Goal: Task Accomplishment & Management: Manage account settings

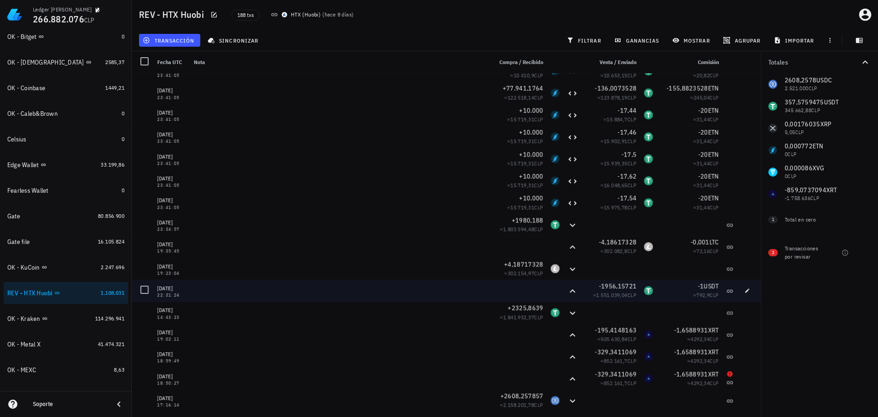
scroll to position [3791, 0]
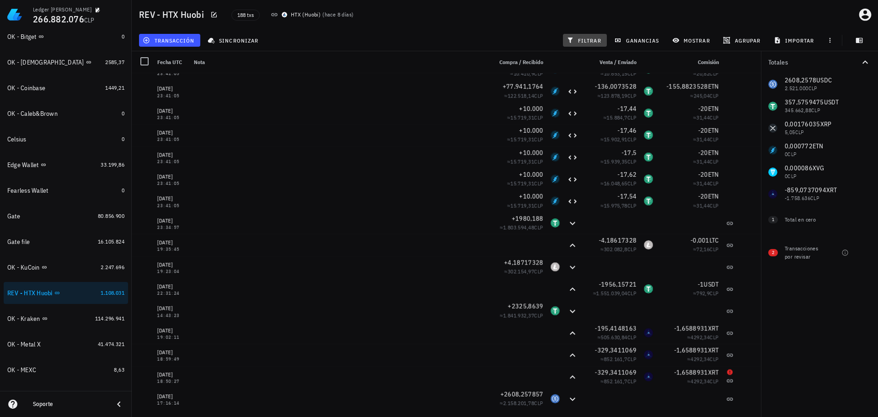
click at [596, 40] on span "filtrar" at bounding box center [585, 40] width 33 height 7
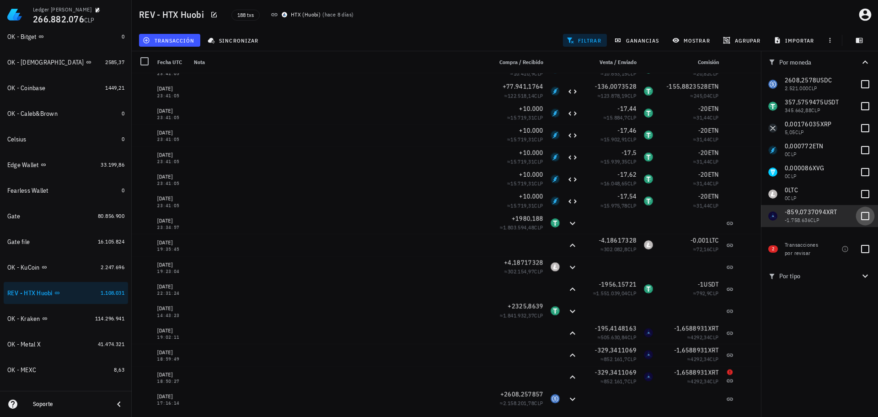
click at [864, 217] on div at bounding box center [866, 216] width 16 height 16
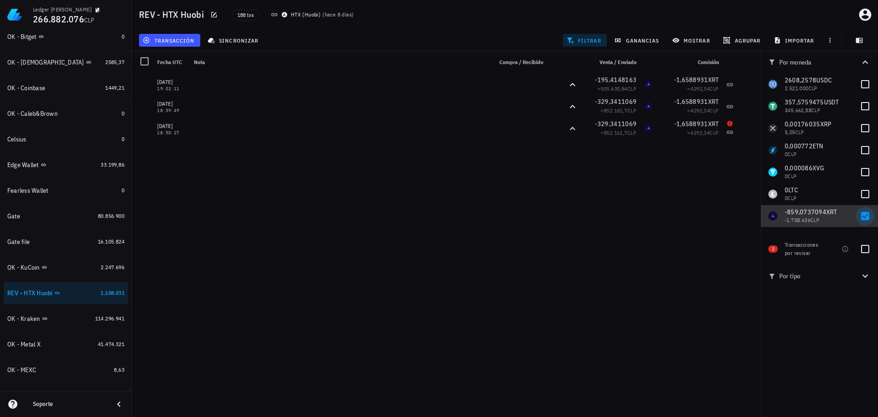
click at [866, 214] on div at bounding box center [866, 216] width 16 height 16
checkbox input "false"
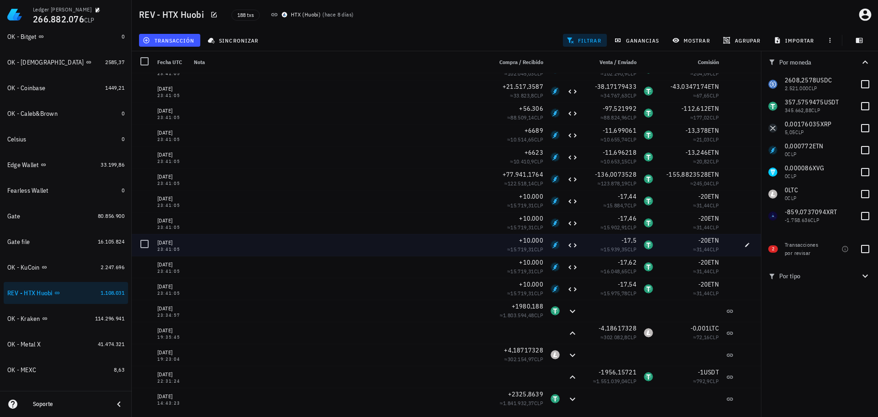
scroll to position [3700, 0]
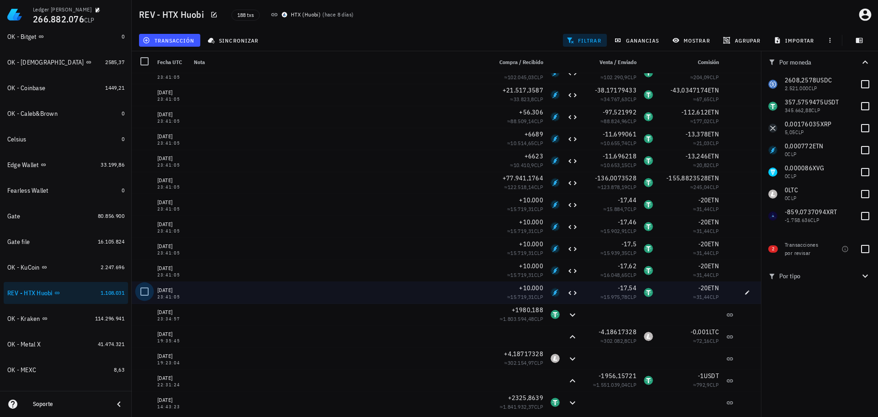
click at [143, 289] on div at bounding box center [145, 292] width 16 height 16
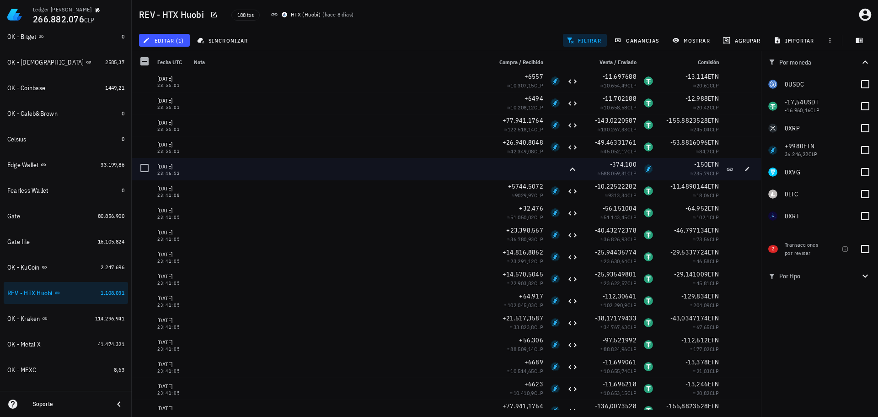
scroll to position [3471, 0]
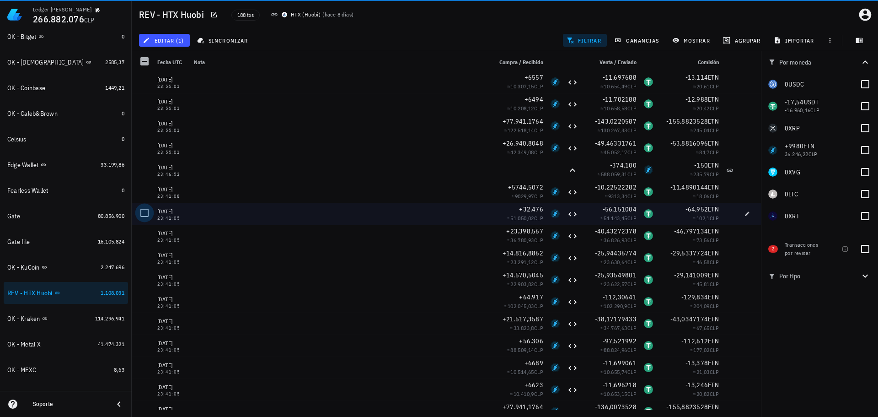
click at [145, 215] on div at bounding box center [145, 213] width 16 height 16
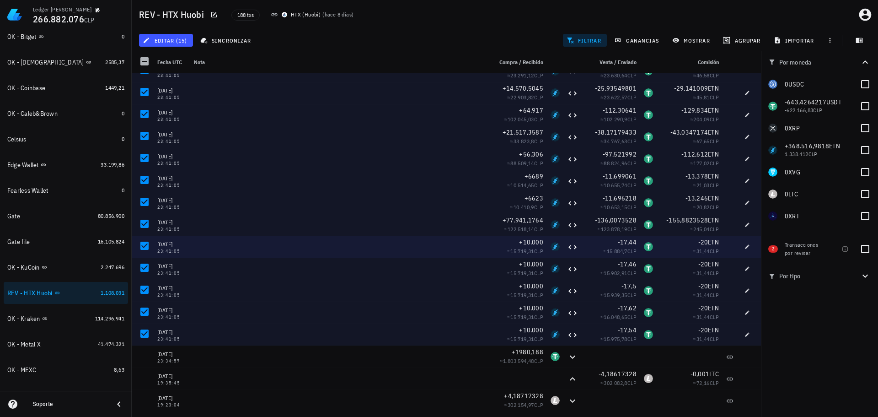
scroll to position [3654, 0]
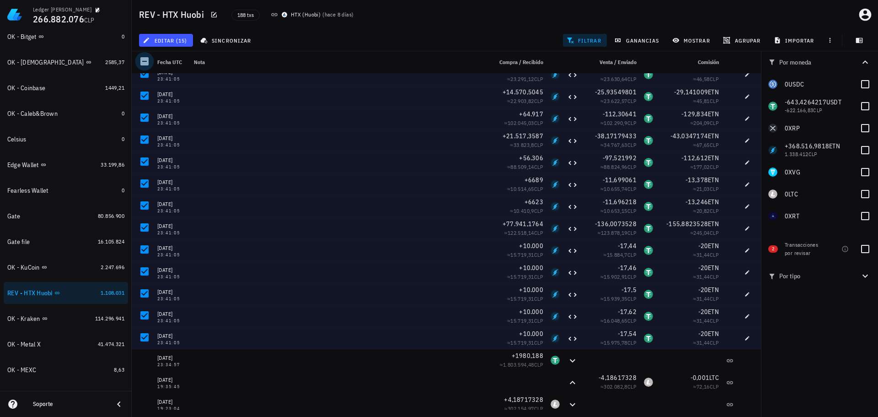
click at [145, 59] on div at bounding box center [145, 62] width 16 height 16
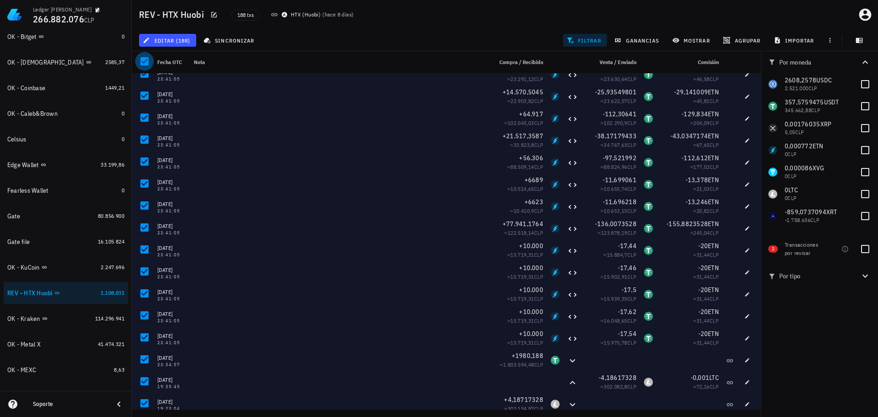
click at [145, 59] on div at bounding box center [145, 62] width 16 height 16
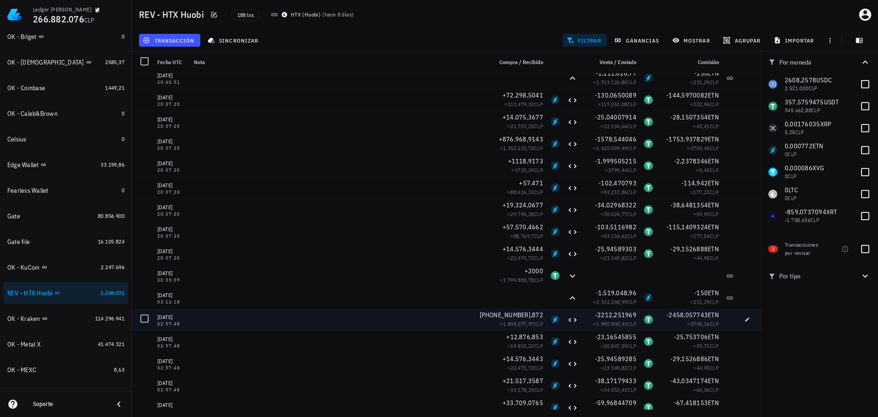
scroll to position [2922, 0]
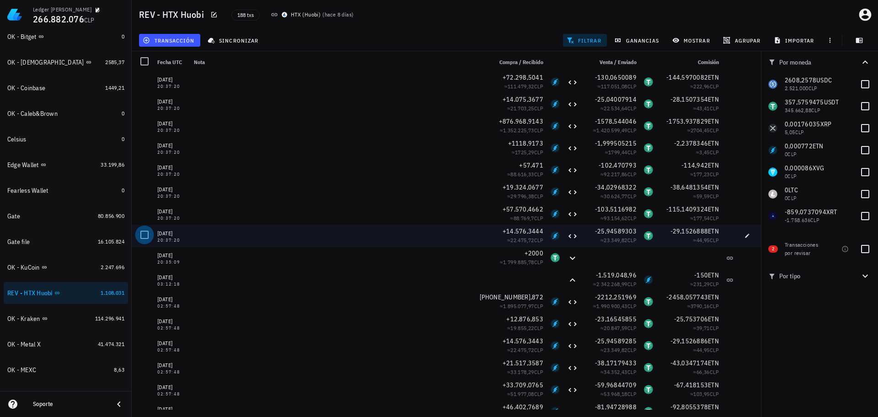
click at [146, 233] on div at bounding box center [145, 235] width 16 height 16
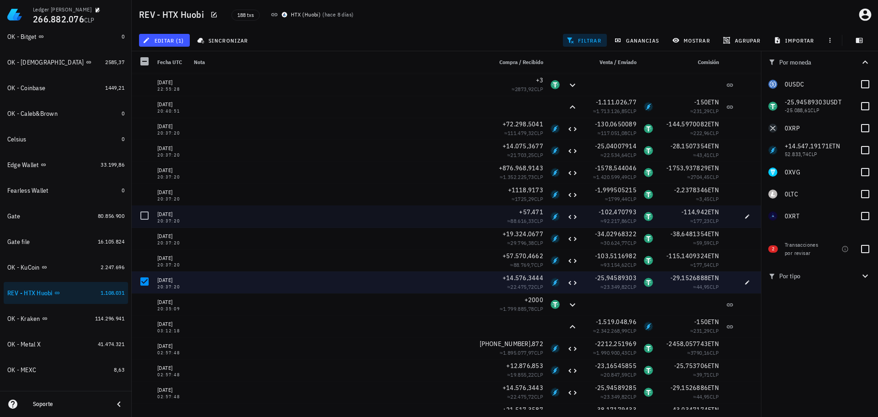
scroll to position [2831, 0]
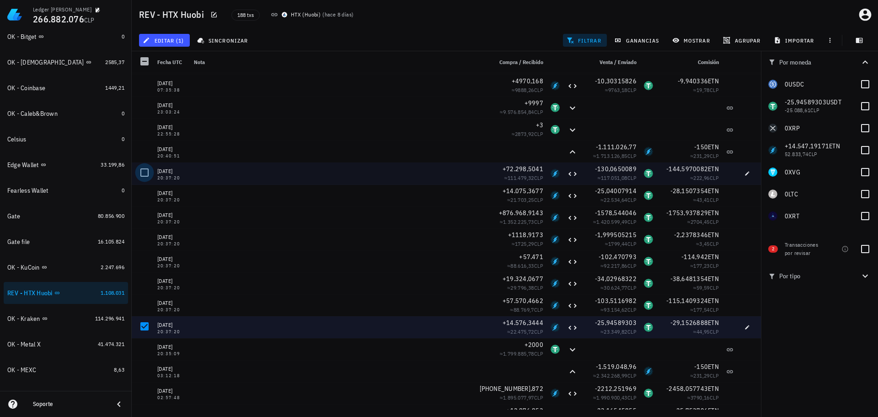
click at [144, 171] on div at bounding box center [145, 173] width 16 height 16
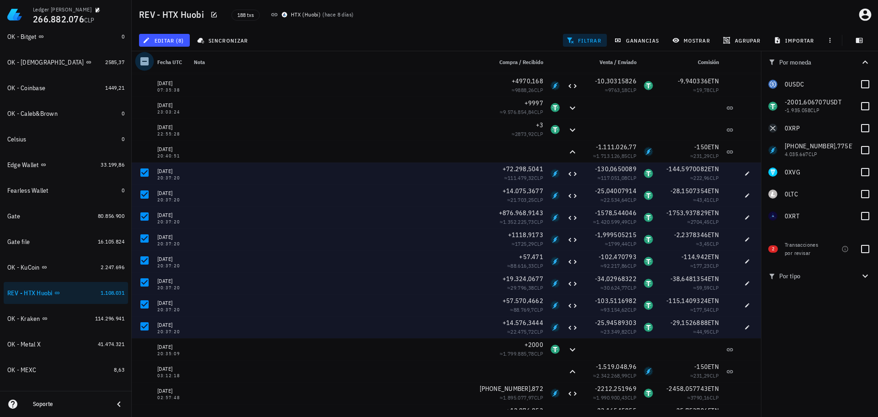
click at [145, 62] on div at bounding box center [145, 62] width 16 height 16
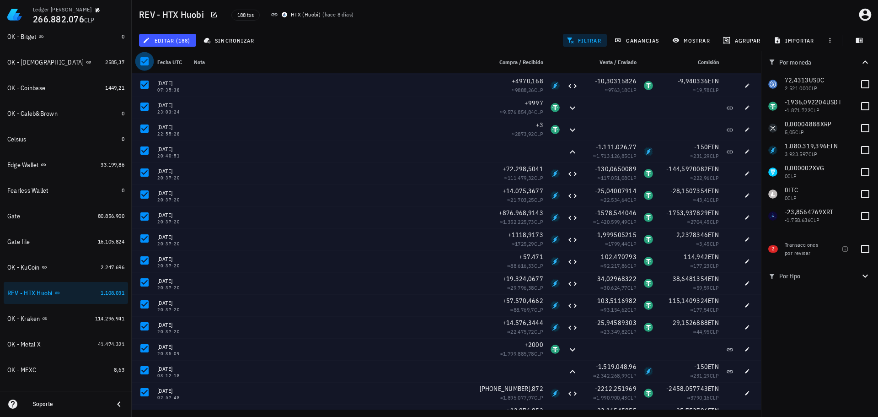
click at [145, 62] on div at bounding box center [145, 62] width 16 height 16
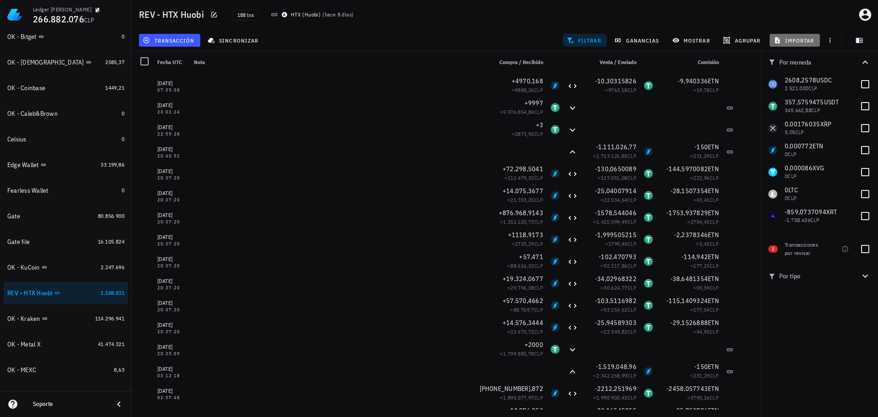
click at [783, 41] on span "importar" at bounding box center [795, 40] width 39 height 7
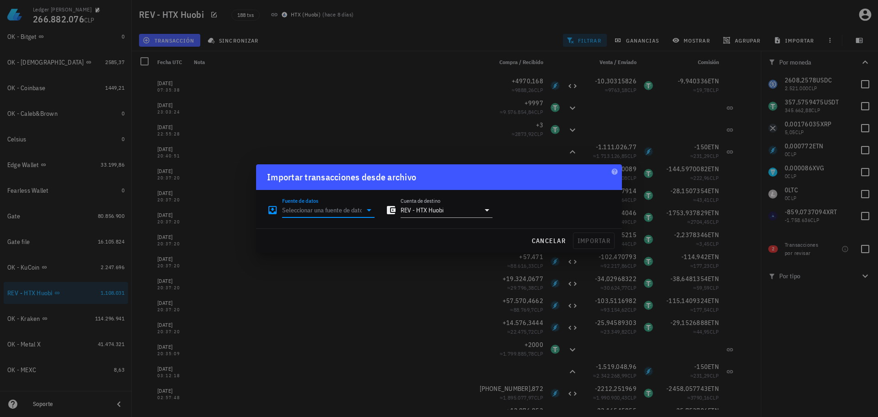
click at [336, 215] on input "Fuente de datos" at bounding box center [322, 210] width 80 height 15
click at [334, 311] on div "Archivo Excel/CSV" at bounding box center [369, 313] width 122 height 9
type input "Archivo Excel/CSV"
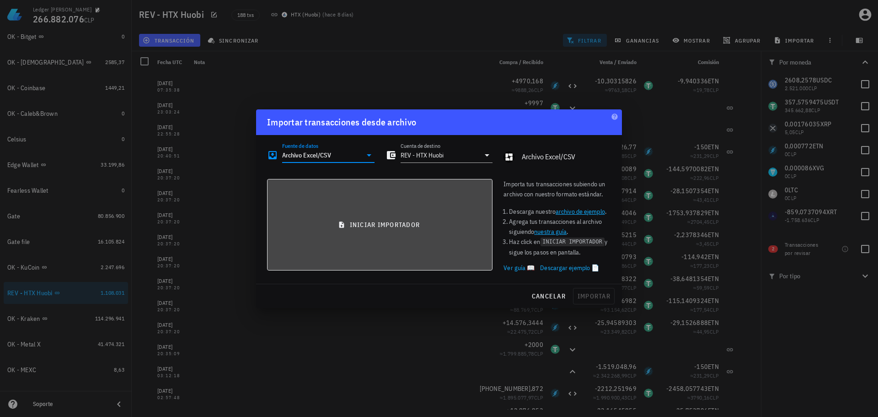
click at [360, 230] on button "iniciar importador" at bounding box center [379, 224] width 225 height 91
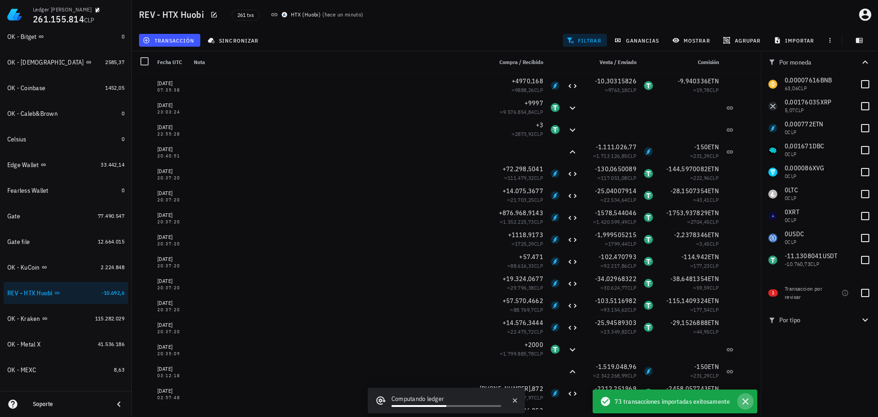
click at [746, 402] on icon "button" at bounding box center [745, 401] width 6 height 6
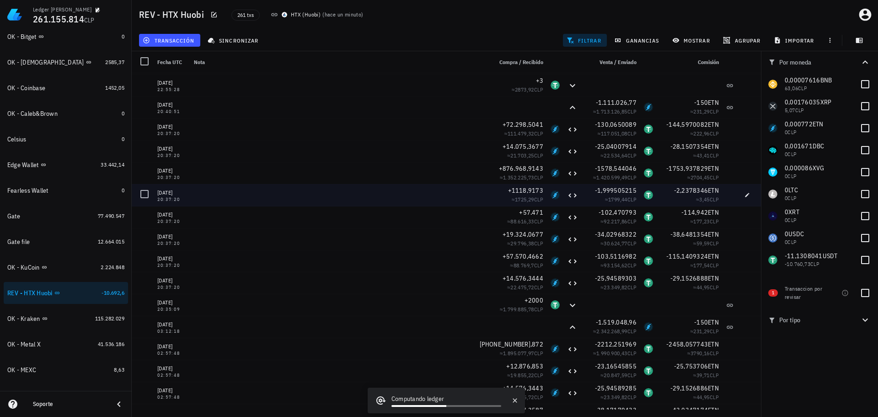
scroll to position [2876, 0]
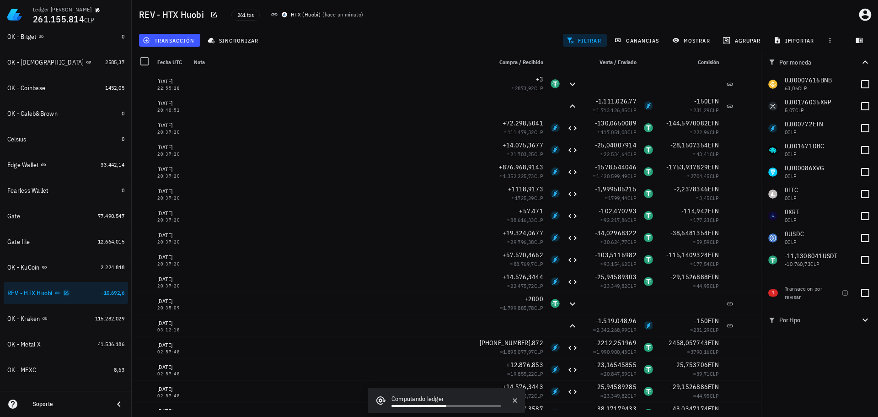
click at [69, 293] on icon "button" at bounding box center [66, 292] width 5 height 5
type textarea "REV - HTX Huobi"
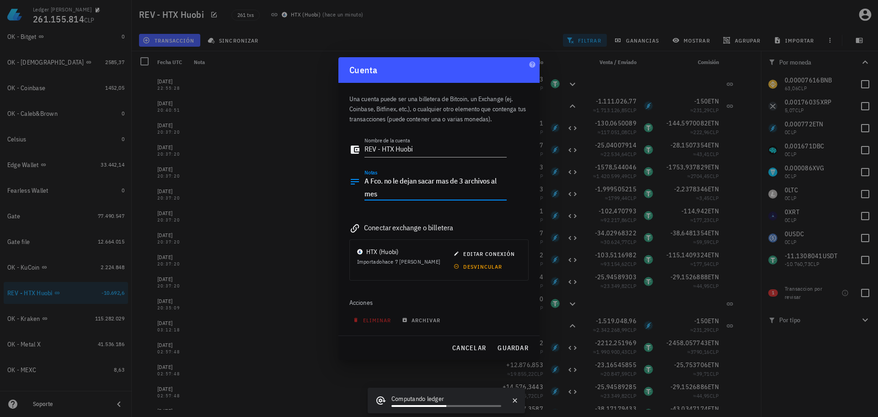
drag, startPoint x: 373, startPoint y: 191, endPoint x: 333, endPoint y: 152, distance: 56.0
click at [333, 153] on div "Ledger Francisco Arancibia 261.155.814 CLP Inicio Portafolio Impuestos Transacc…" at bounding box center [439, 208] width 878 height 417
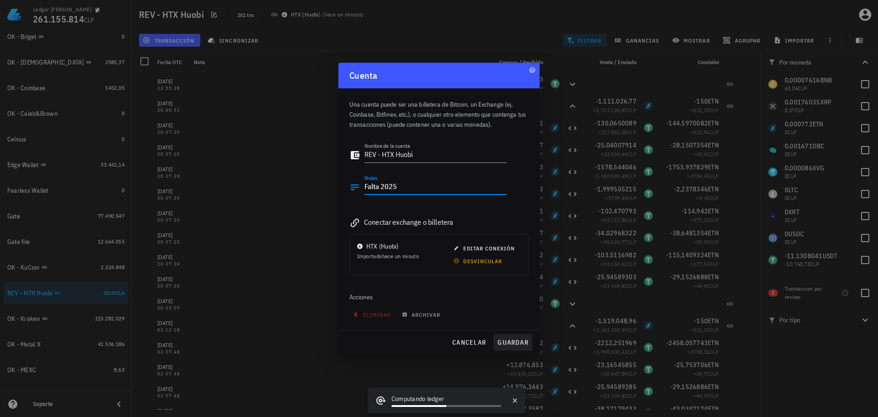
type textarea "Falta 2025"
click at [519, 338] on span "guardar" at bounding box center [513, 342] width 32 height 8
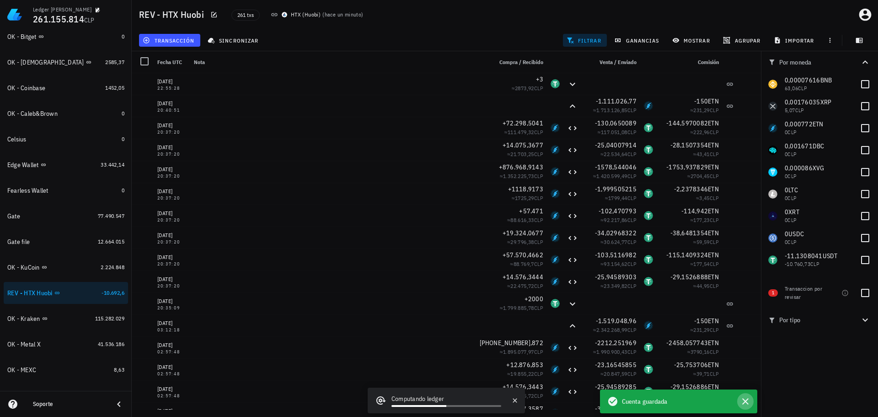
click at [745, 400] on icon "button" at bounding box center [745, 401] width 6 height 6
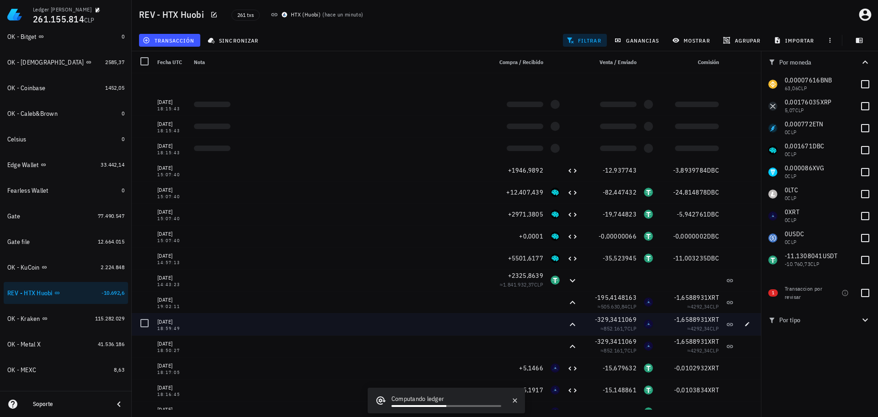
scroll to position [4936, 0]
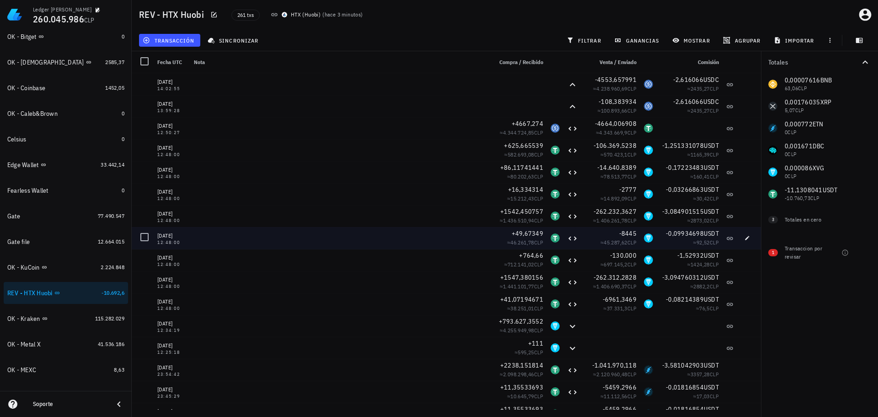
click at [596, 229] on div "-8445" at bounding box center [610, 233] width 51 height 9
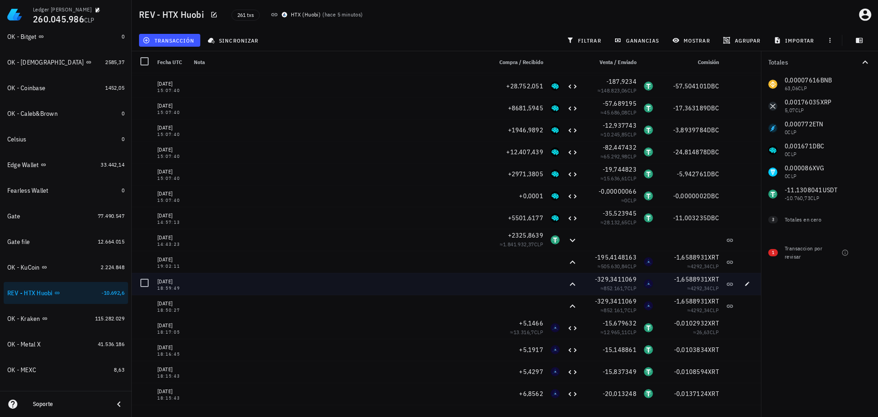
scroll to position [4985, 0]
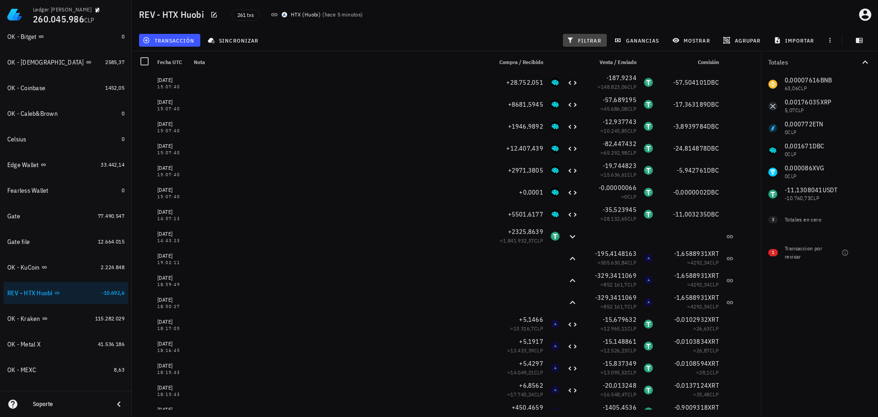
click at [577, 41] on span "filtrar" at bounding box center [585, 40] width 33 height 7
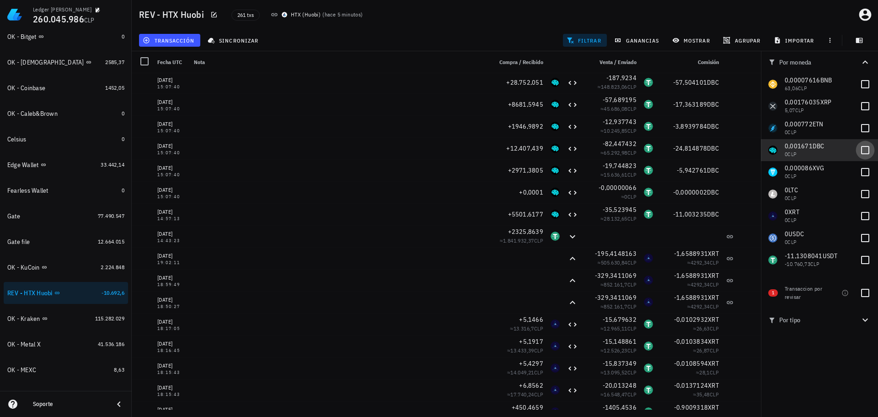
click at [864, 147] on div at bounding box center [866, 150] width 16 height 16
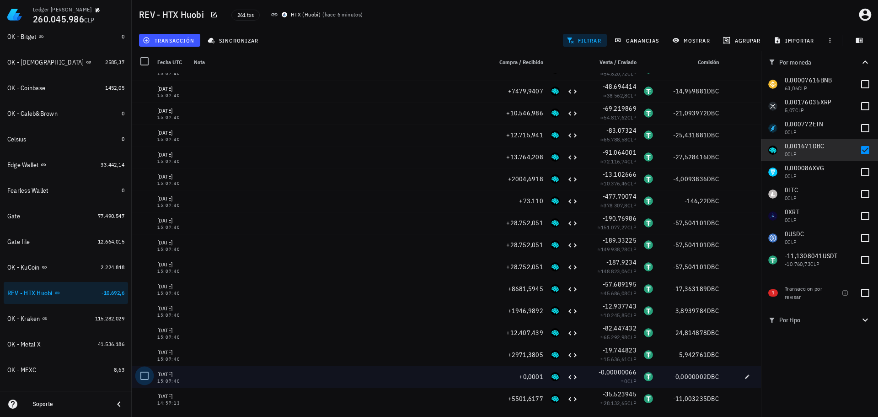
click at [145, 373] on div at bounding box center [145, 376] width 16 height 16
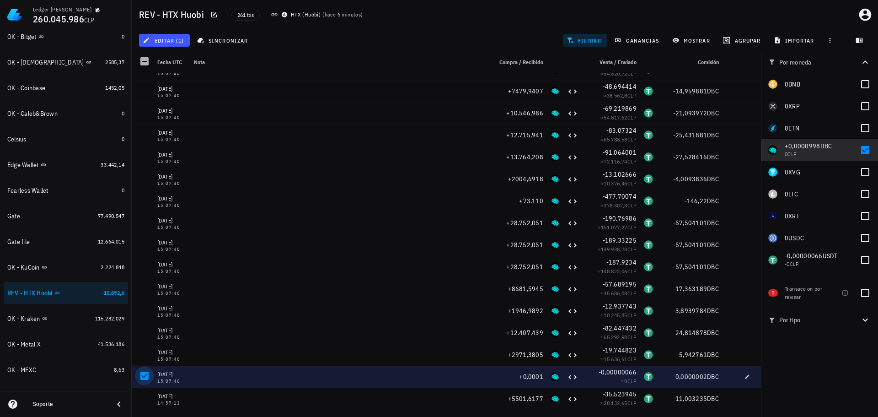
click at [145, 377] on div at bounding box center [145, 376] width 16 height 16
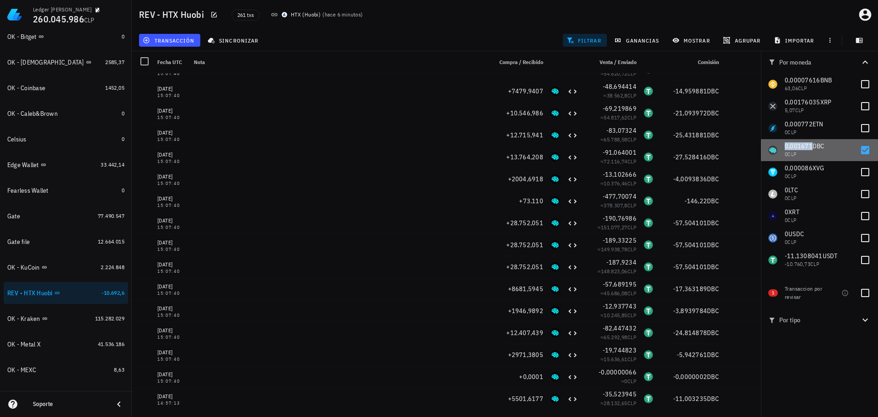
click at [799, 147] on span "0,001671" at bounding box center [799, 146] width 28 height 8
checkbox input "true"
copy span "0,001671"
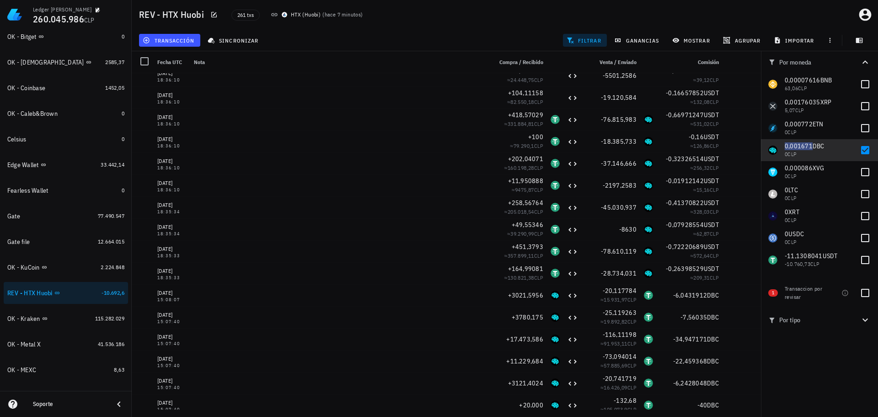
scroll to position [0, 0]
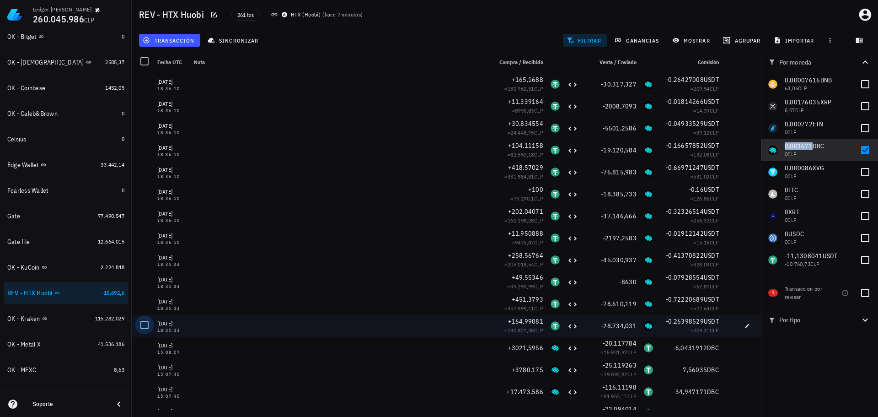
click at [150, 326] on div at bounding box center [145, 325] width 16 height 16
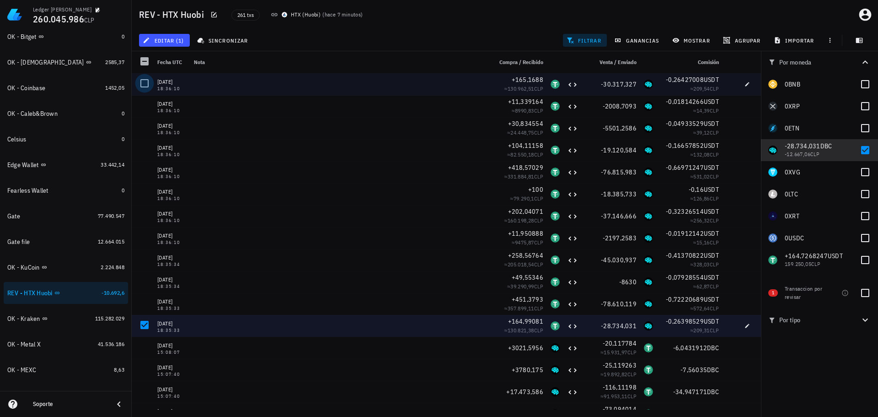
click at [148, 84] on div at bounding box center [145, 83] width 16 height 16
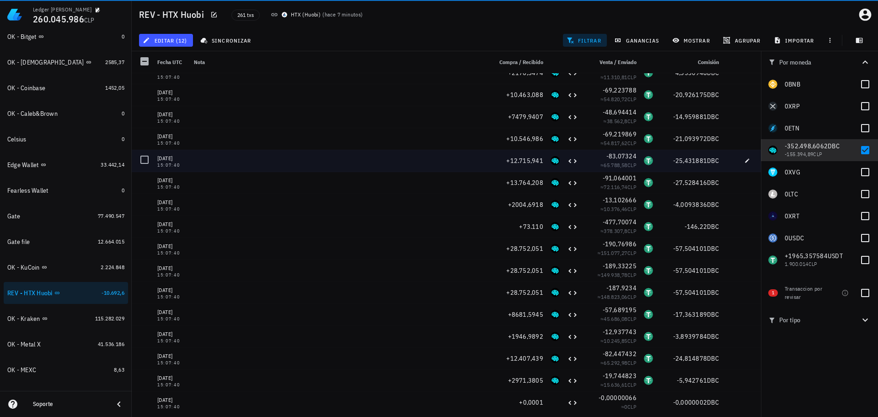
scroll to position [498, 0]
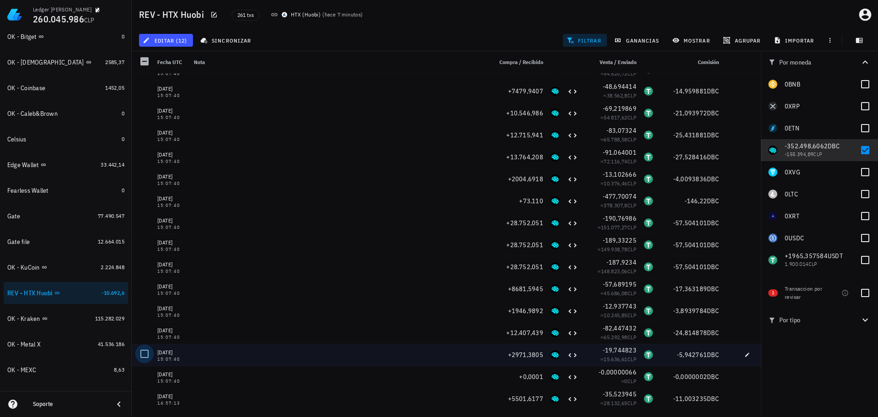
click at [140, 350] on div at bounding box center [145, 354] width 16 height 16
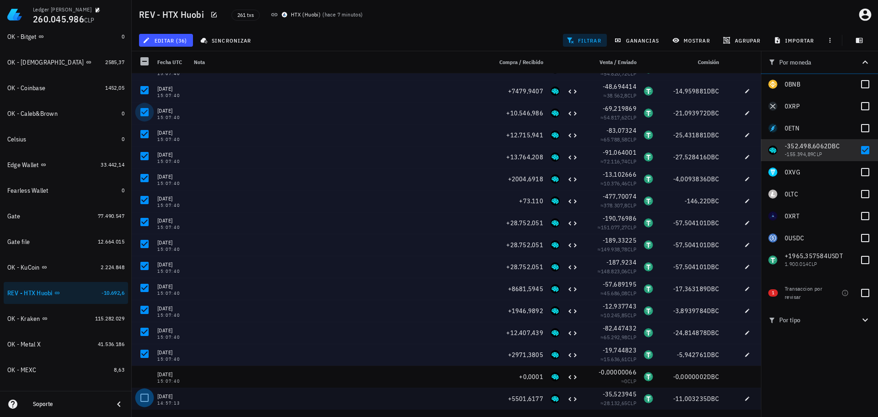
click at [140, 397] on div at bounding box center [145, 398] width 16 height 16
click at [143, 62] on div at bounding box center [145, 62] width 16 height 16
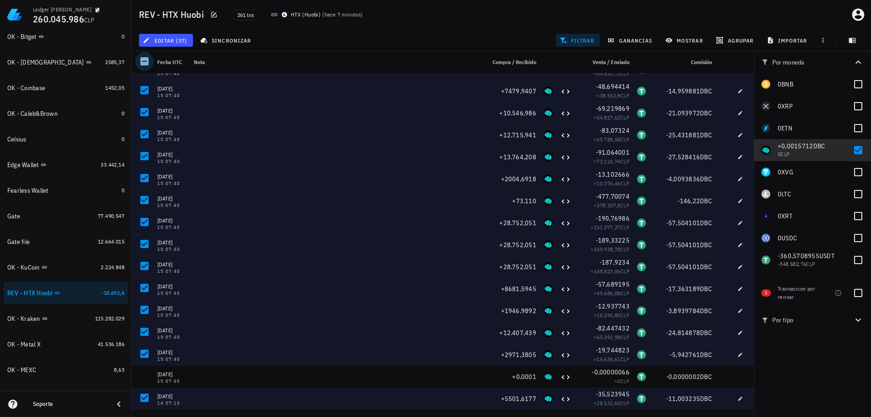
click at [0, 0] on div "37 transacciones en la lista están seleccionadas. Seleccionar todas las transac…" at bounding box center [0, 0] width 0 height 0
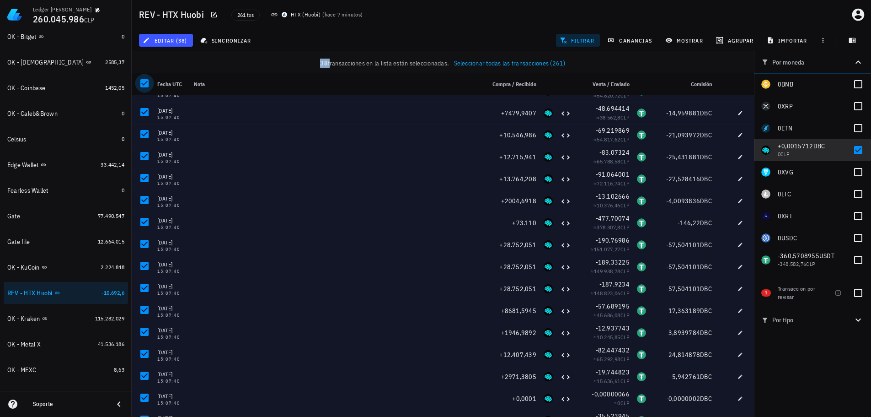
click at [144, 81] on div at bounding box center [145, 83] width 16 height 16
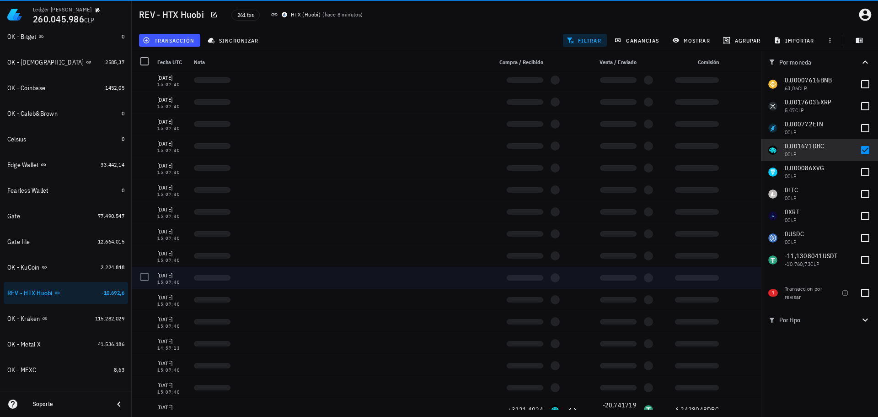
scroll to position [0, 0]
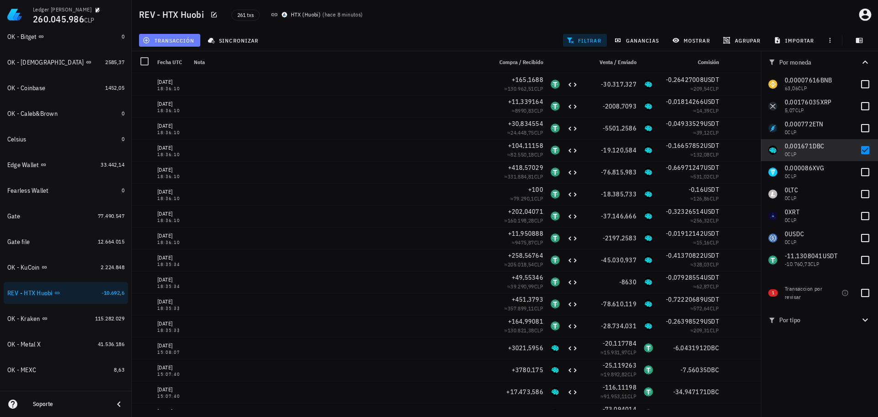
click at [173, 38] on span "transacción" at bounding box center [170, 40] width 50 height 7
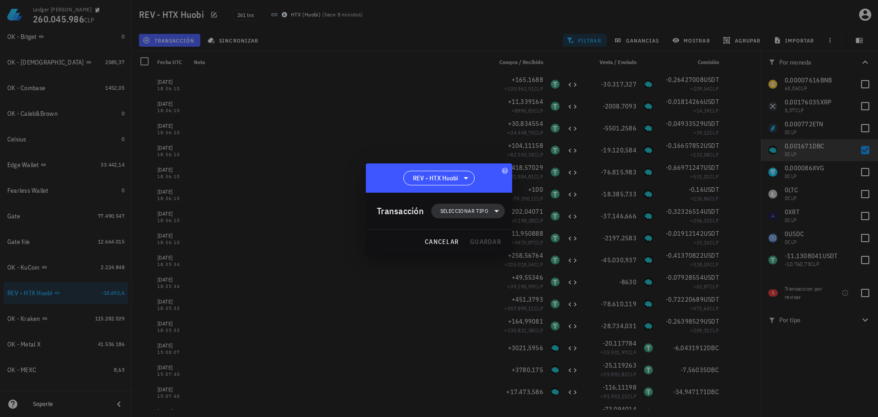
click at [448, 209] on span "Seleccionar tipo" at bounding box center [464, 210] width 48 height 9
click at [481, 267] on div "Egreso" at bounding box center [473, 269] width 36 height 7
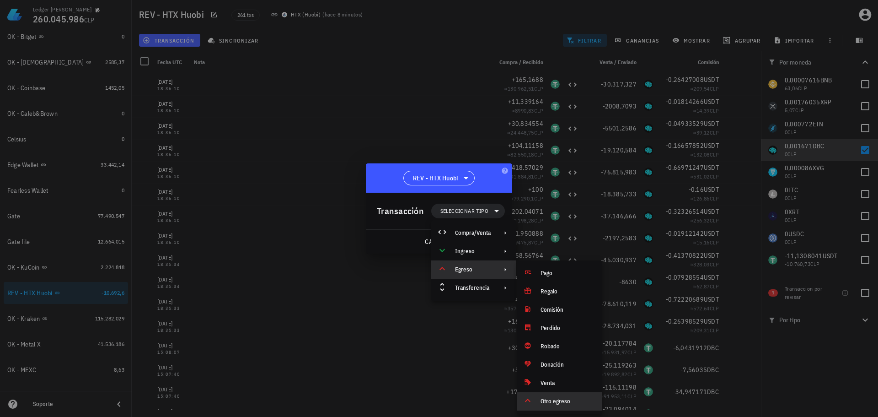
click at [552, 399] on div "Otro egreso" at bounding box center [568, 400] width 54 height 7
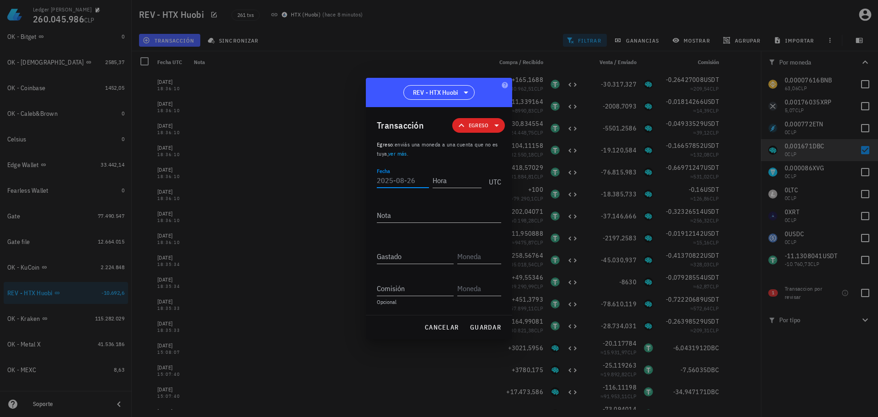
click at [403, 182] on input "Fecha" at bounding box center [403, 180] width 52 height 15
type input "2023-02-21"
type input "18:36:11"
type textarea "Ajuste de balance"
click at [391, 259] on div "Gastado" at bounding box center [415, 256] width 77 height 15
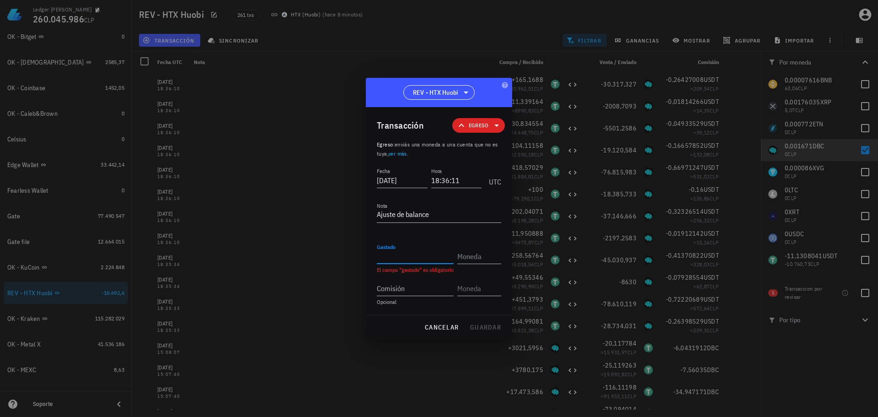
paste input "0,0016022"
type input "0,0016022"
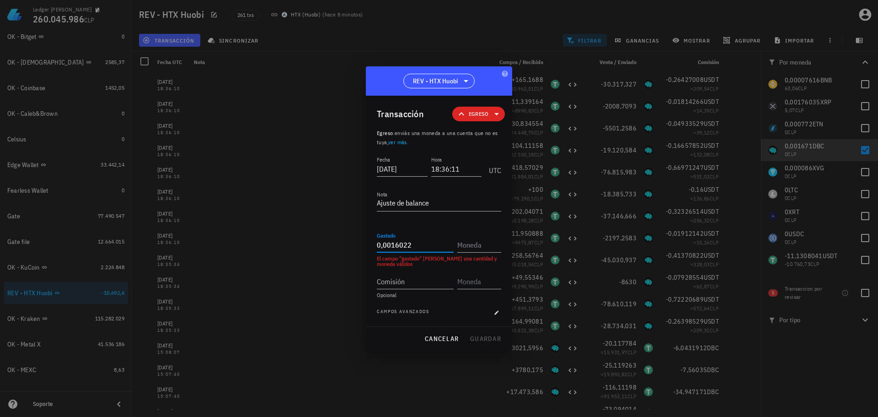
click at [470, 253] on div "Gastado 0,0016022 El campo "gastado" debe tener una cantidad y moneda válidos" at bounding box center [439, 248] width 124 height 37
click at [476, 244] on input "text" at bounding box center [478, 244] width 42 height 15
type input "DBC"
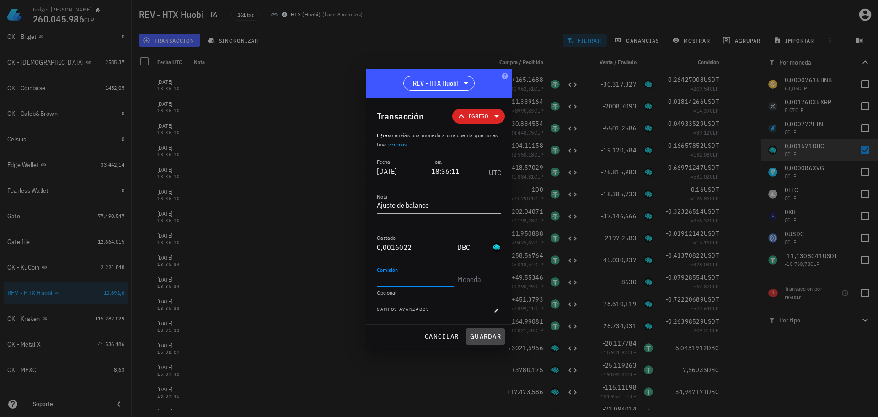
click at [493, 333] on span "guardar" at bounding box center [486, 336] width 32 height 8
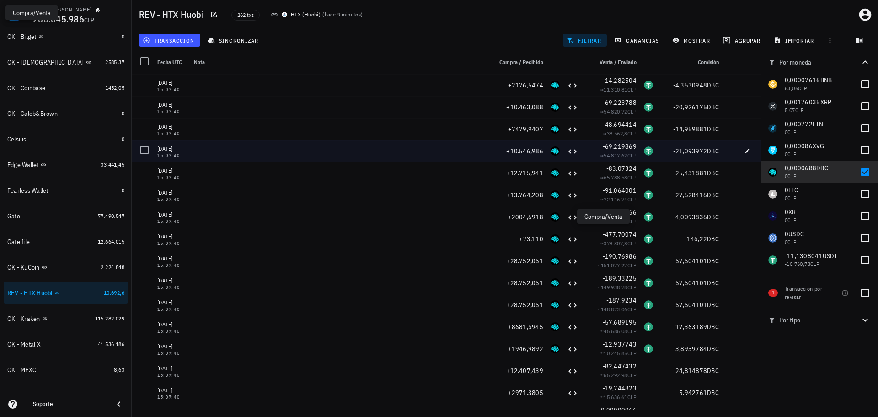
scroll to position [520, 0]
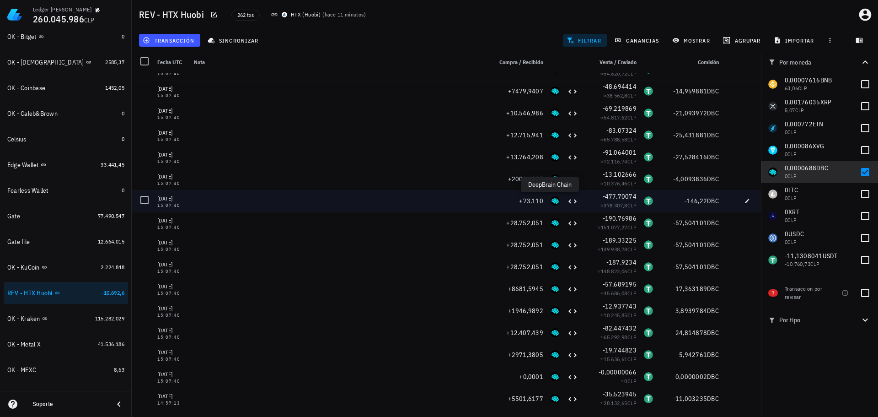
click at [551, 202] on div "DBC-icon" at bounding box center [555, 200] width 9 height 9
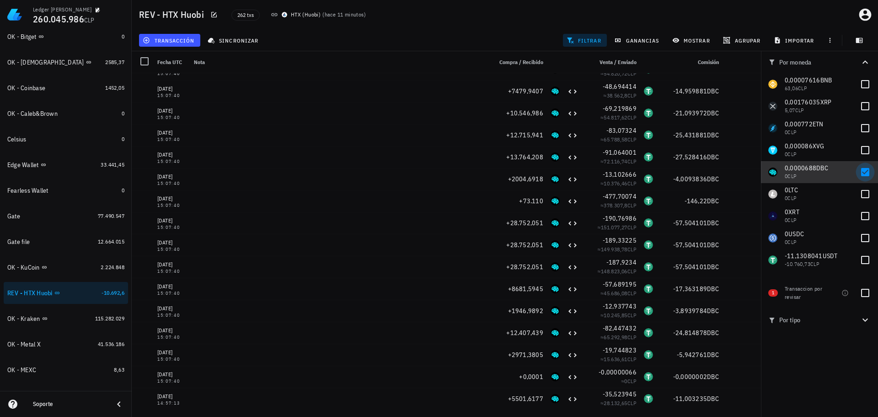
click at [867, 173] on div at bounding box center [866, 172] width 16 height 16
checkbox input "false"
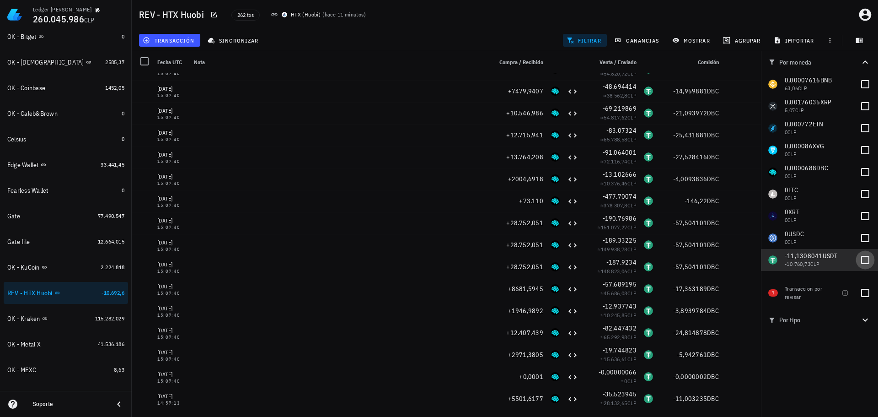
click at [866, 263] on div at bounding box center [866, 260] width 16 height 16
checkbox input "true"
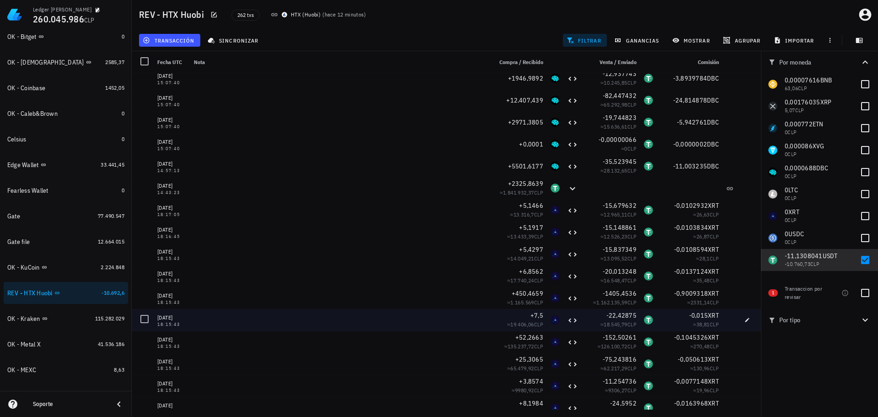
scroll to position [4812, 0]
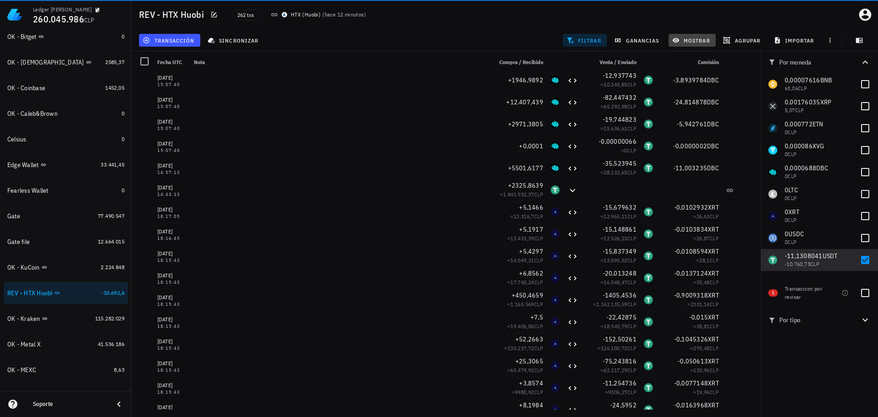
click at [697, 41] on span "mostrar" at bounding box center [692, 40] width 36 height 7
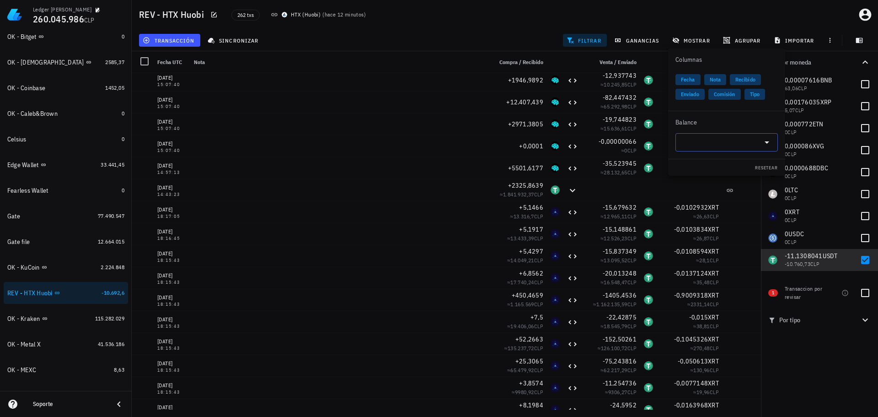
click at [739, 146] on input "text" at bounding box center [719, 142] width 77 height 15
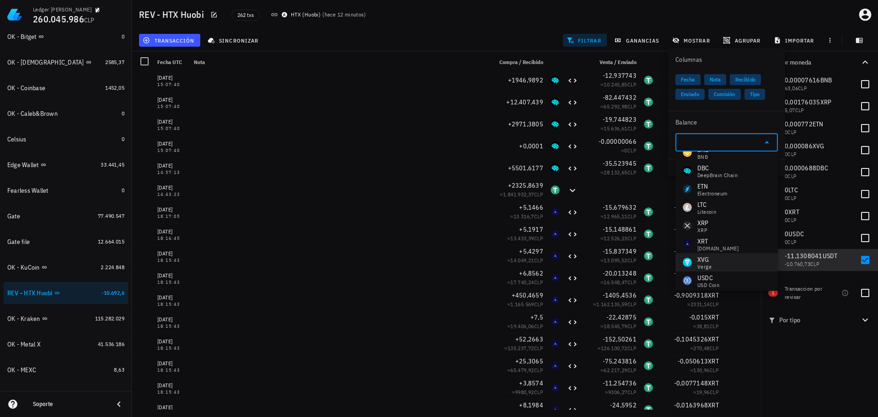
scroll to position [33, 0]
click at [714, 270] on div "USDT Tether" at bounding box center [727, 277] width 102 height 18
type input "USDT"
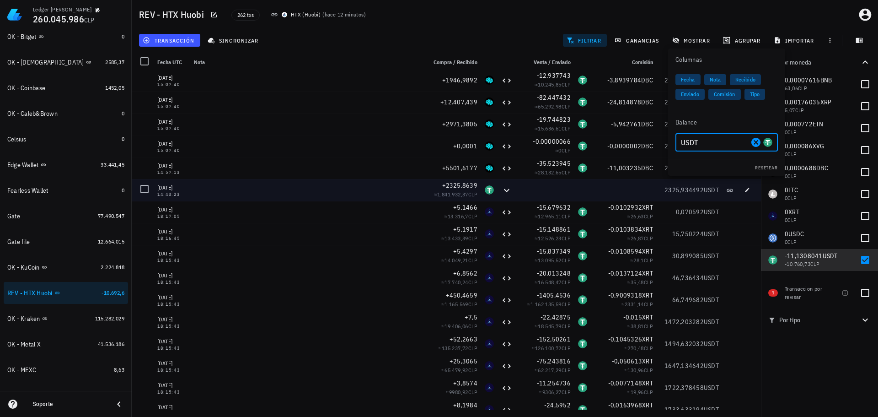
click at [545, 187] on div at bounding box center [545, 190] width 59 height 22
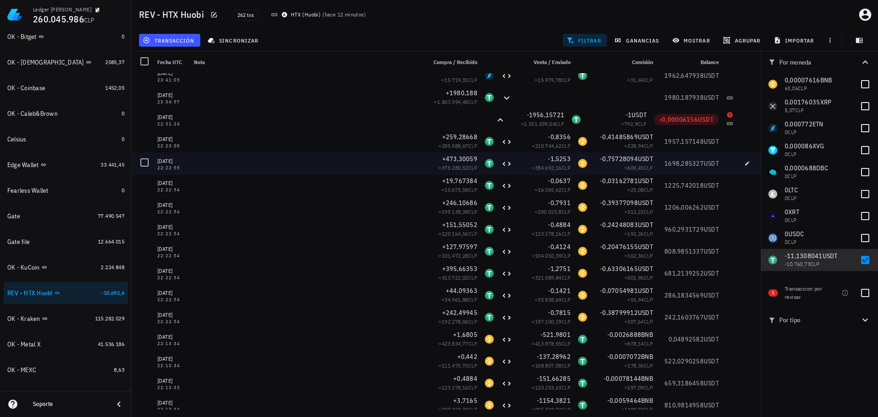
scroll to position [3669, 0]
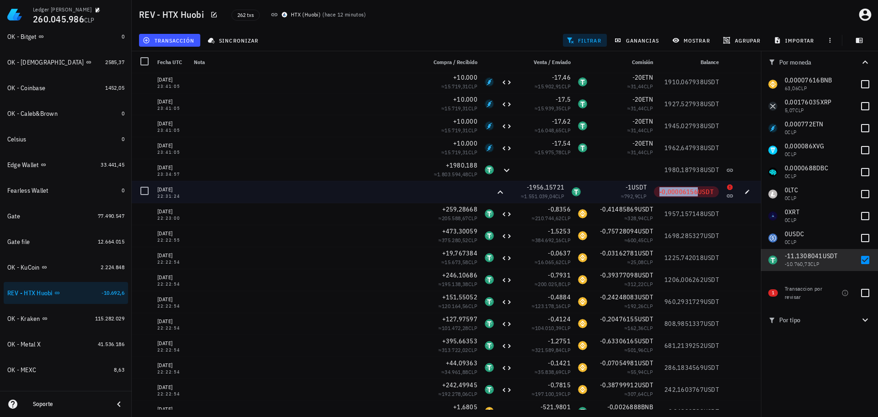
click at [671, 193] on span "-0,00006156" at bounding box center [679, 192] width 38 height 8
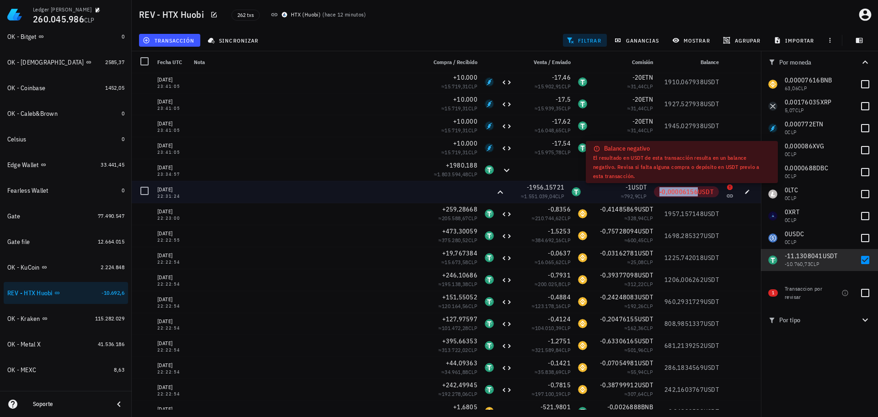
click at [671, 193] on span "-0,00006156" at bounding box center [679, 192] width 38 height 8
copy span "-0,00006156"
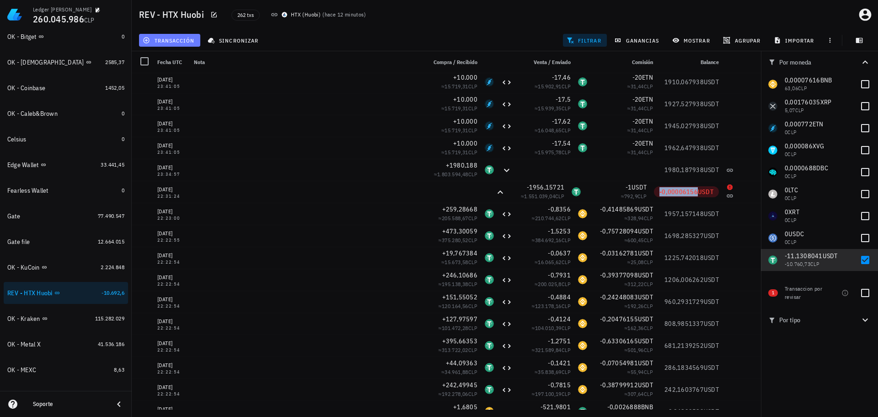
click at [182, 42] on span "transacción" at bounding box center [170, 40] width 50 height 7
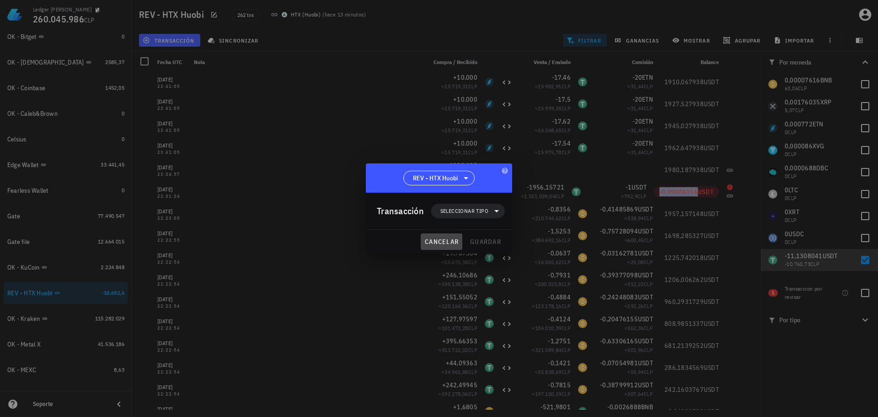
click at [431, 243] on span "cancelar" at bounding box center [441, 241] width 34 height 8
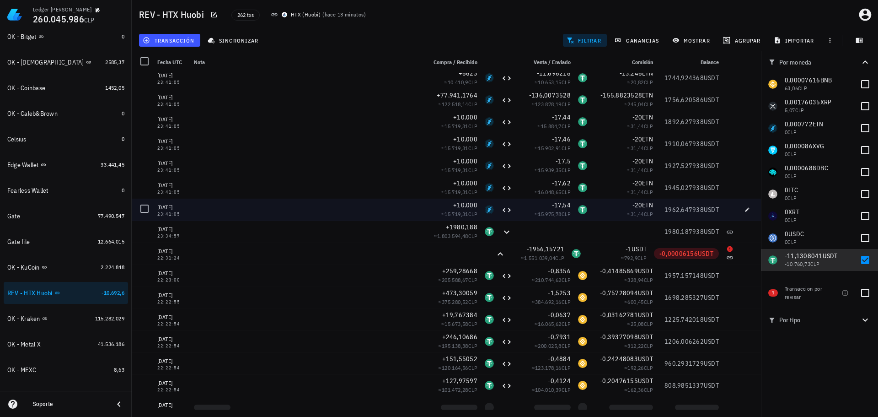
scroll to position [3623, 0]
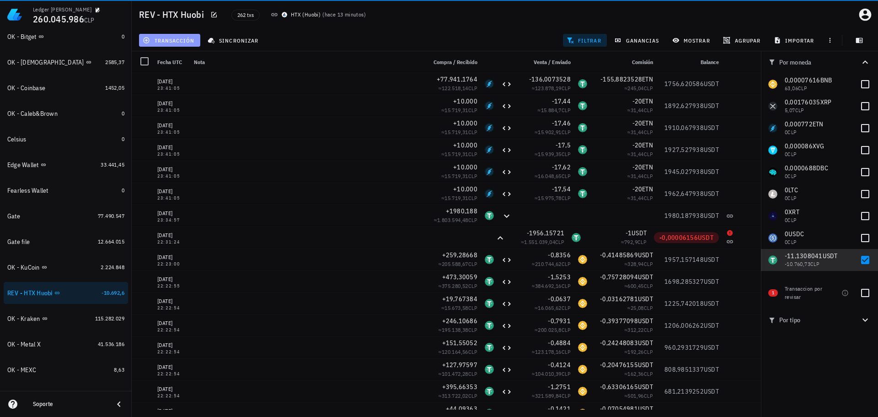
click at [180, 36] on button "transacción" at bounding box center [169, 40] width 61 height 13
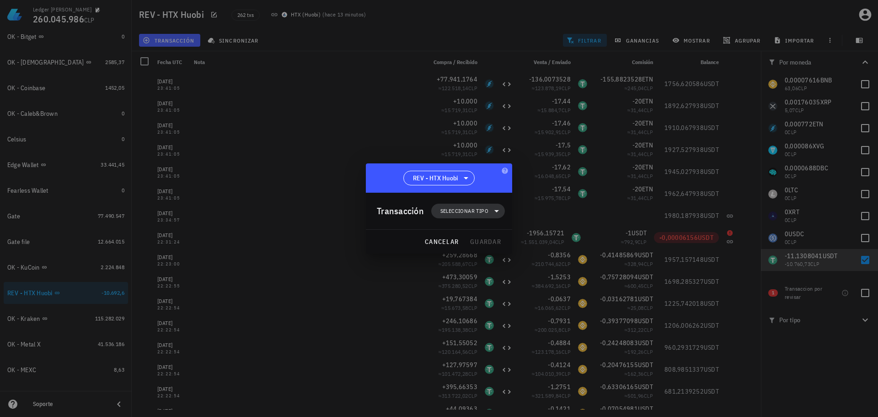
click at [468, 208] on span "Seleccionar tipo" at bounding box center [464, 210] width 48 height 9
click at [487, 253] on div "Ingreso" at bounding box center [473, 250] width 36 height 7
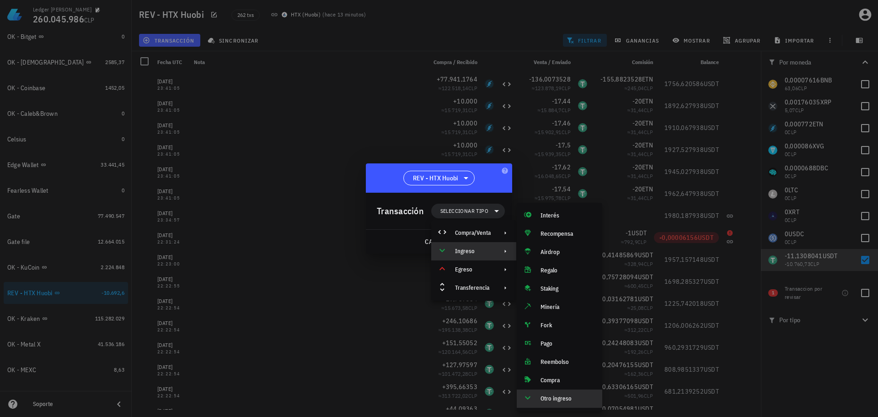
click at [536, 402] on div "Otro ingreso" at bounding box center [560, 398] width 86 height 18
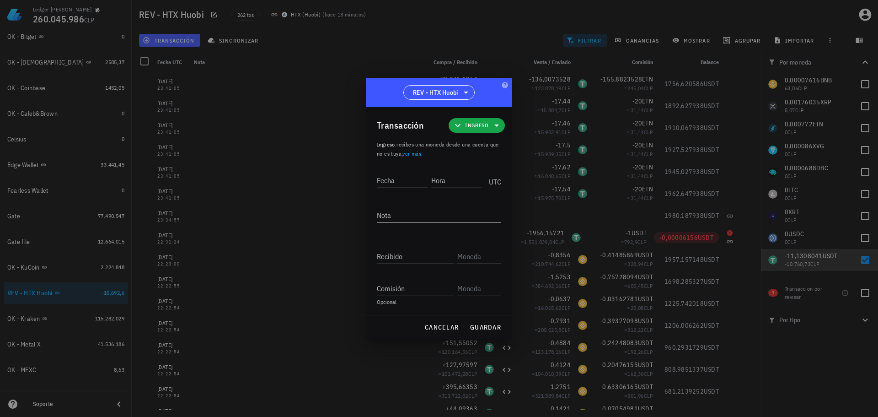
click at [391, 181] on input "Fecha" at bounding box center [402, 180] width 51 height 15
type input "2023-02-21"
type input "22:31:23"
type textarea "Ajuste de balance"
paste input "0"
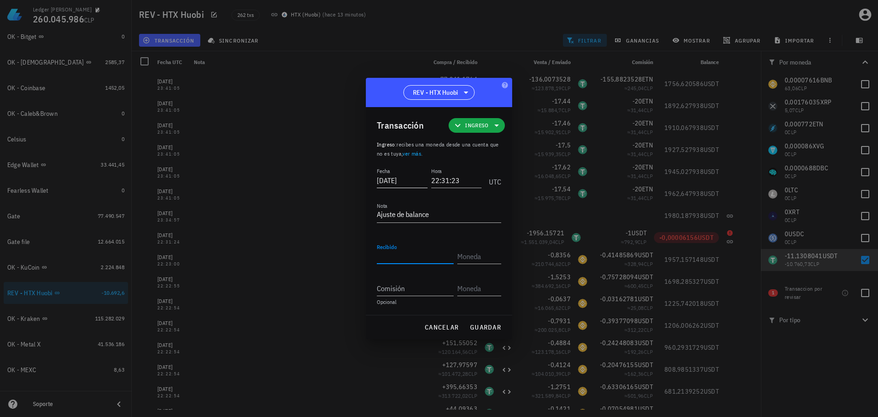
type input "0"
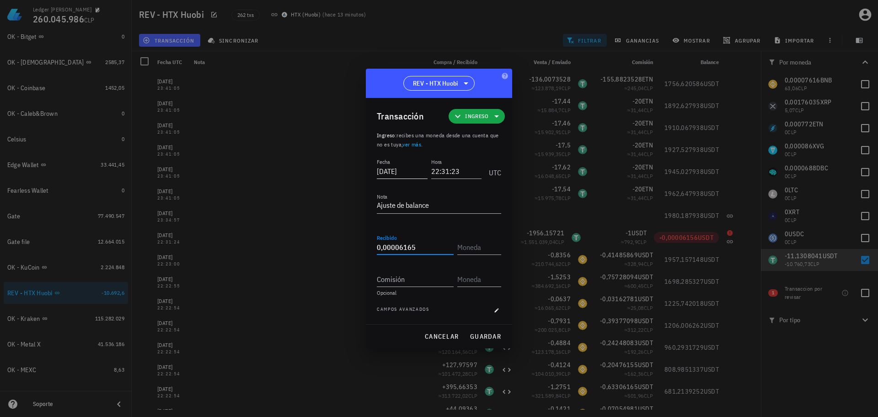
type input "0,00006165"
type input "USDT"
click at [493, 338] on span "guardar" at bounding box center [486, 336] width 32 height 8
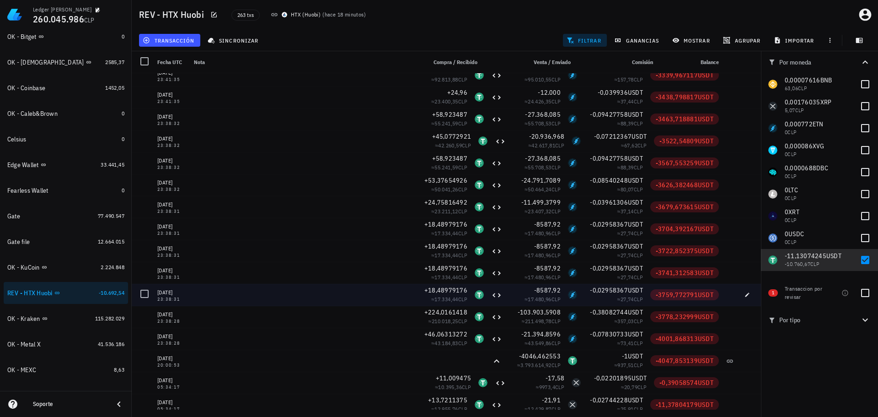
scroll to position [650, 0]
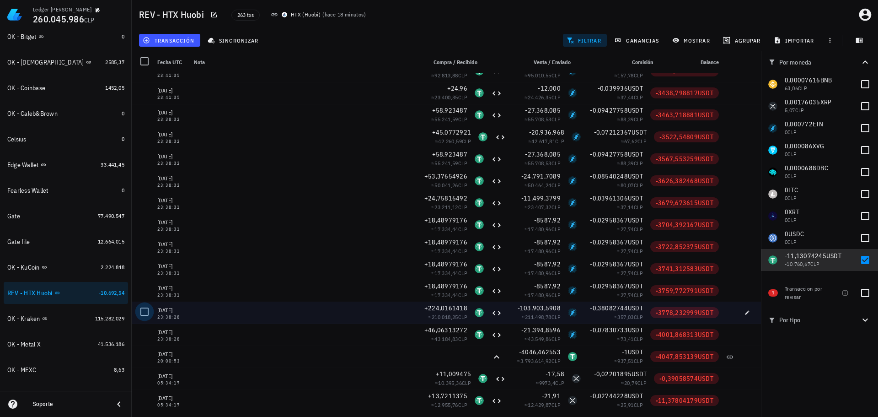
click at [146, 313] on div at bounding box center [145, 312] width 16 height 16
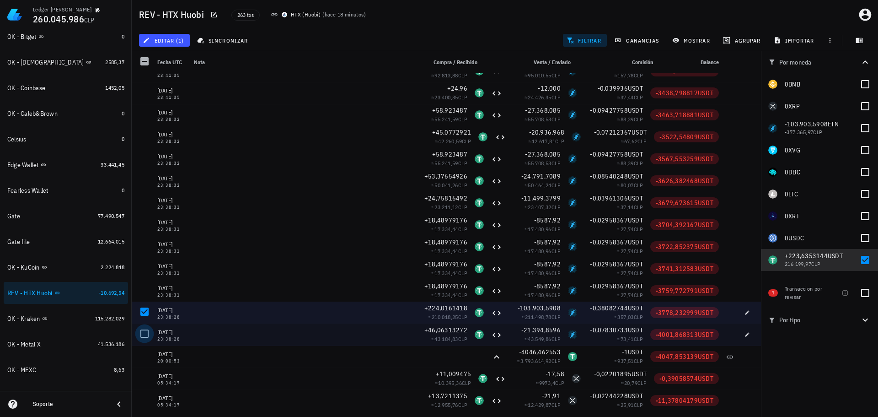
click at [148, 334] on div at bounding box center [145, 334] width 16 height 16
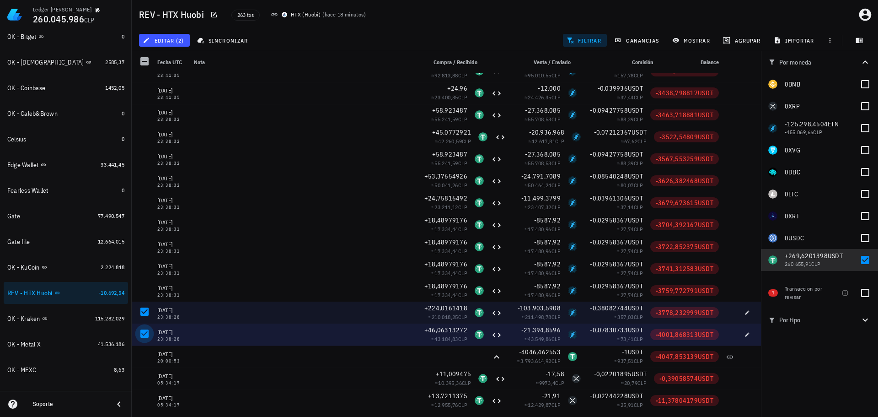
click at [142, 332] on div at bounding box center [145, 334] width 16 height 16
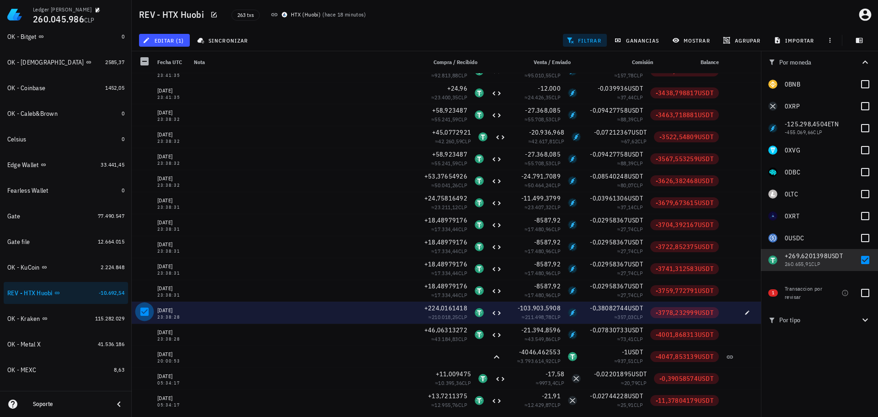
click at [143, 316] on div at bounding box center [145, 312] width 16 height 16
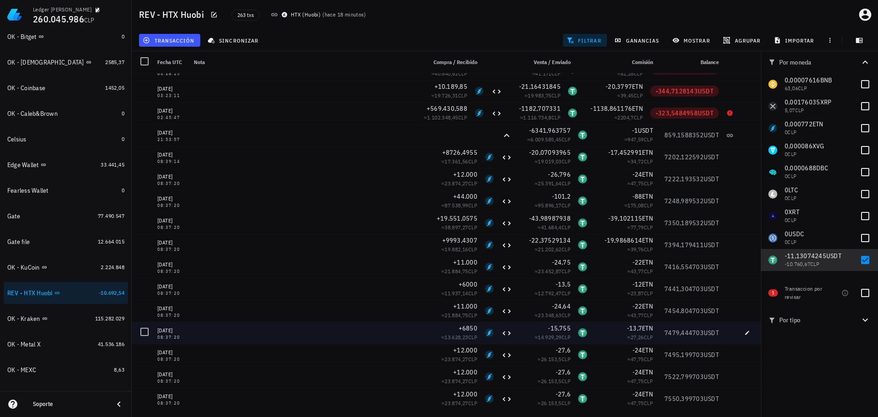
scroll to position [1336, 0]
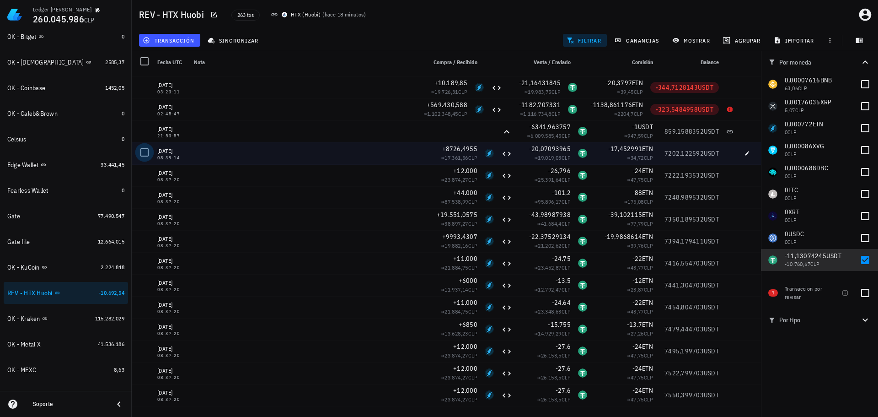
click at [144, 153] on div at bounding box center [145, 153] width 16 height 16
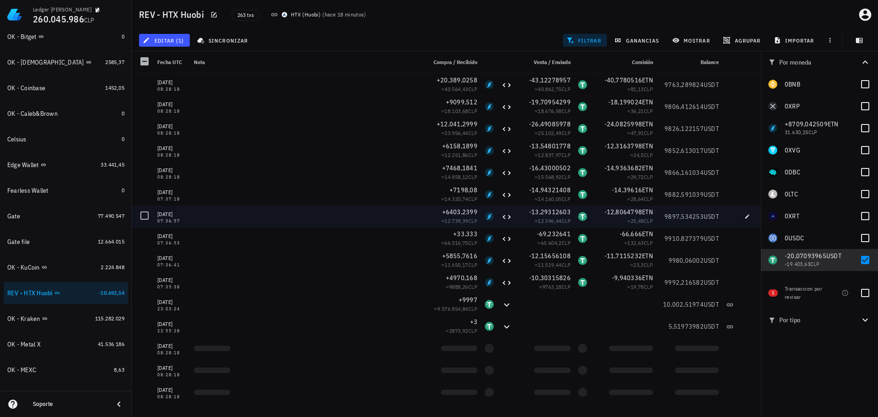
scroll to position [2571, 0]
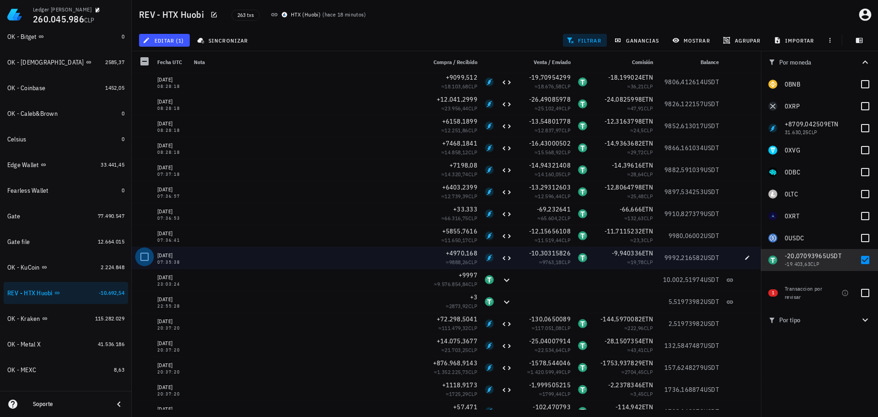
click at [147, 256] on div at bounding box center [145, 257] width 16 height 16
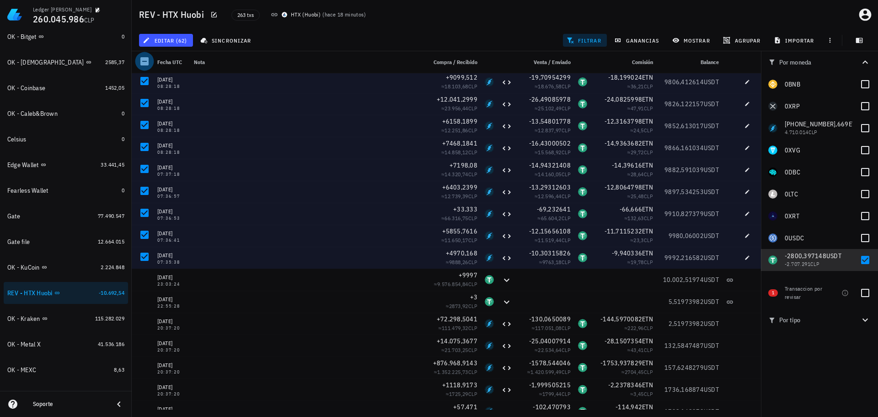
click at [149, 60] on div at bounding box center [145, 62] width 16 height 16
click at [0, 0] on div "62 transacciones en la lista están seleccionadas. Seleccionar todas las transac…" at bounding box center [0, 0] width 0 height 0
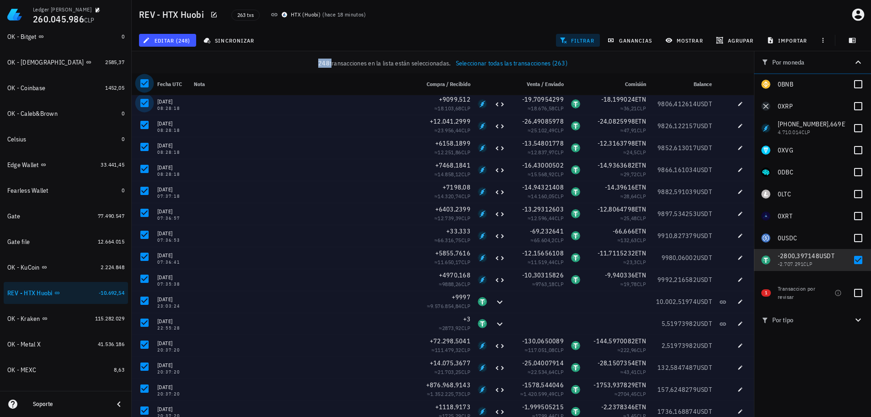
click at [146, 80] on div at bounding box center [145, 83] width 16 height 16
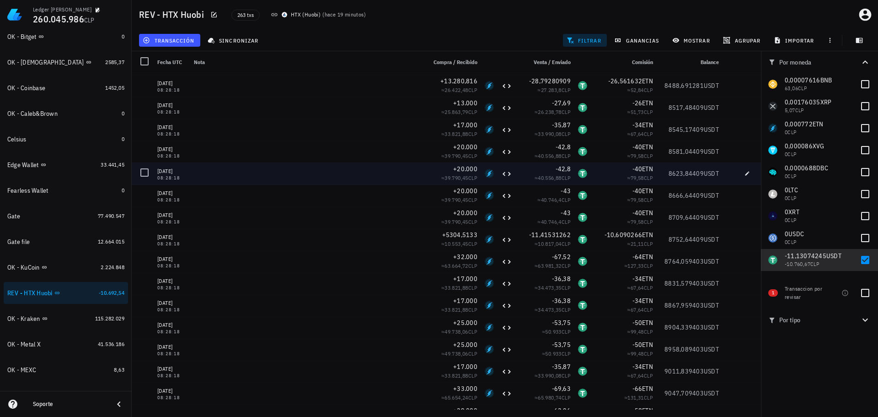
scroll to position [2022, 0]
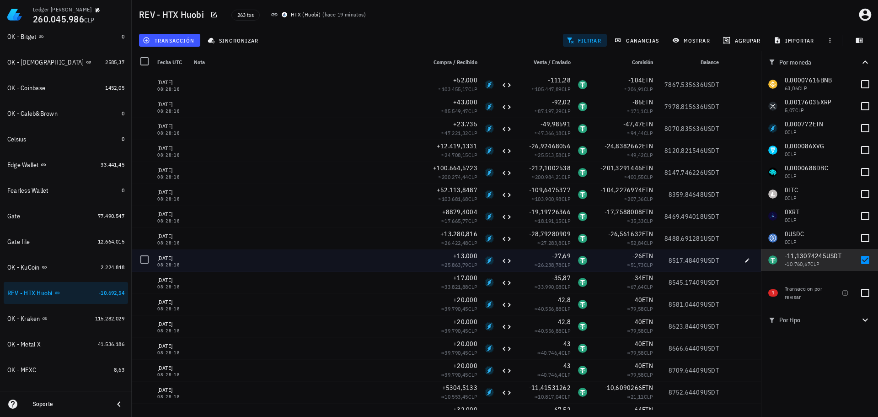
scroll to position [1931, 0]
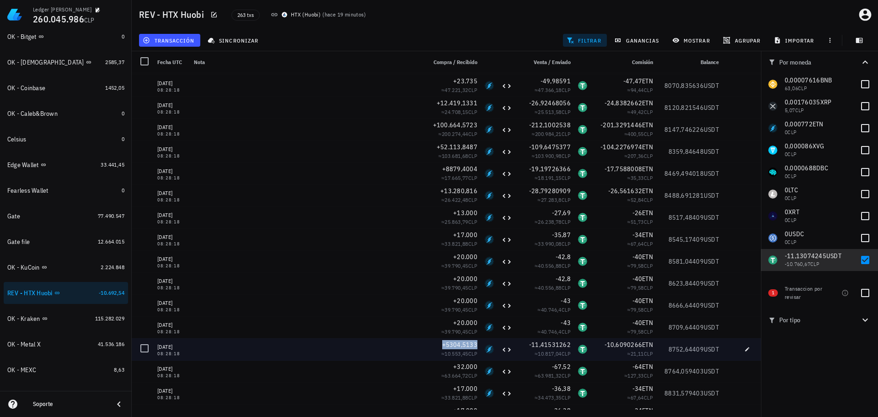
click at [455, 342] on span "+5304,5133" at bounding box center [460, 344] width 36 height 8
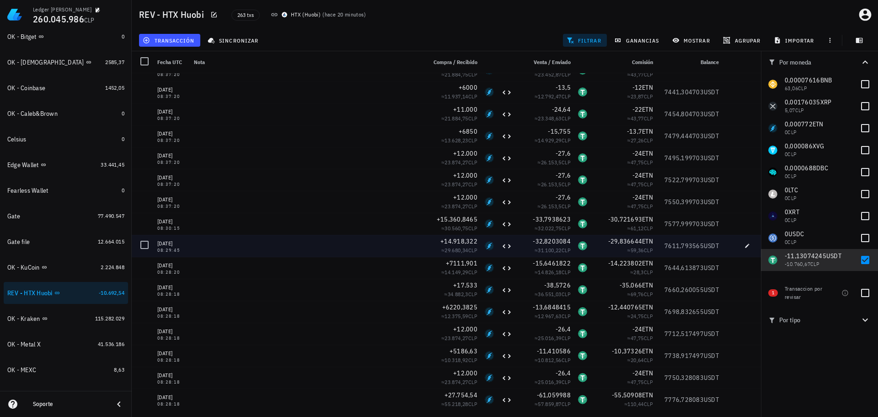
scroll to position [1519, 0]
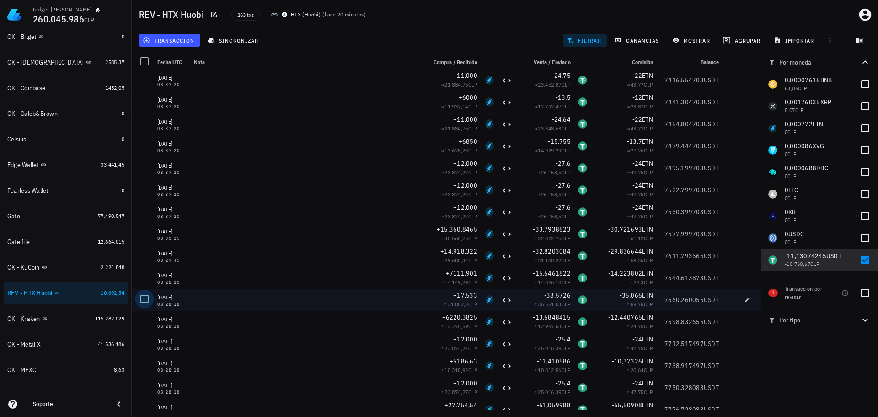
click at [149, 301] on div at bounding box center [145, 299] width 16 height 16
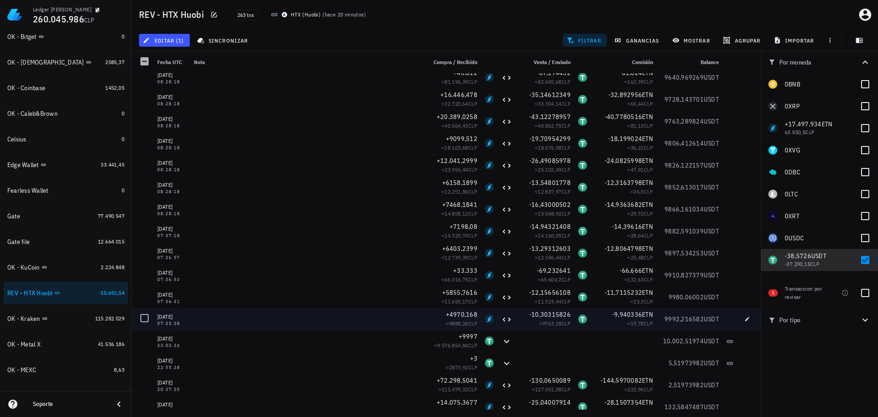
scroll to position [2479, 0]
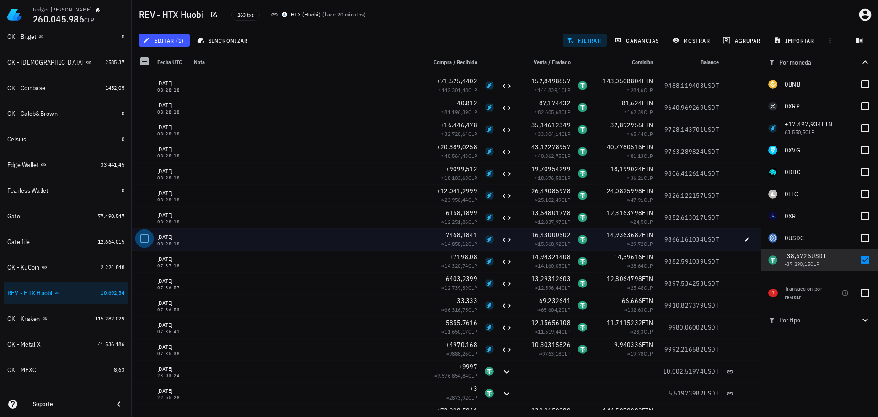
click at [145, 239] on div at bounding box center [145, 239] width 16 height 16
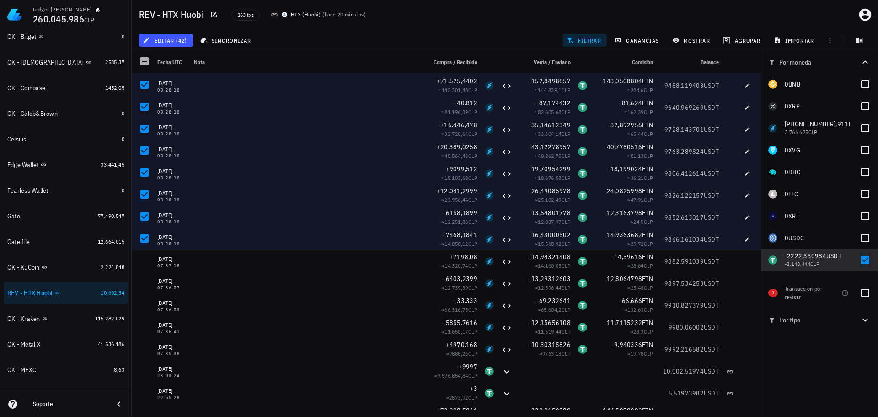
click at [143, 61] on div at bounding box center [145, 62] width 16 height 16
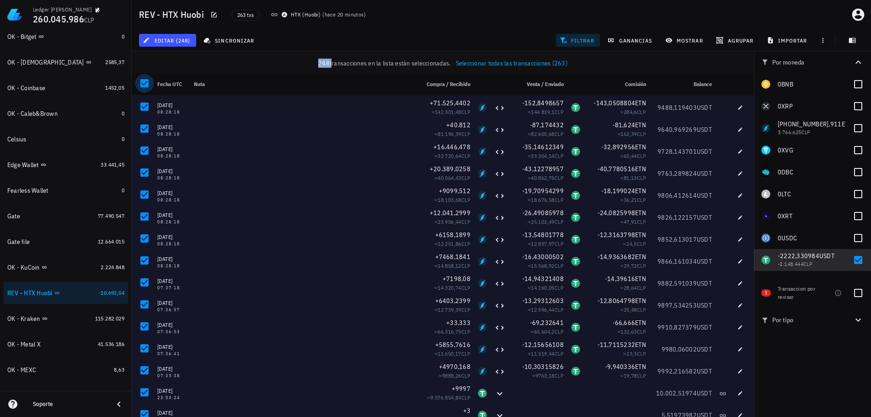
click at [142, 61] on div "248 transacciones en la lista están seleccionadas. Seleccionar todas las transa…" at bounding box center [443, 63] width 608 height 9
click at [142, 82] on div at bounding box center [145, 83] width 16 height 16
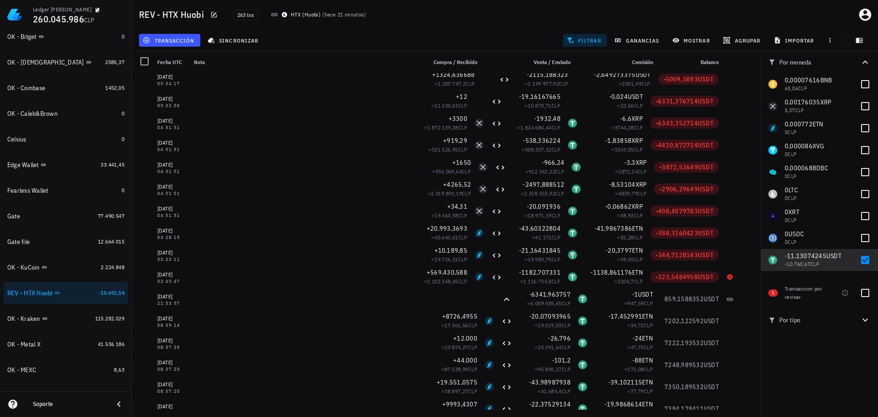
scroll to position [1153, 0]
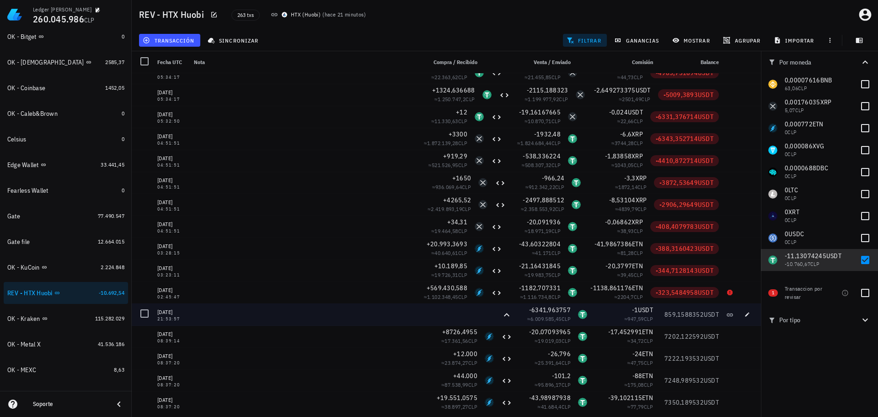
click at [597, 311] on div "-1 USDT" at bounding box center [624, 309] width 59 height 9
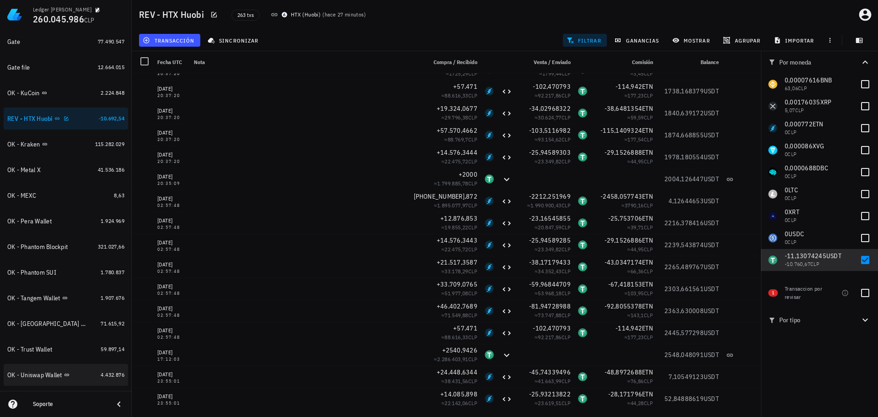
scroll to position [424, 0]
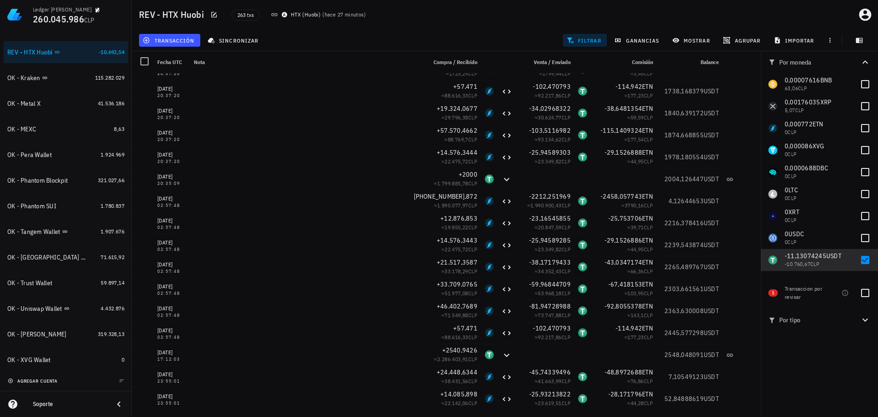
click at [50, 379] on span "agregar cuenta" at bounding box center [34, 381] width 48 height 6
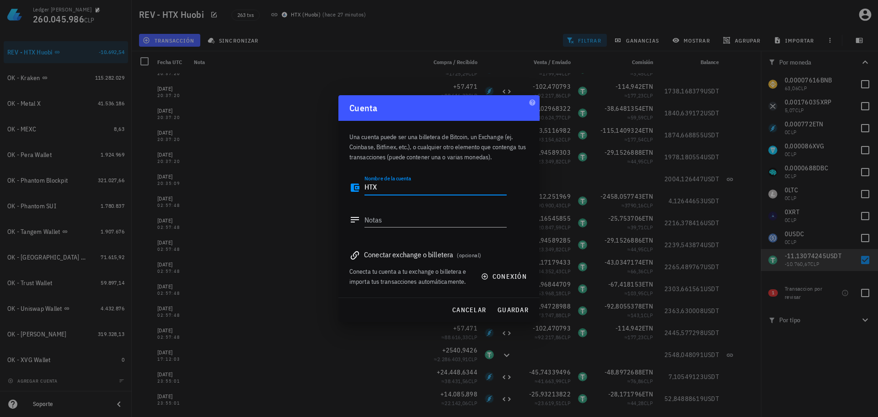
type textarea "HTX"
click at [507, 306] on span "guardar" at bounding box center [513, 310] width 32 height 8
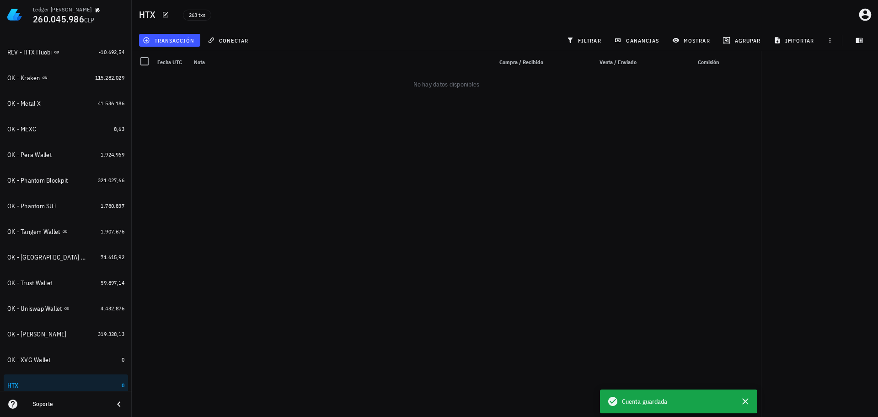
scroll to position [449, 0]
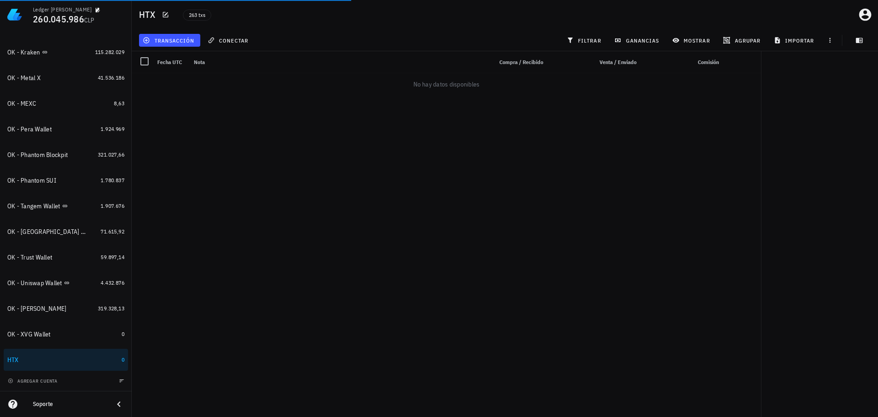
click at [117, 377] on button "button" at bounding box center [121, 380] width 9 height 9
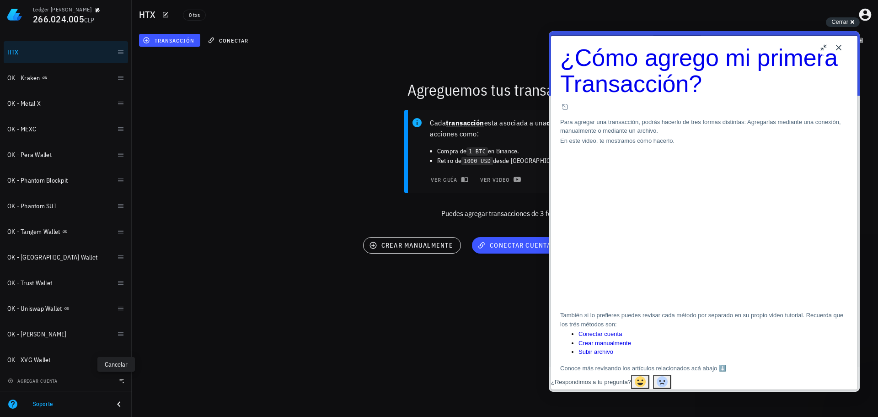
click at [119, 383] on icon "button" at bounding box center [121, 380] width 5 height 5
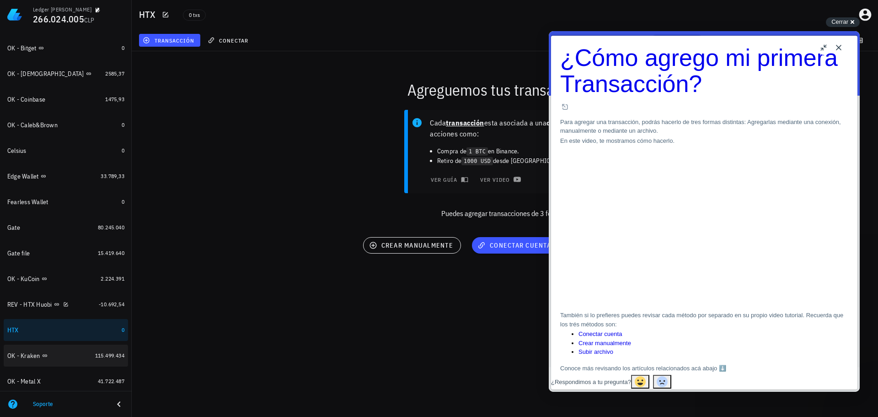
scroll to position [175, 0]
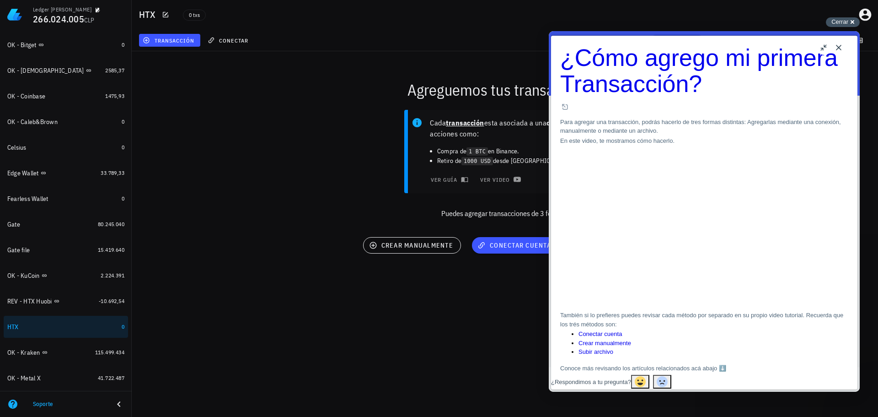
click at [853, 23] on div "Cerrar cross-small" at bounding box center [843, 22] width 34 height 10
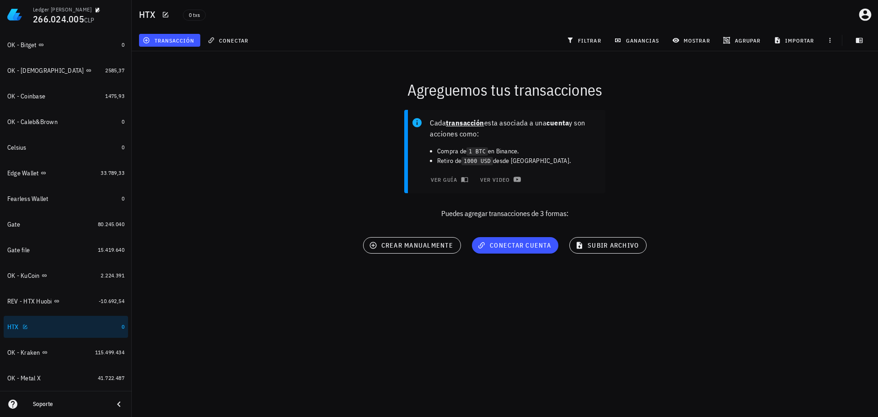
click at [106, 327] on div "HTX" at bounding box center [62, 326] width 111 height 9
click at [504, 245] on span "conectar cuenta" at bounding box center [515, 245] width 72 height 8
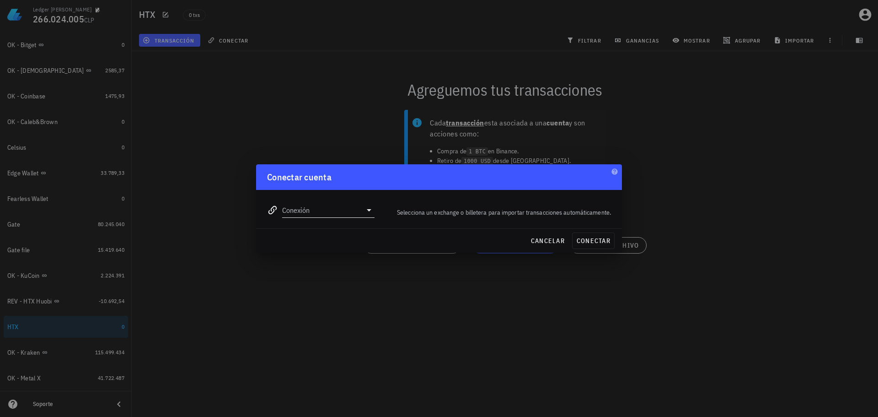
click at [356, 214] on input "Conexión" at bounding box center [322, 210] width 80 height 15
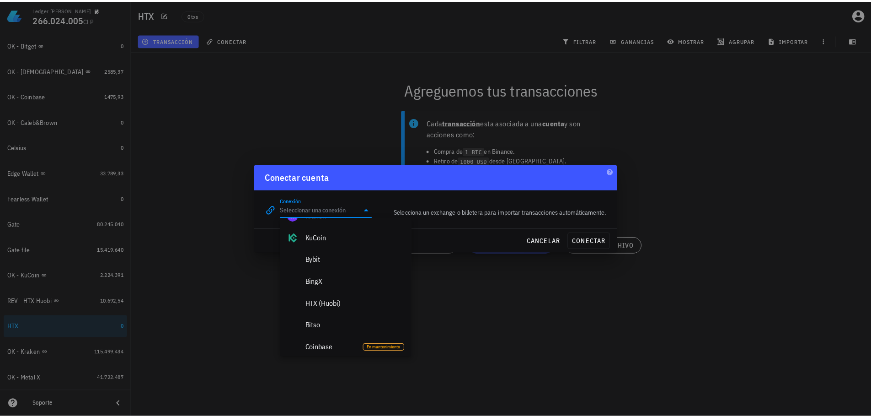
scroll to position [183, 0]
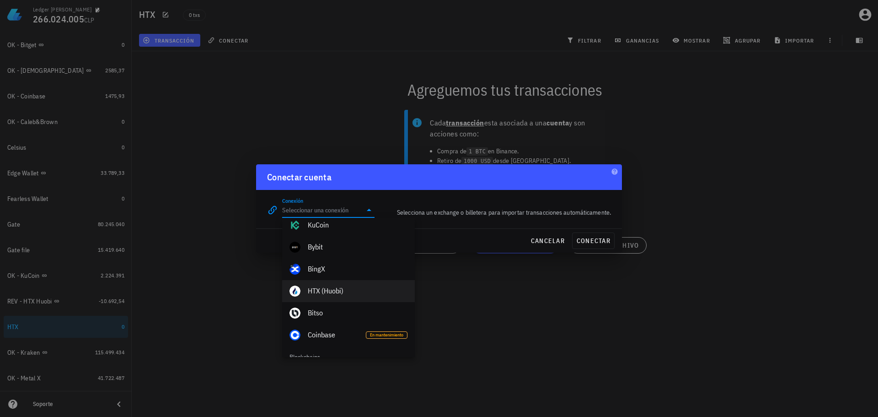
click at [335, 290] on div "HTX (Huobi)" at bounding box center [358, 290] width 100 height 9
type input "HTX (Huobi)"
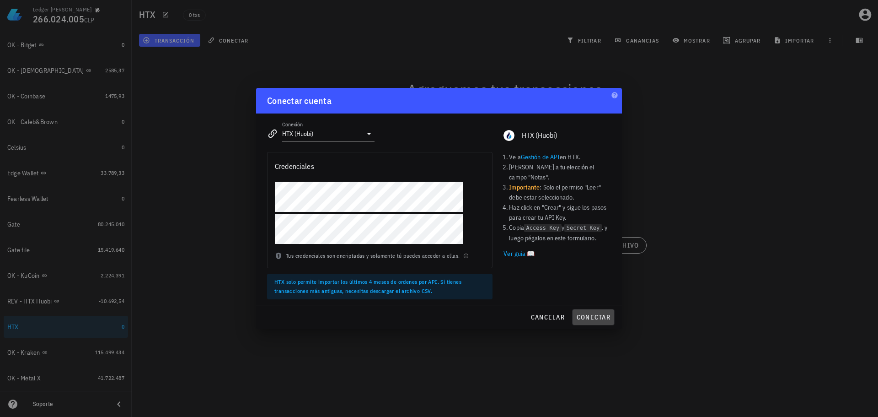
click at [588, 318] on span "conectar" at bounding box center [593, 317] width 34 height 8
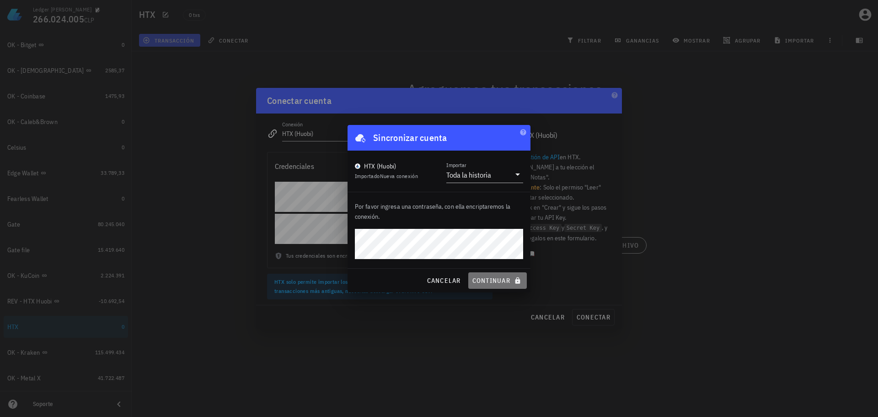
click at [490, 281] on span "continuar" at bounding box center [497, 280] width 51 height 8
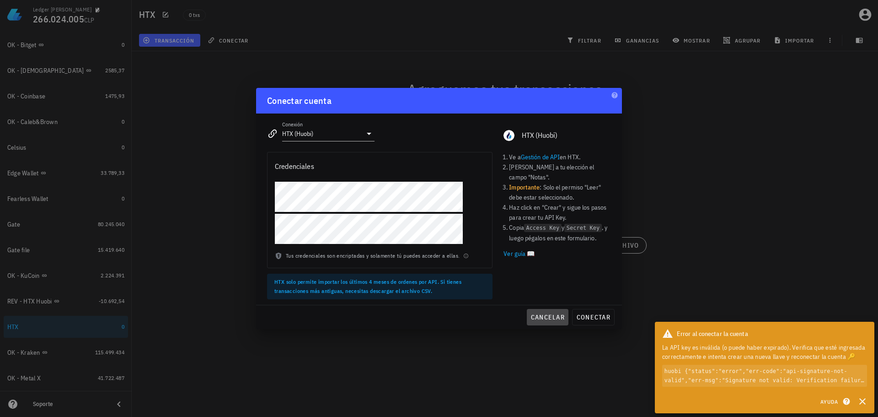
click at [542, 316] on span "cancelar" at bounding box center [548, 317] width 34 height 8
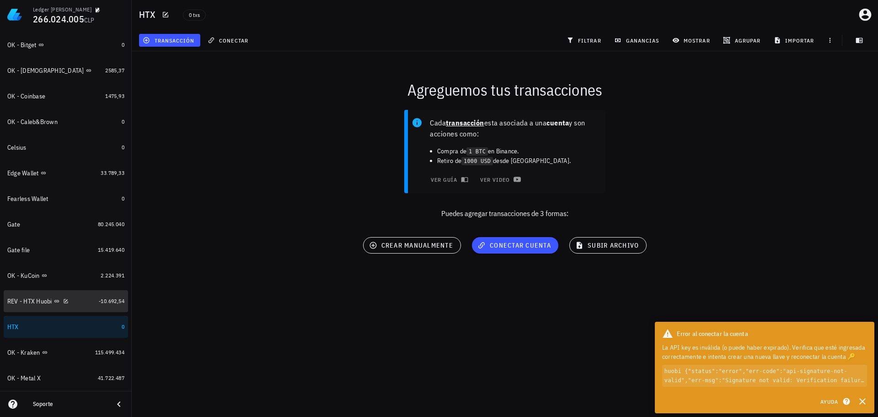
click at [84, 304] on div "REV - HTX Huobi" at bounding box center [51, 301] width 88 height 9
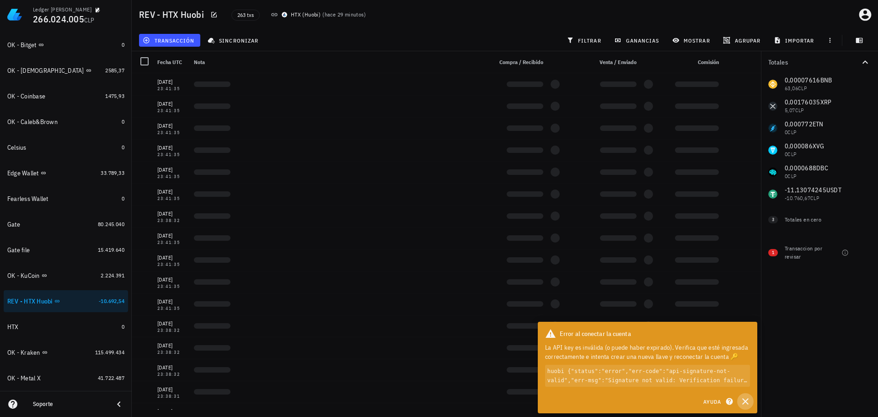
click at [747, 403] on icon "button" at bounding box center [745, 401] width 6 height 6
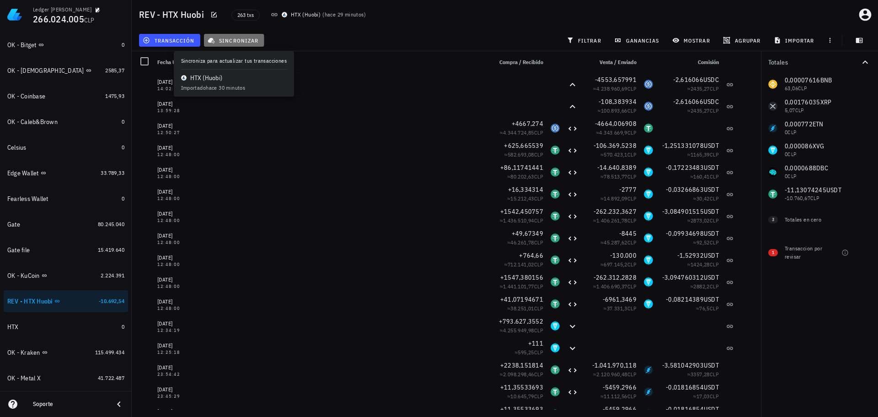
click at [241, 42] on span "sincronizar" at bounding box center [233, 40] width 49 height 7
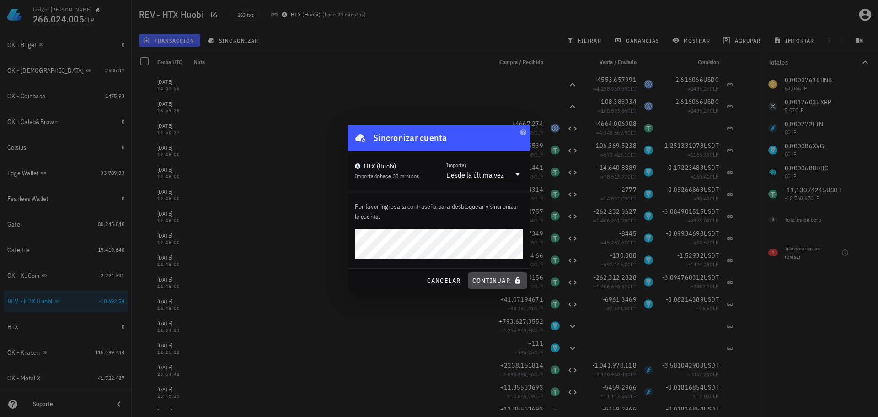
click at [494, 278] on span "continuar" at bounding box center [497, 280] width 51 height 8
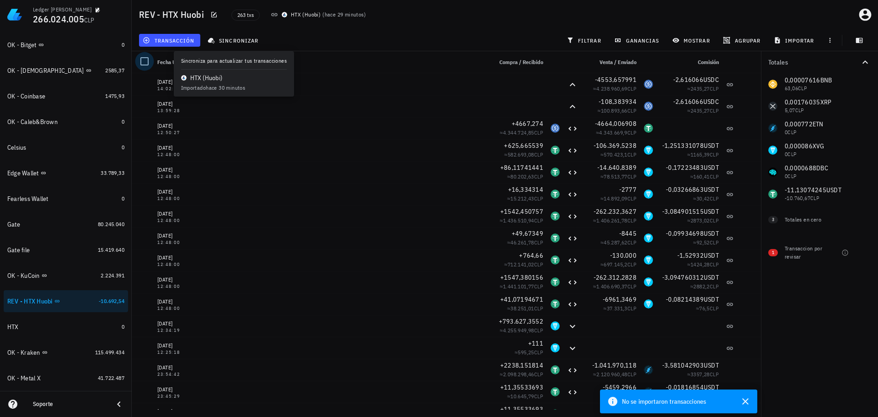
click at [144, 64] on div at bounding box center [145, 62] width 16 height 16
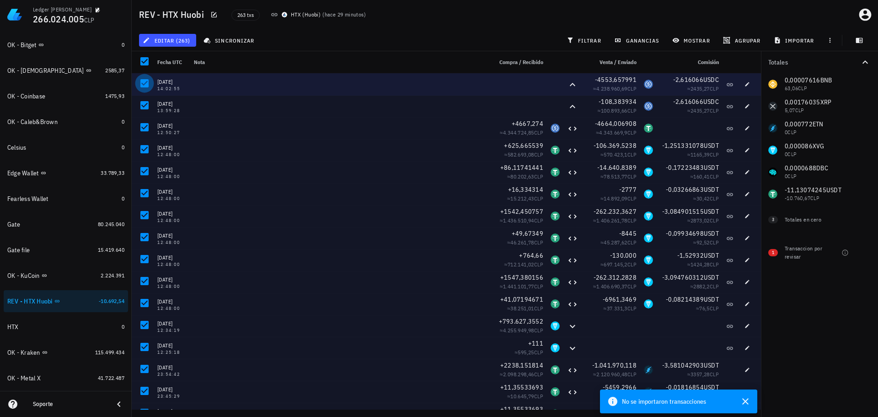
click at [145, 86] on div at bounding box center [145, 83] width 16 height 16
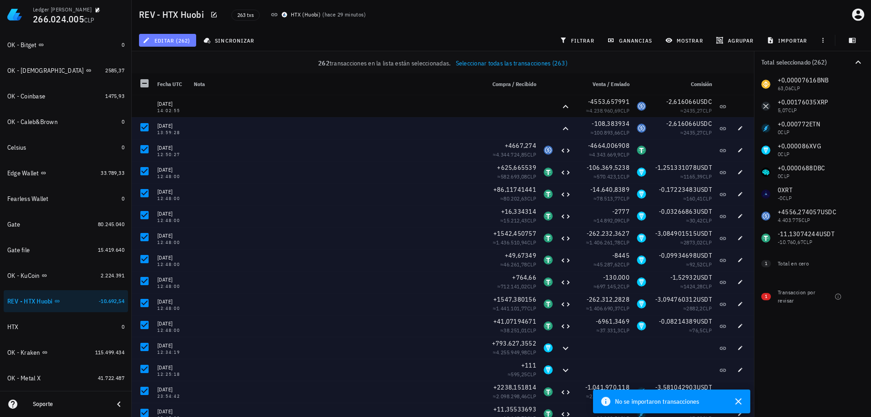
click at [175, 43] on span "editar (262)" at bounding box center [168, 40] width 46 height 7
click at [271, 59] on div "262 transacciones en la lista están seleccionadas. Seleccionar todas las transa…" at bounding box center [443, 63] width 608 height 9
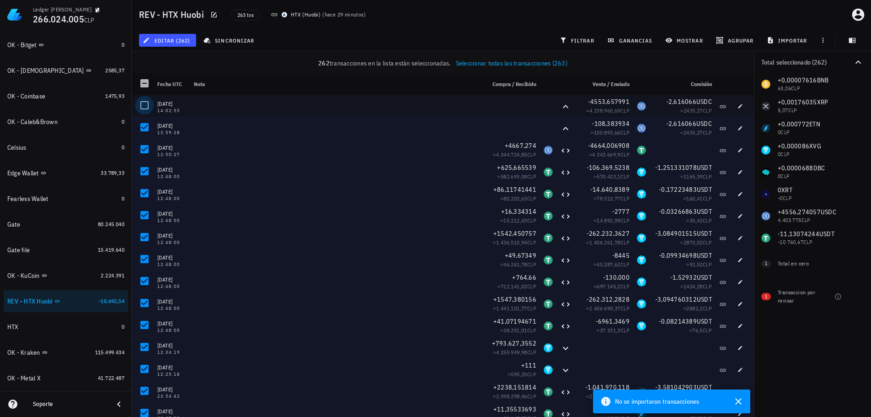
click at [149, 105] on div at bounding box center [145, 105] width 16 height 16
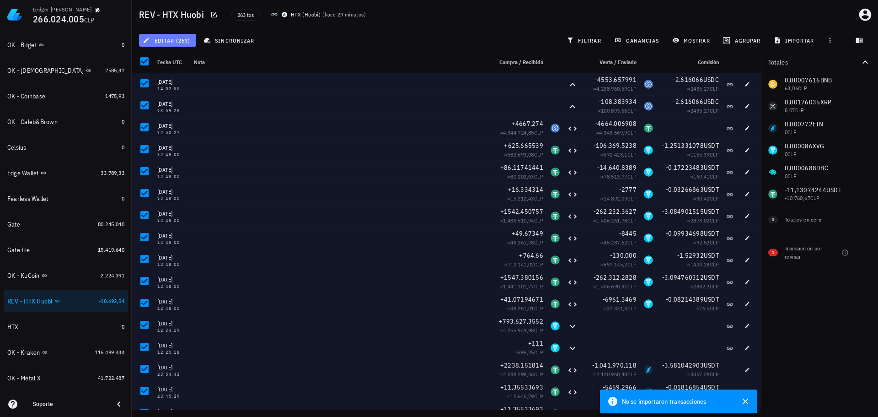
click at [168, 39] on span "editar (263)" at bounding box center [168, 40] width 46 height 7
drag, startPoint x: 282, startPoint y: 62, endPoint x: 277, endPoint y: 62, distance: 5.0
click at [282, 62] on div "Nota" at bounding box center [339, 62] width 298 height 22
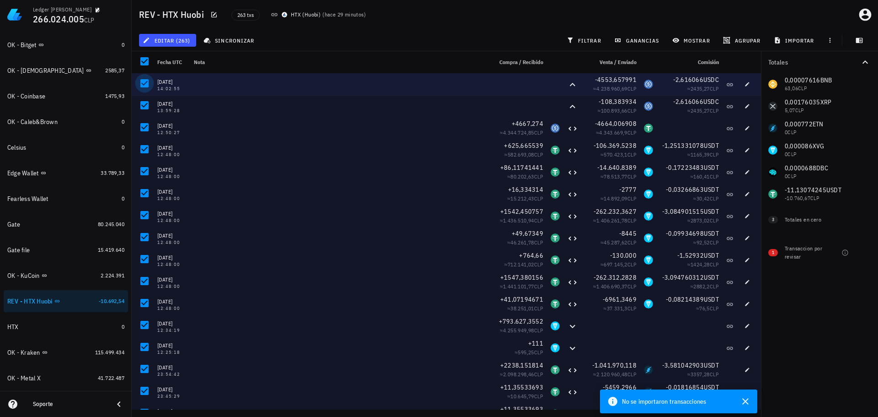
click at [140, 85] on div at bounding box center [145, 83] width 16 height 16
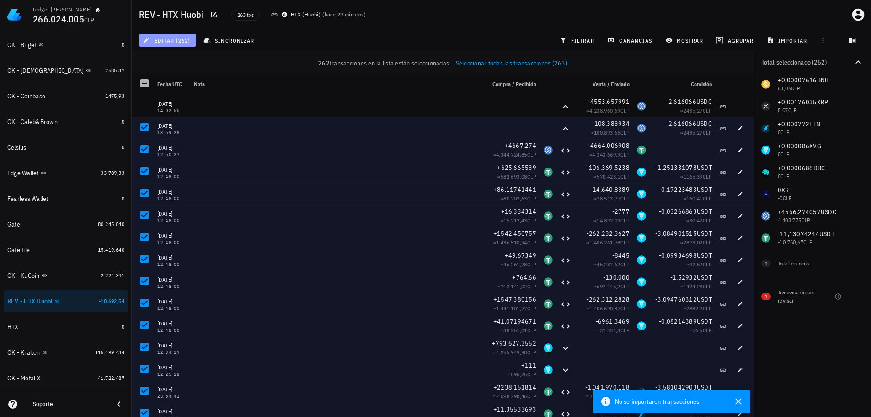
click at [183, 42] on span "editar (262)" at bounding box center [168, 40] width 46 height 7
click at [197, 62] on div "Cambiar de cuenta" at bounding box center [184, 61] width 46 height 7
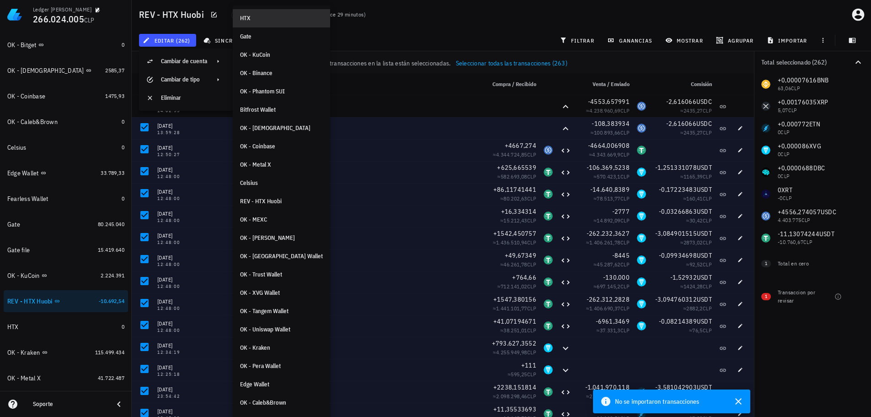
click at [259, 17] on div "HTX" at bounding box center [281, 18] width 83 height 7
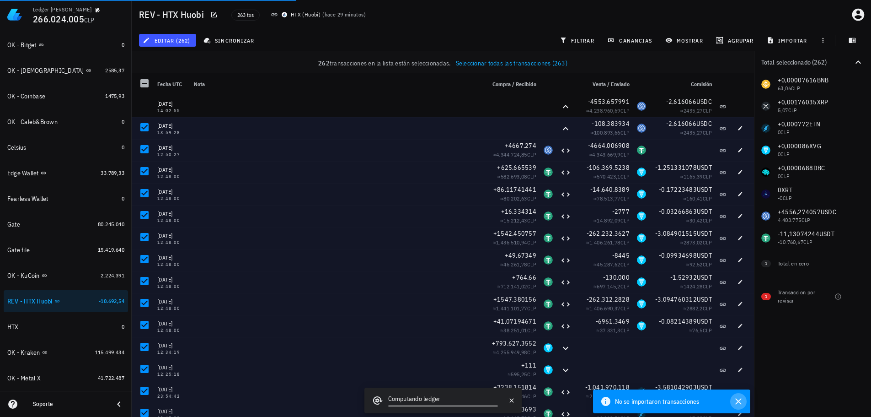
click at [740, 399] on icon "button" at bounding box center [738, 401] width 11 height 11
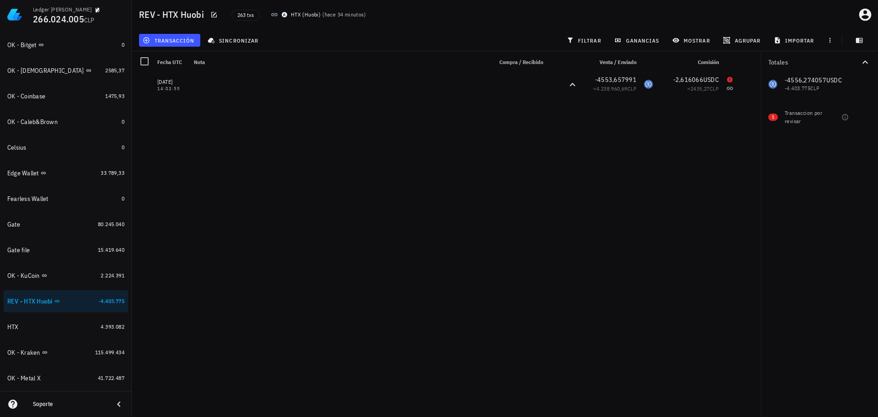
click at [408, 176] on div "[DATE] 13:59:28 -108,383934 ≈ 100.893,66 CLP -2,616066 USDC ≈ 2435,27 CLP [DATE…" at bounding box center [446, 241] width 629 height 336
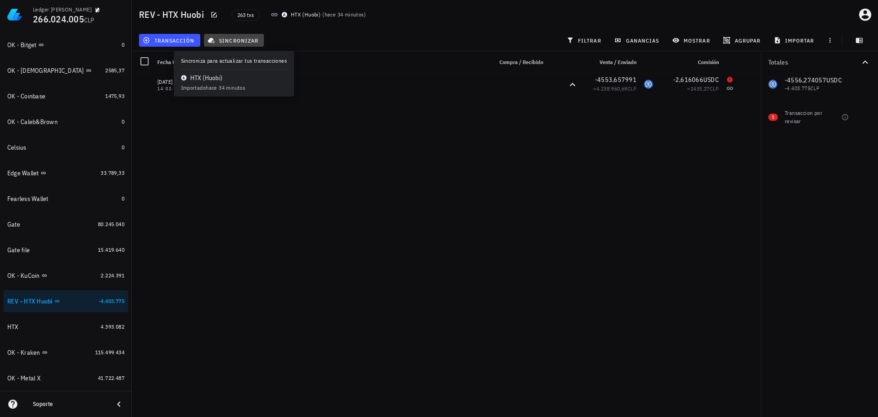
click at [215, 39] on span "sincronizar" at bounding box center [233, 40] width 49 height 7
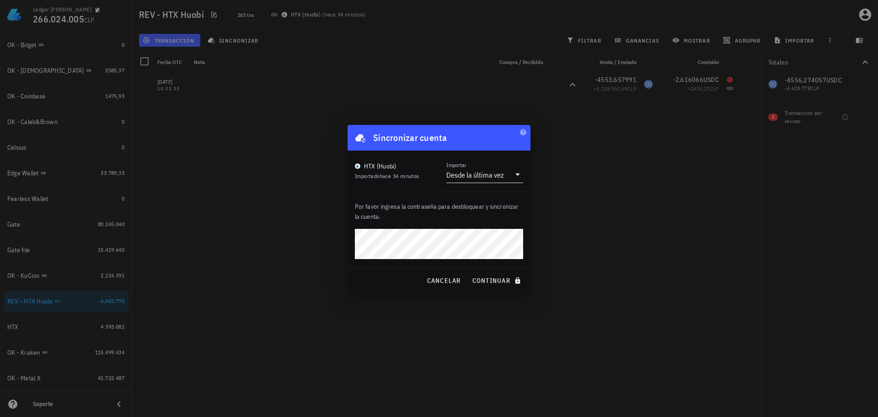
click at [488, 177] on div "Desde la última vez" at bounding box center [475, 174] width 58 height 9
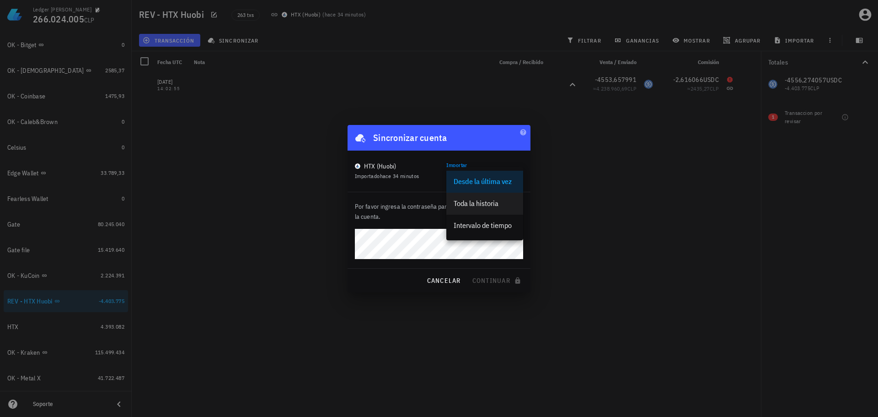
click at [490, 206] on div "Toda la historia" at bounding box center [485, 203] width 62 height 9
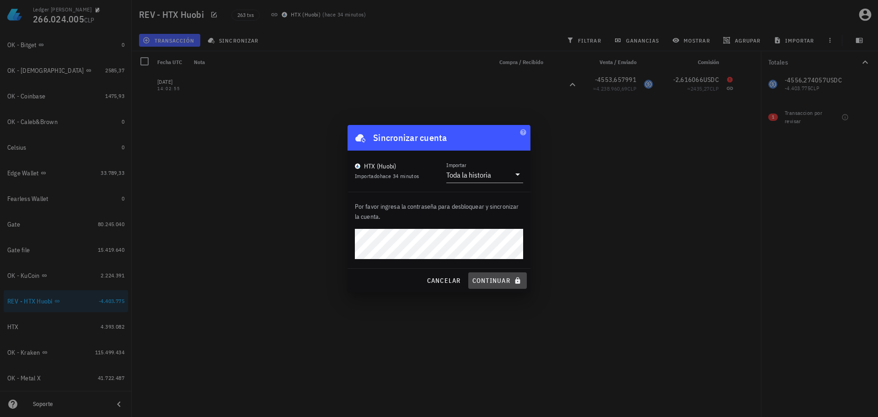
click at [500, 280] on span "continuar" at bounding box center [497, 280] width 51 height 8
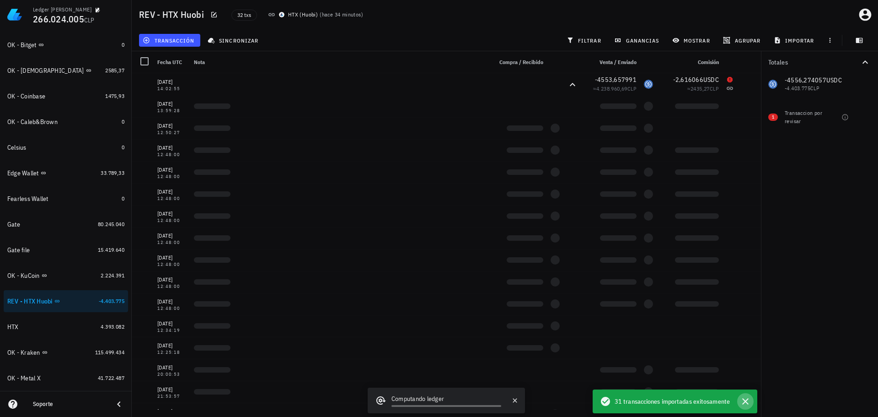
click at [748, 399] on icon "button" at bounding box center [745, 401] width 6 height 6
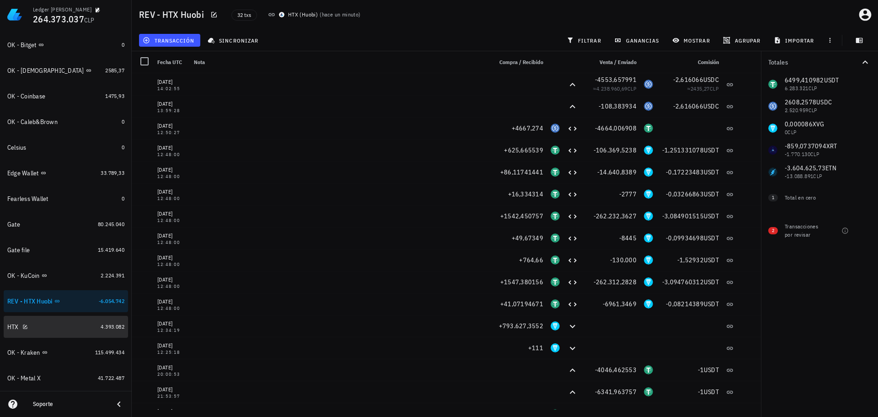
click at [64, 325] on div "HTX" at bounding box center [52, 326] width 90 height 9
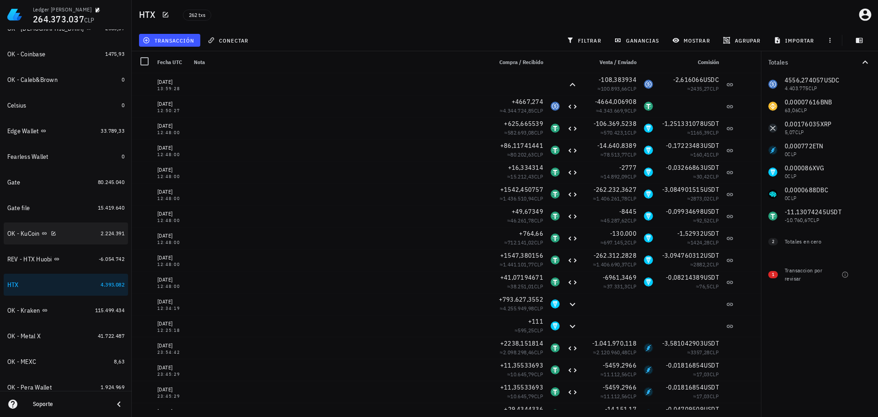
scroll to position [229, 0]
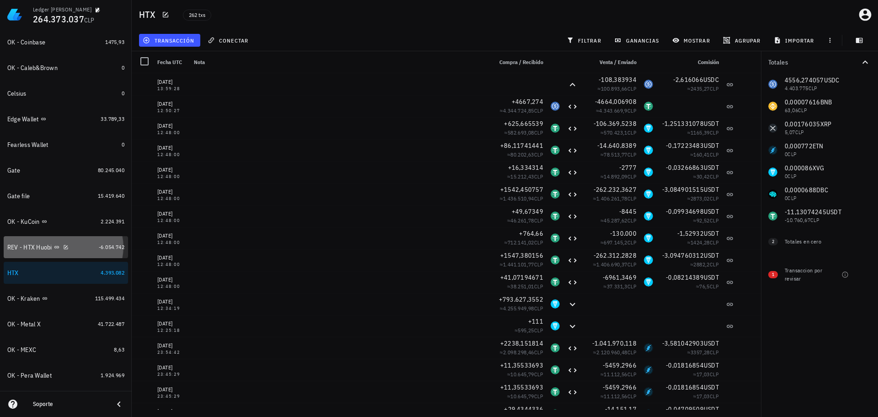
click at [87, 247] on div "REV - HTX Huobi" at bounding box center [51, 247] width 88 height 9
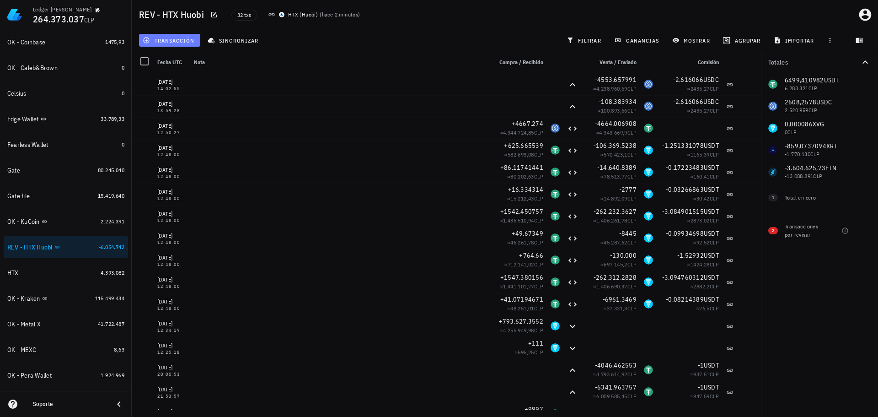
click at [185, 40] on span "transacción" at bounding box center [170, 40] width 50 height 7
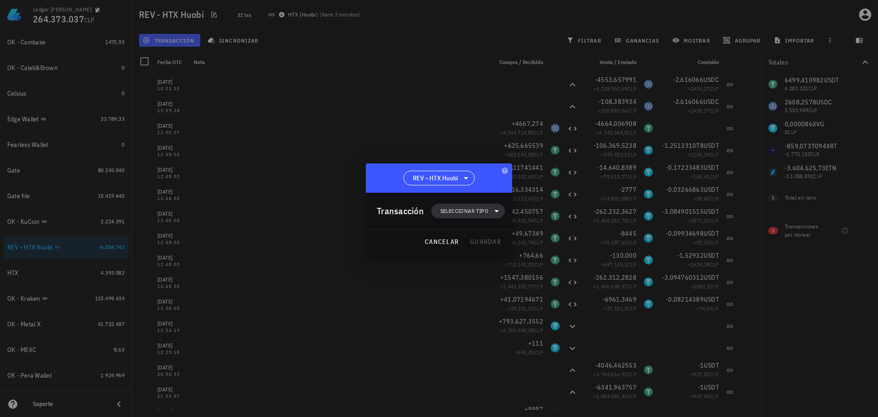
click at [461, 218] on span "Seleccionar tipo" at bounding box center [468, 211] width 63 height 15
drag, startPoint x: 419, startPoint y: 232, endPoint x: 431, endPoint y: 246, distance: 18.5
click at [420, 234] on div "cancelar guardar" at bounding box center [439, 242] width 146 height 24
click at [431, 246] on button "cancelar" at bounding box center [442, 241] width 42 height 16
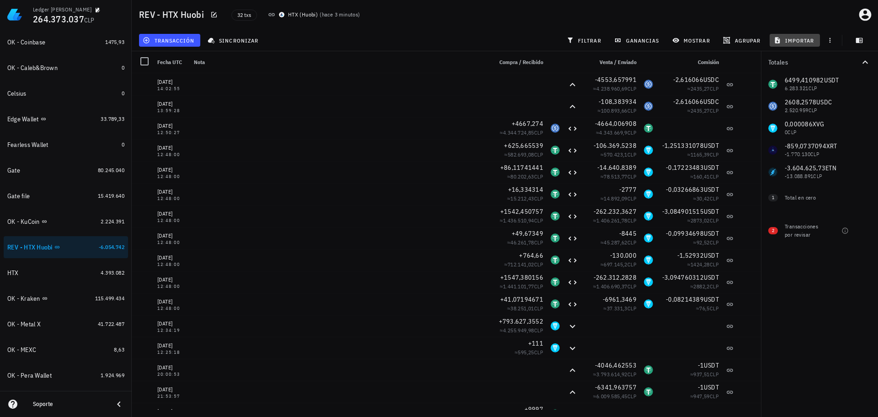
click at [797, 34] on button "importar" at bounding box center [795, 40] width 50 height 13
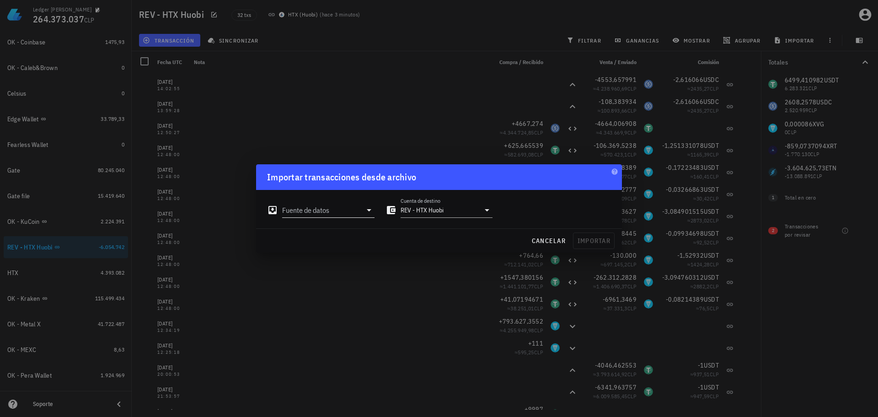
drag, startPoint x: 360, startPoint y: 201, endPoint x: 354, endPoint y: 208, distance: 9.4
click at [358, 204] on div "Fuente de datos" at bounding box center [320, 207] width 107 height 20
click at [353, 210] on input "Fuente de datos" at bounding box center [322, 210] width 80 height 15
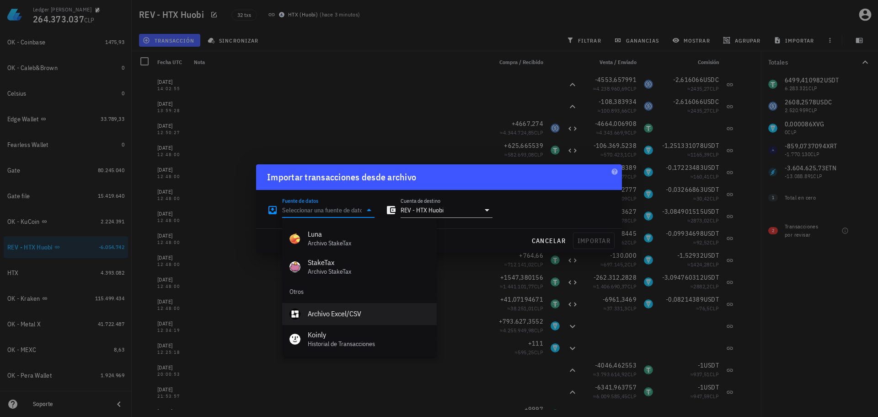
click at [340, 314] on div "Archivo Excel/CSV" at bounding box center [369, 313] width 122 height 9
type input "Archivo Excel/CSV"
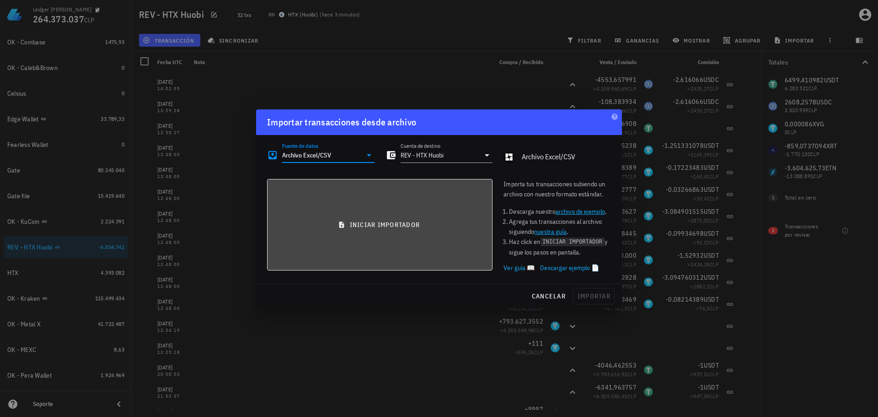
click at [341, 225] on icon "button" at bounding box center [341, 224] width 7 height 7
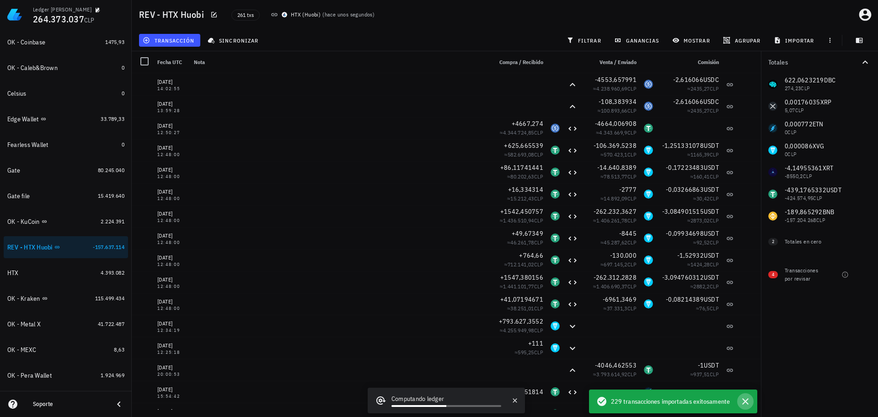
click at [745, 405] on icon "button" at bounding box center [745, 401] width 11 height 11
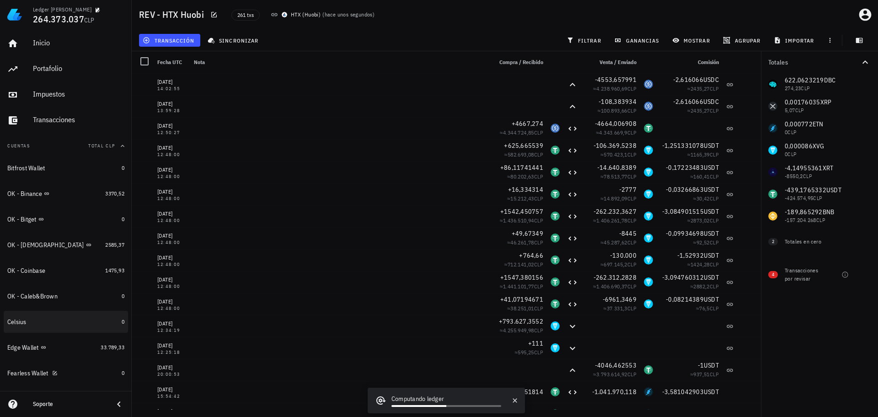
scroll to position [0, 0]
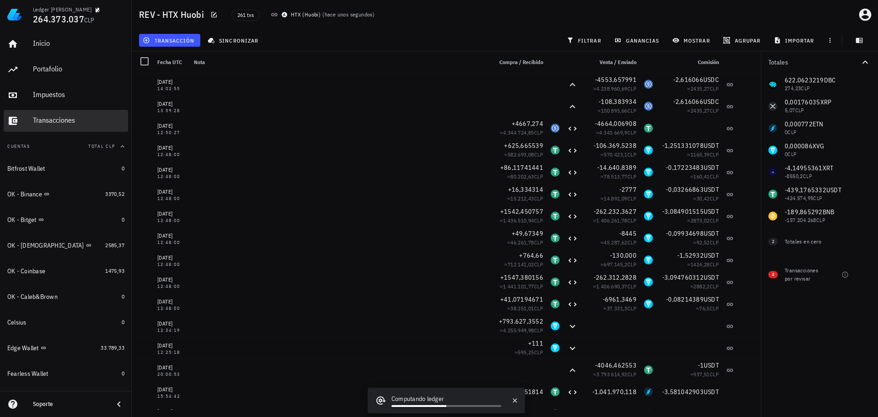
click at [54, 122] on div "Transacciones" at bounding box center [78, 120] width 91 height 9
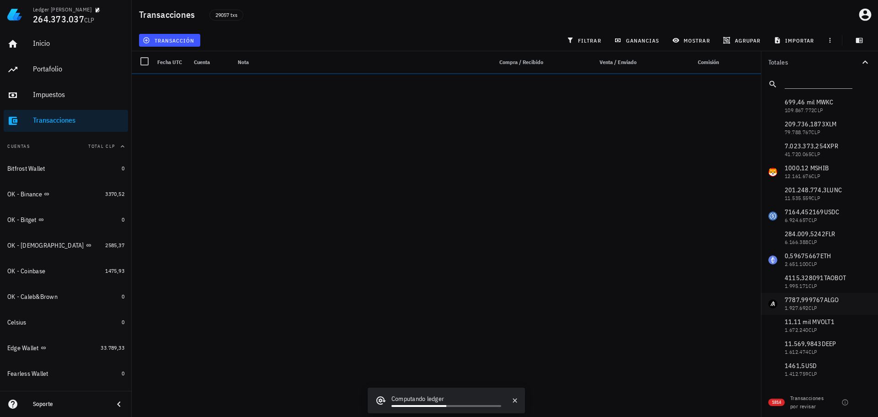
click at [585, 40] on span "filtrar" at bounding box center [585, 40] width 33 height 7
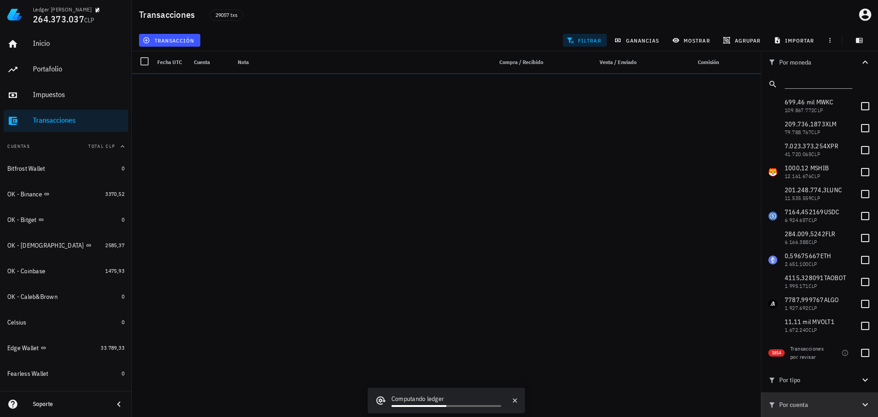
click at [857, 401] on span "Por cuenta" at bounding box center [813, 404] width 91 height 10
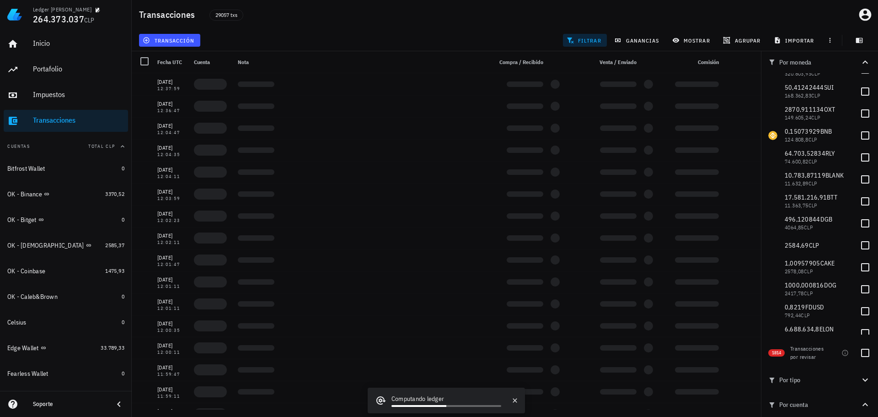
scroll to position [412, 0]
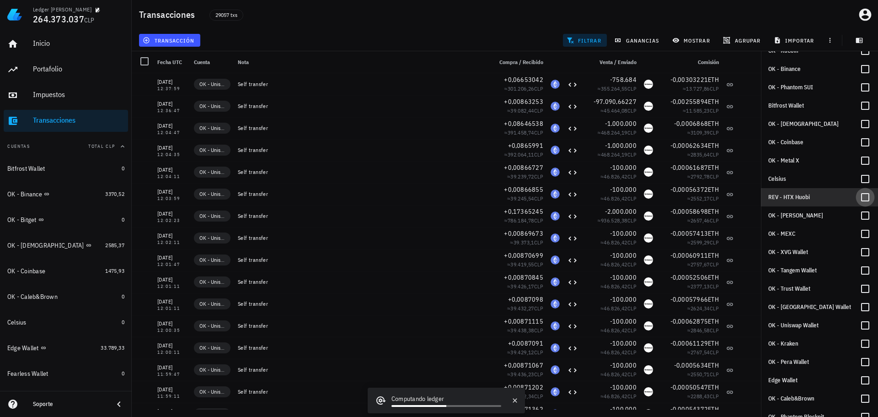
click at [860, 196] on div at bounding box center [866, 197] width 16 height 16
checkbox input "true"
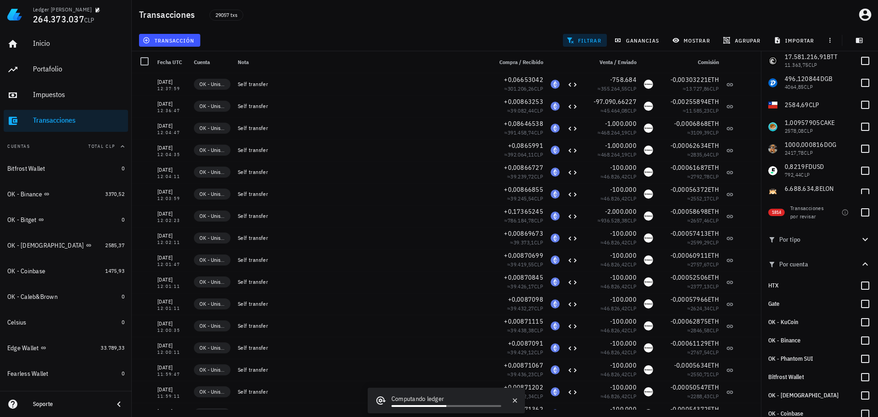
scroll to position [137, 0]
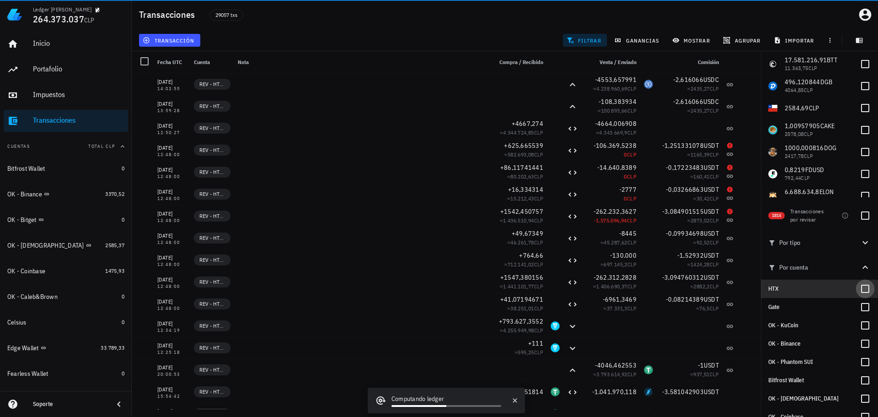
click at [864, 290] on div at bounding box center [866, 289] width 16 height 16
checkbox input "true"
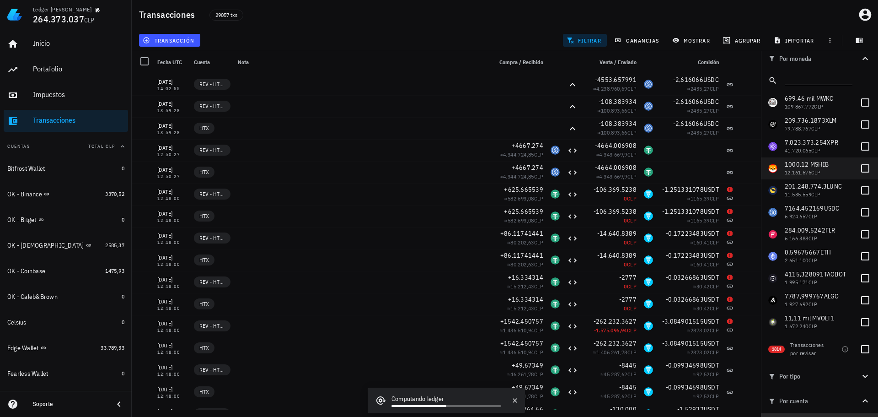
scroll to position [0, 0]
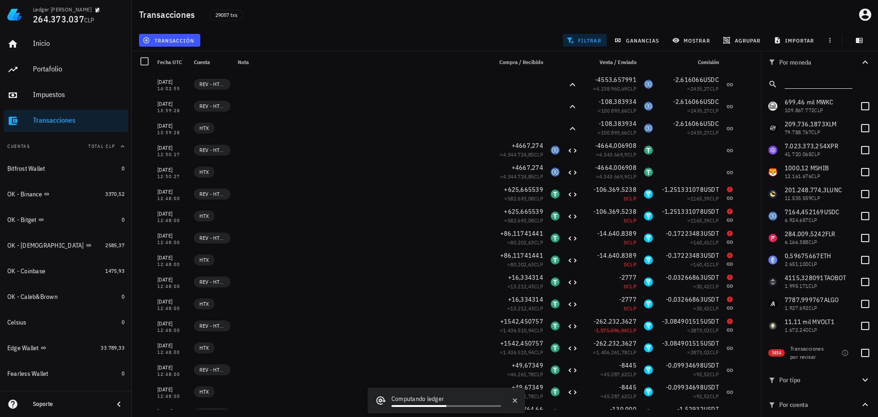
click at [817, 87] on input "text" at bounding box center [818, 82] width 66 height 12
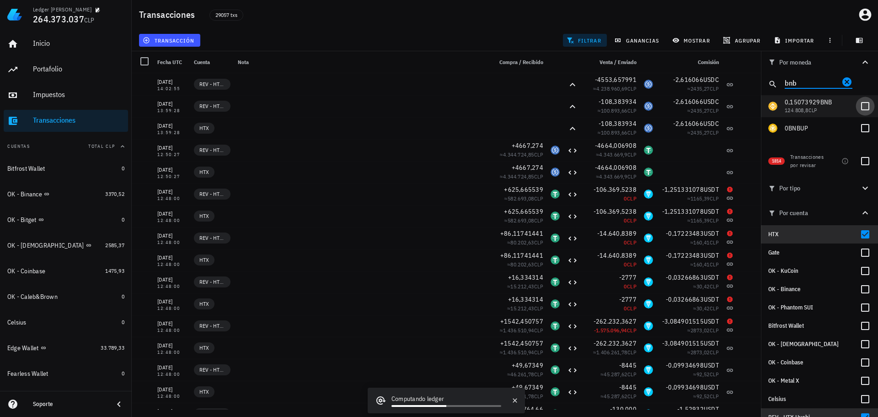
type input "bnb"
click at [861, 106] on div at bounding box center [866, 106] width 16 height 16
checkbox input "true"
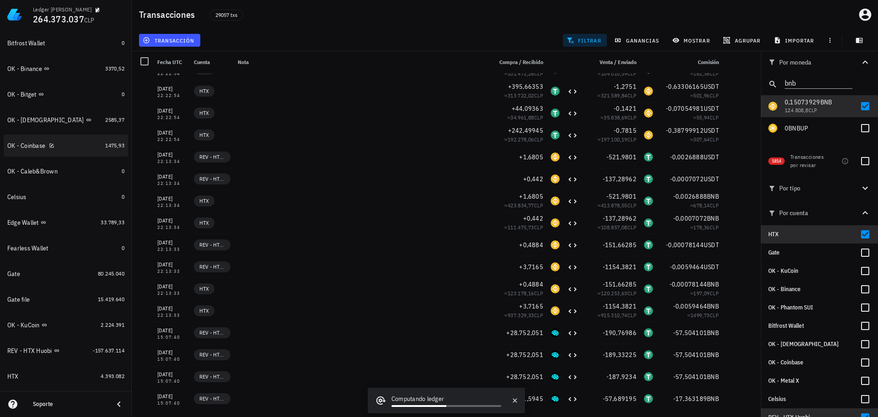
scroll to position [229, 0]
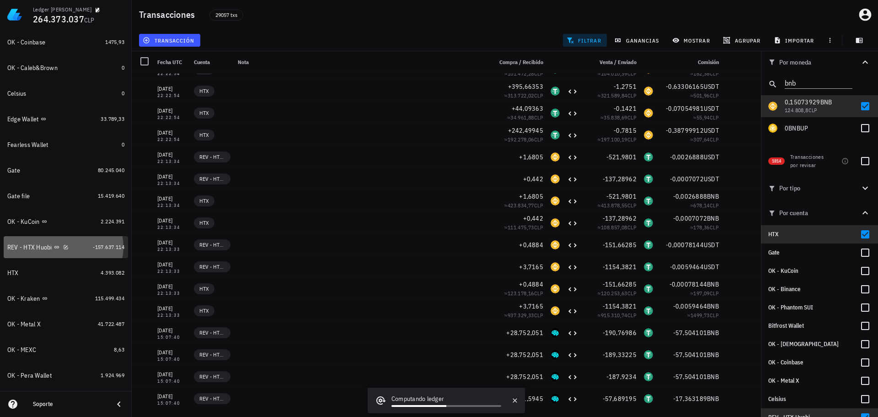
click at [38, 250] on div "REV - HTX Huobi" at bounding box center [29, 247] width 45 height 8
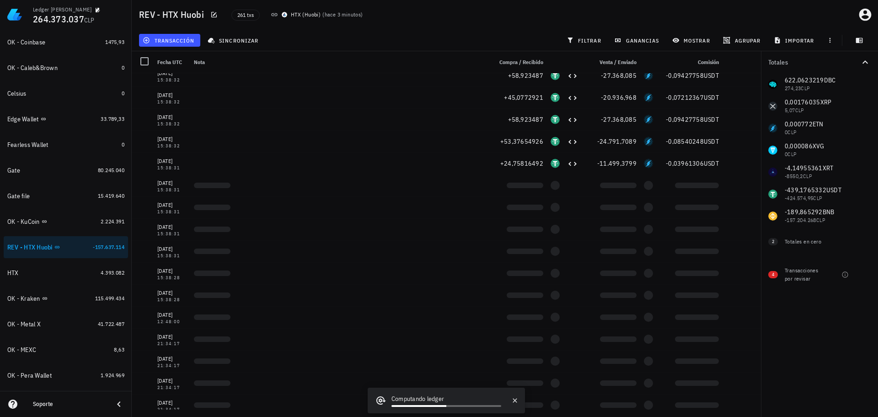
scroll to position [823, 0]
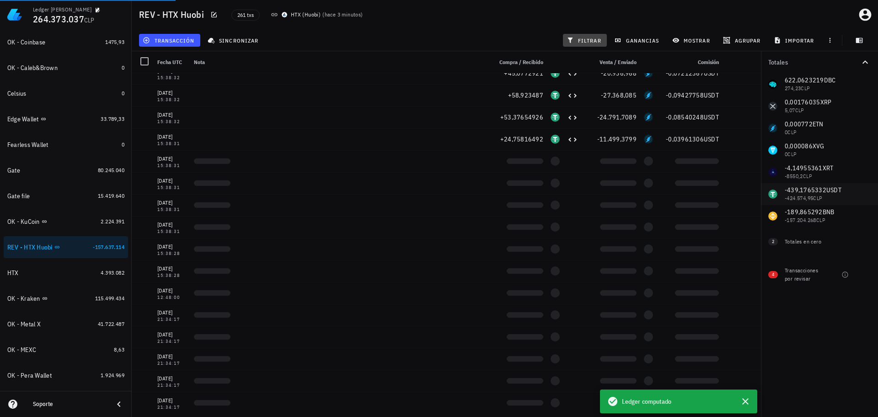
click at [588, 41] on span "filtrar" at bounding box center [585, 40] width 33 height 7
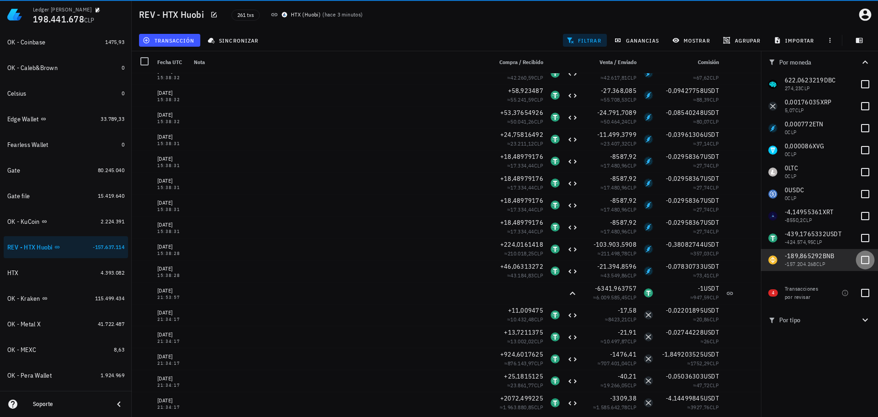
click at [864, 259] on div at bounding box center [866, 260] width 16 height 16
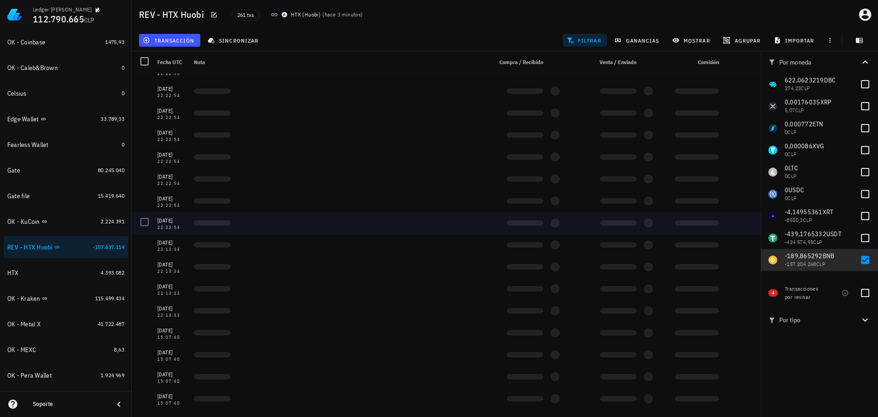
scroll to position [37, 0]
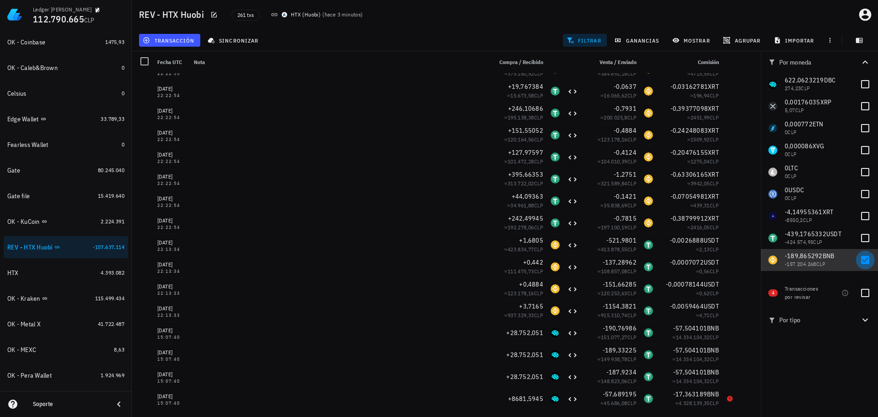
click at [864, 258] on div at bounding box center [866, 260] width 16 height 16
checkbox input "false"
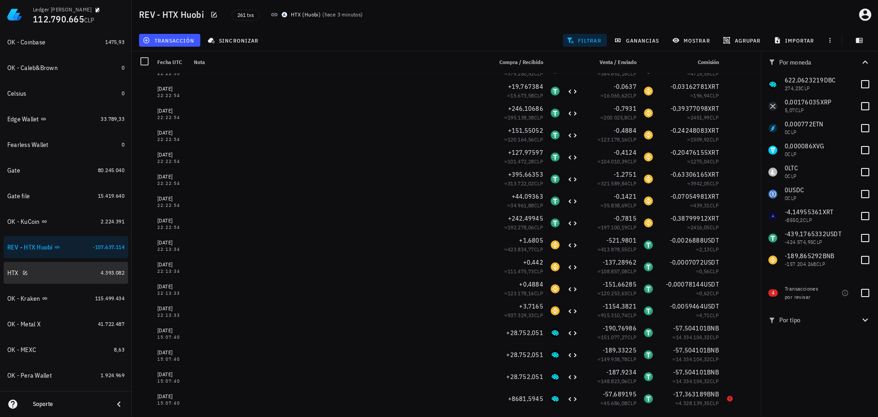
click at [61, 274] on div "HTX" at bounding box center [52, 272] width 90 height 9
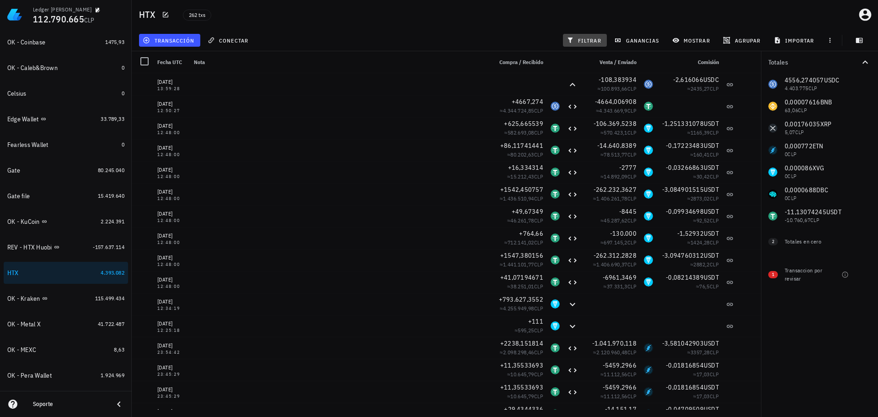
click at [577, 43] on span "filtrar" at bounding box center [585, 40] width 33 height 7
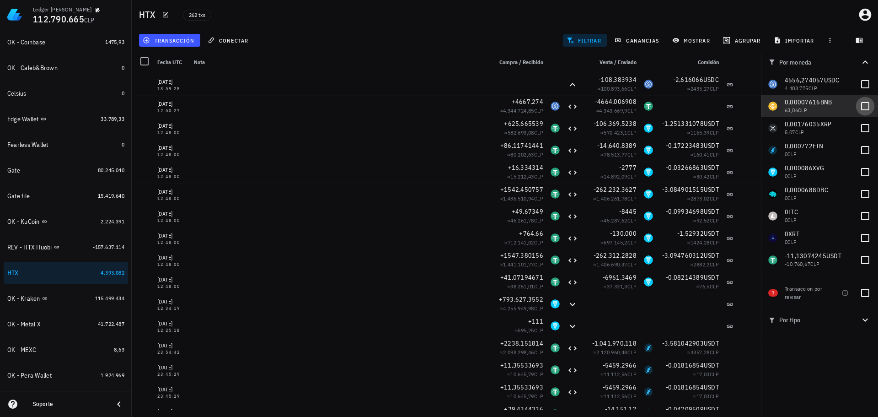
click at [867, 101] on div at bounding box center [866, 106] width 16 height 16
checkbox input "true"
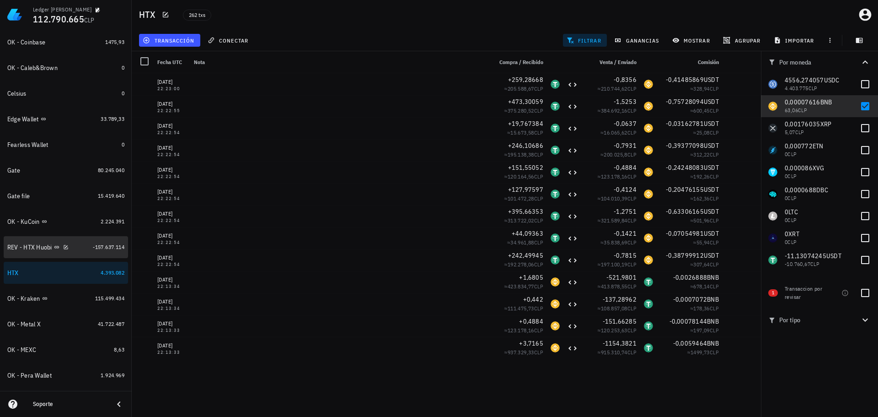
click at [33, 247] on div "REV - HTX Huobi" at bounding box center [29, 247] width 45 height 8
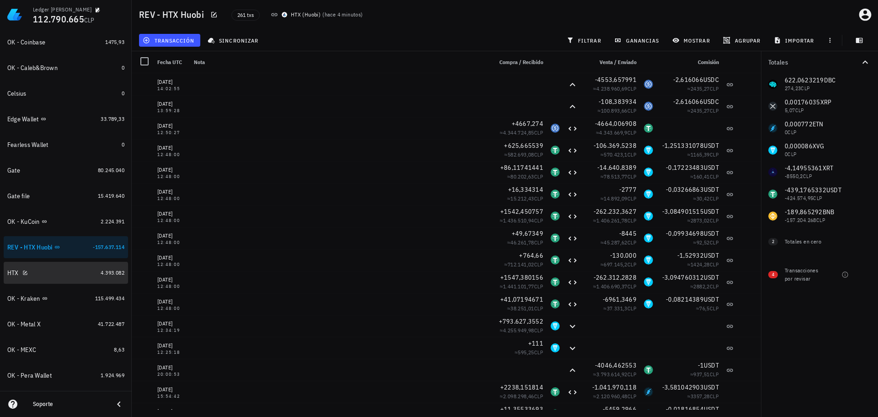
click at [65, 269] on div "HTX" at bounding box center [52, 272] width 90 height 9
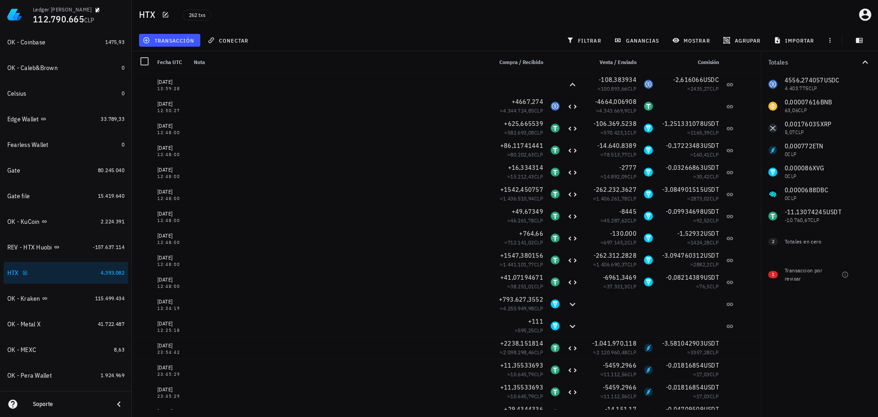
click at [72, 268] on div "HTX" at bounding box center [52, 272] width 90 height 9
click at [68, 247] on icon "button" at bounding box center [65, 246] width 5 height 5
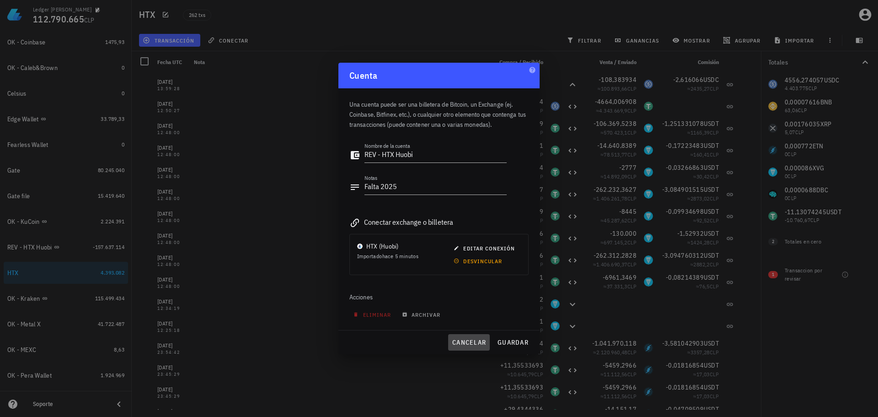
click at [472, 342] on span "cancelar" at bounding box center [469, 342] width 34 height 8
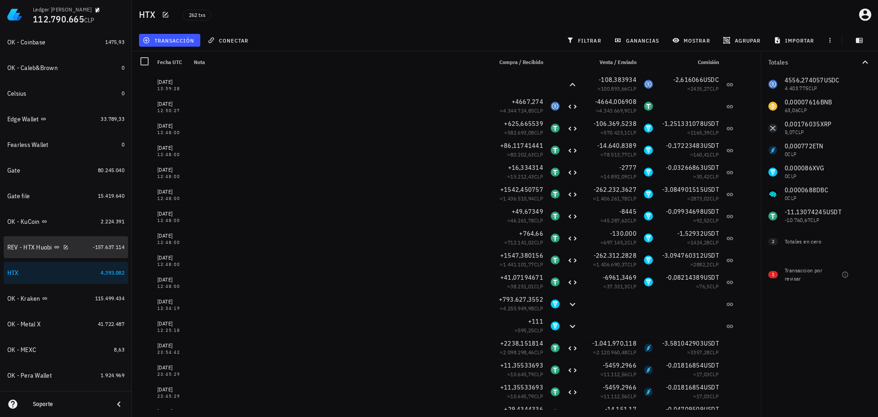
click at [19, 247] on div "REV - HTX Huobi" at bounding box center [29, 247] width 45 height 8
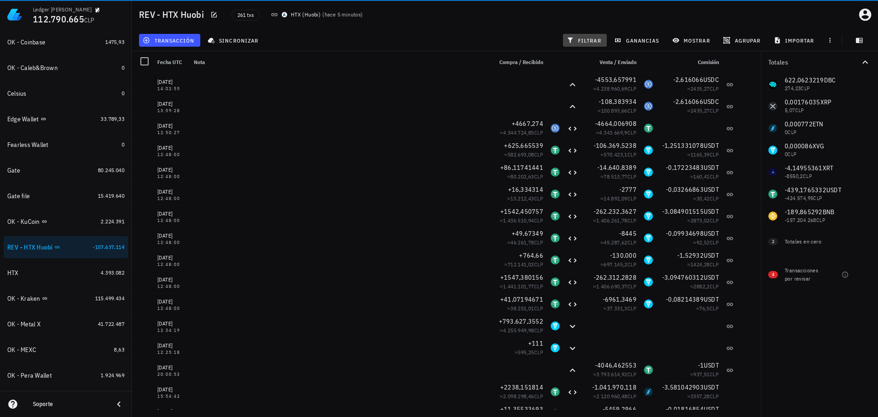
click at [590, 45] on button "filtrar" at bounding box center [585, 40] width 44 height 13
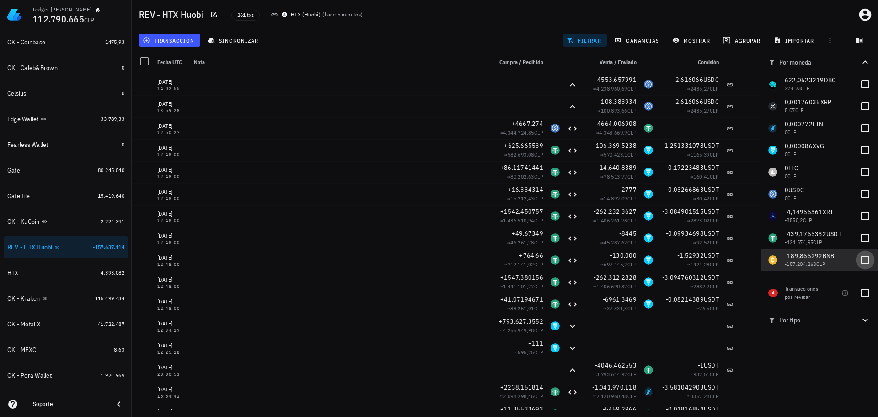
click at [862, 255] on div at bounding box center [866, 260] width 16 height 16
checkbox input "true"
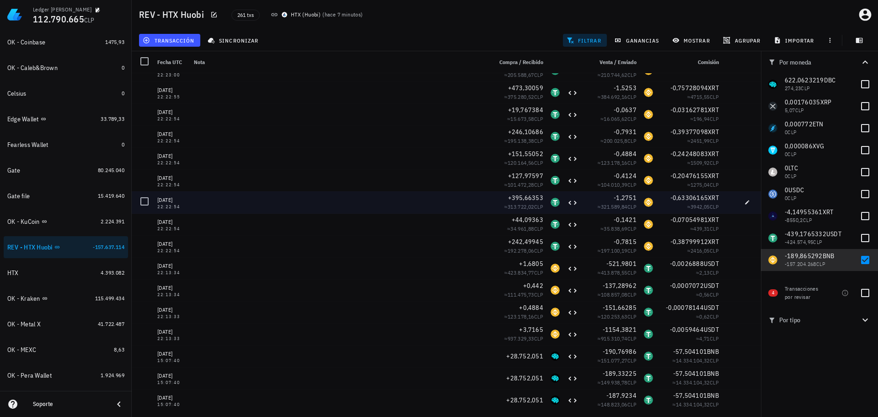
scroll to position [37, 0]
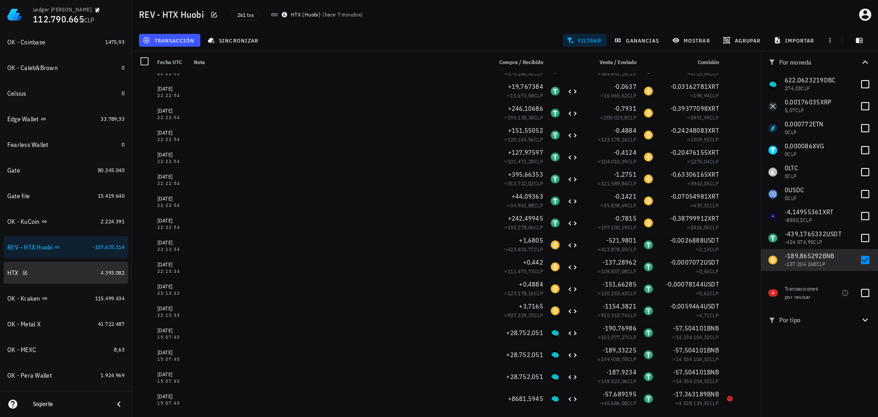
click at [58, 272] on div "HTX" at bounding box center [52, 272] width 90 height 9
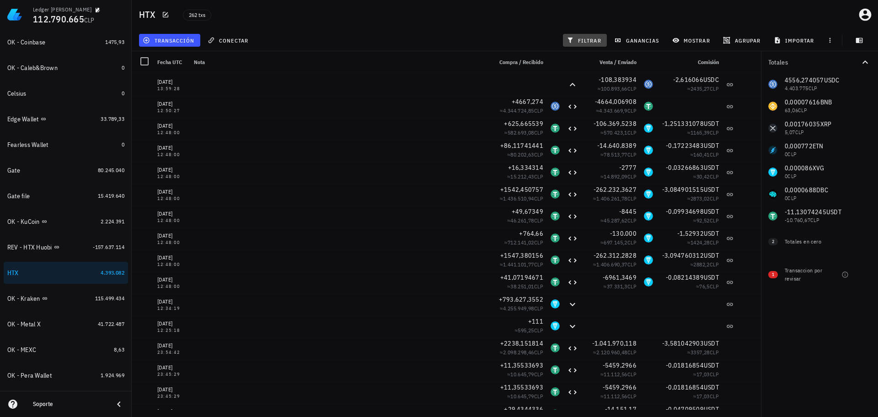
click at [579, 38] on span "filtrar" at bounding box center [585, 40] width 33 height 7
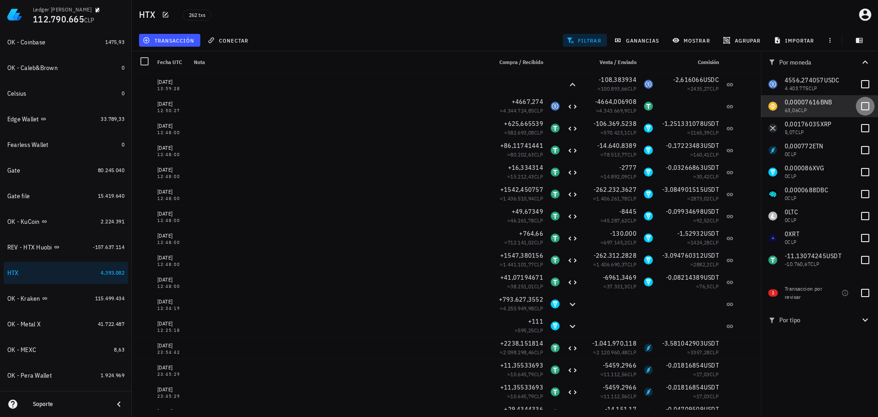
click at [864, 103] on div at bounding box center [866, 106] width 16 height 16
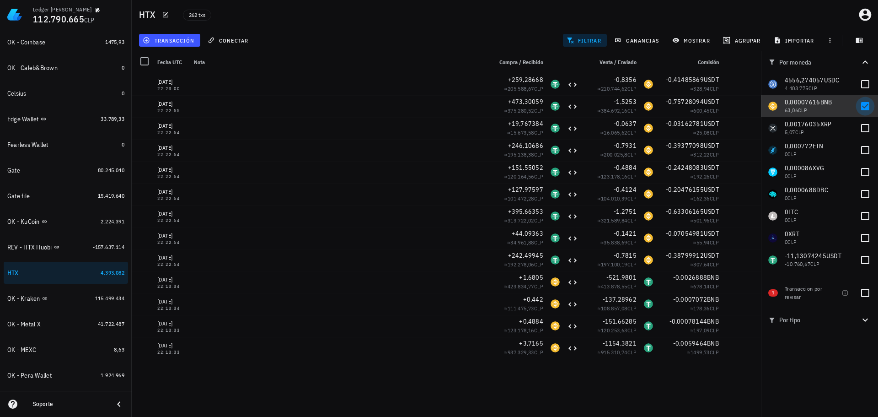
click at [867, 105] on div at bounding box center [866, 106] width 16 height 16
checkbox input "false"
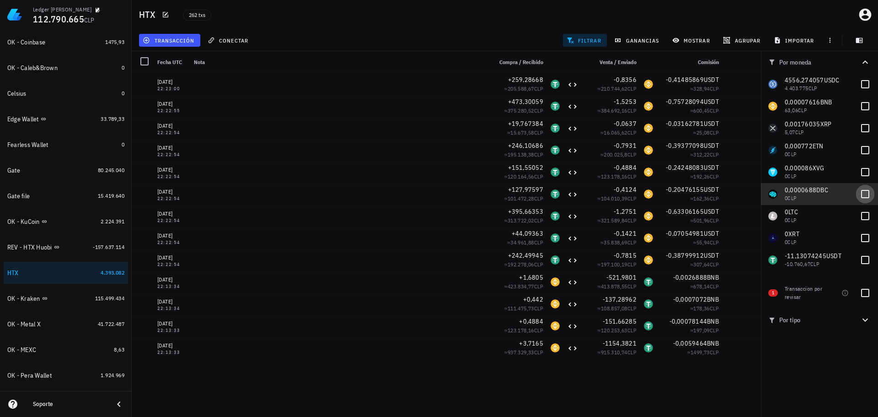
click at [864, 192] on div at bounding box center [866, 194] width 16 height 16
checkbox input "true"
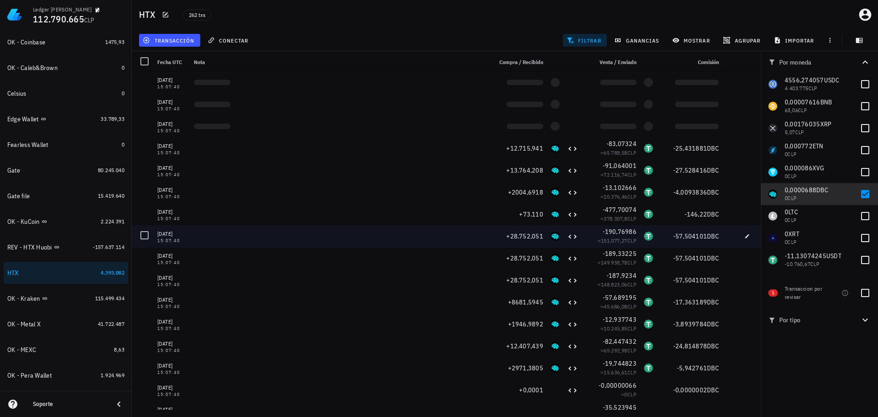
scroll to position [520, 0]
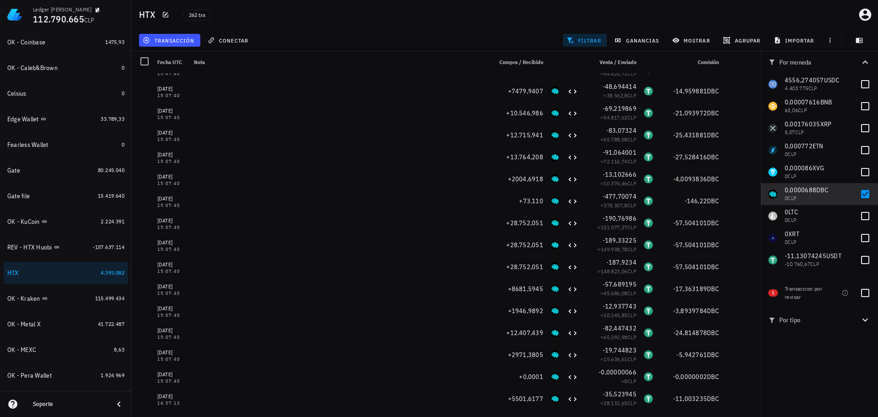
click at [145, 63] on div at bounding box center [145, 62] width 16 height 16
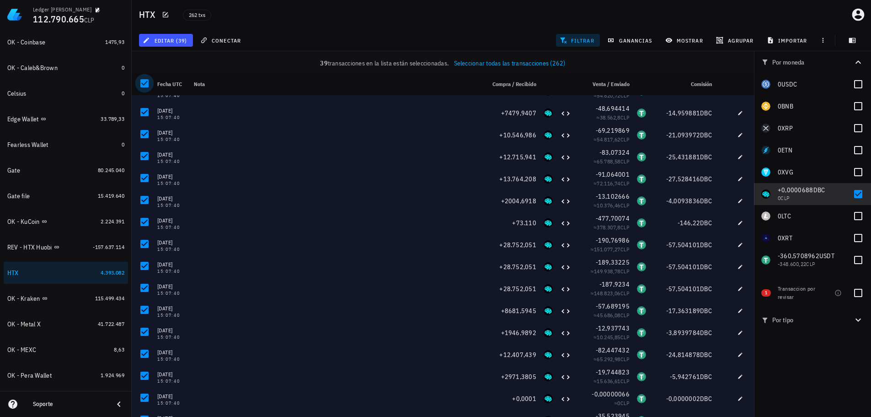
click at [143, 80] on div at bounding box center [145, 83] width 16 height 16
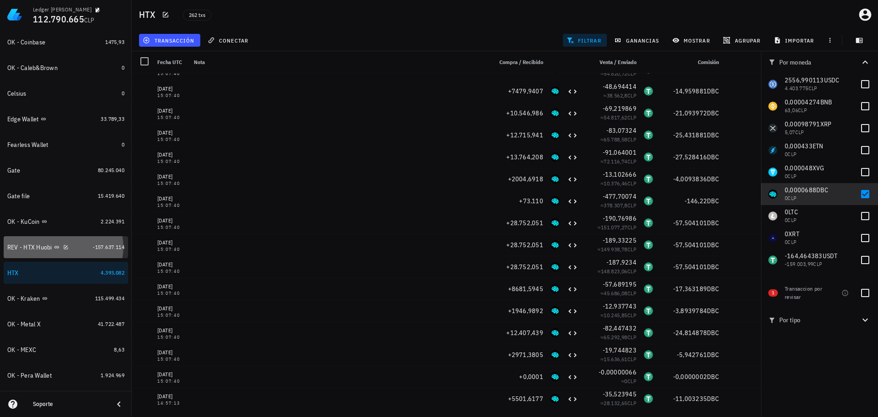
click at [73, 245] on div "REV - HTX Huobi" at bounding box center [48, 247] width 82 height 9
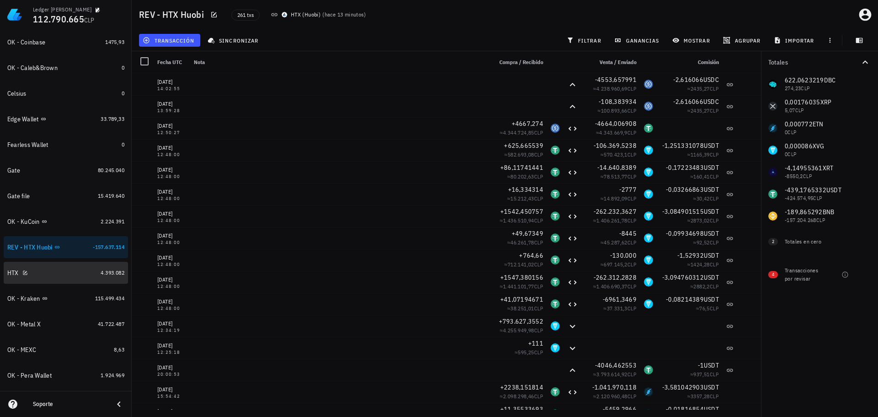
click at [71, 268] on div "HTX" at bounding box center [52, 273] width 90 height 20
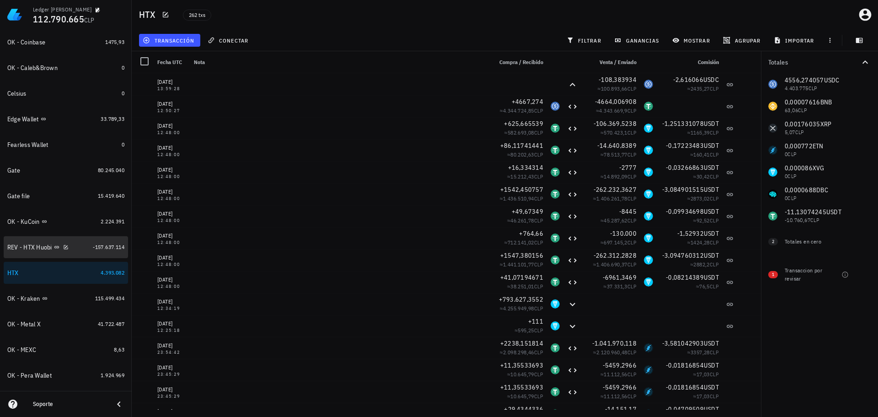
click at [28, 247] on div "REV - HTX Huobi" at bounding box center [29, 247] width 45 height 8
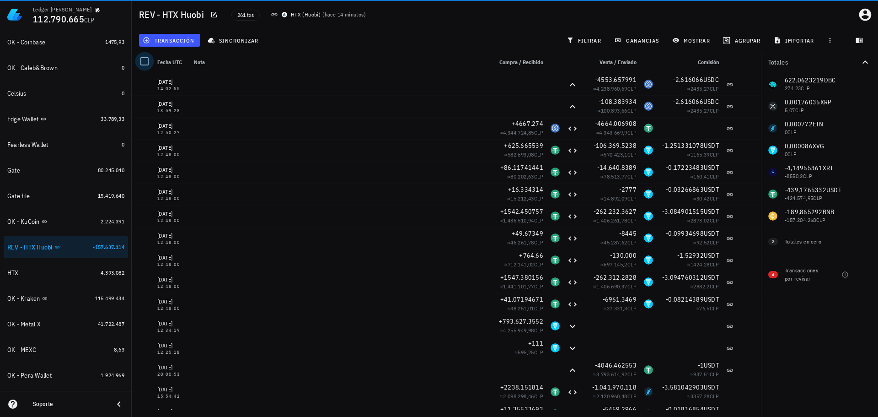
click at [141, 61] on div at bounding box center [145, 62] width 16 height 16
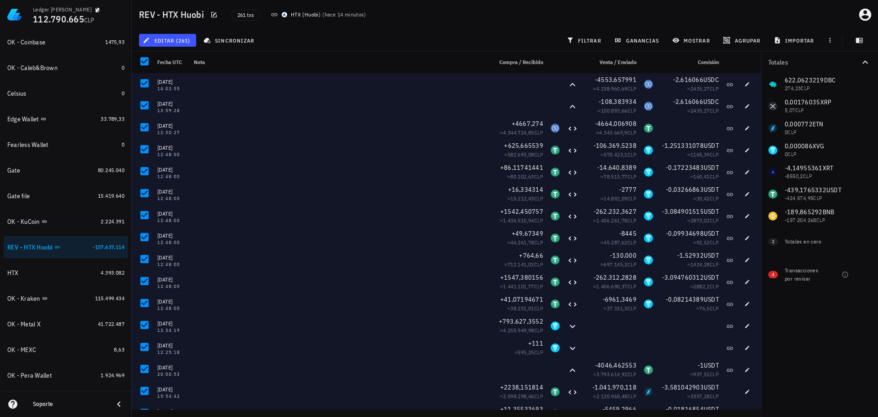
click at [176, 33] on div "editar (261)" at bounding box center [167, 40] width 61 height 16
click at [175, 40] on span "editar (261)" at bounding box center [168, 40] width 46 height 7
click at [172, 59] on div "Eliminar" at bounding box center [175, 61] width 28 height 7
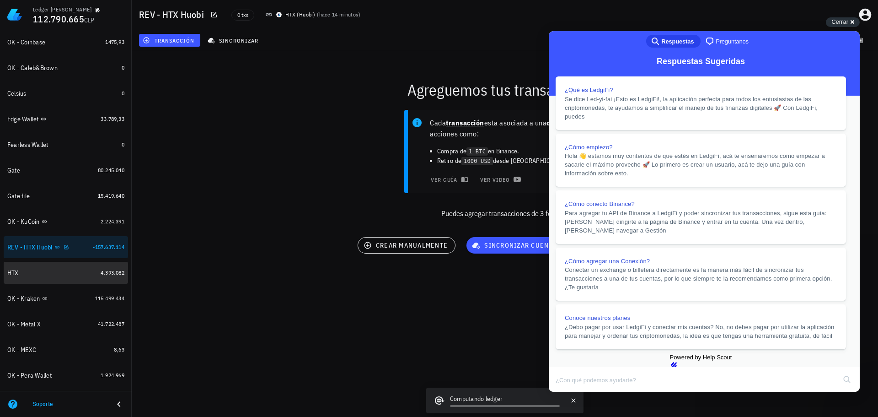
drag, startPoint x: 58, startPoint y: 265, endPoint x: 168, endPoint y: 256, distance: 110.1
click at [58, 265] on div "HTX" at bounding box center [52, 272] width 90 height 19
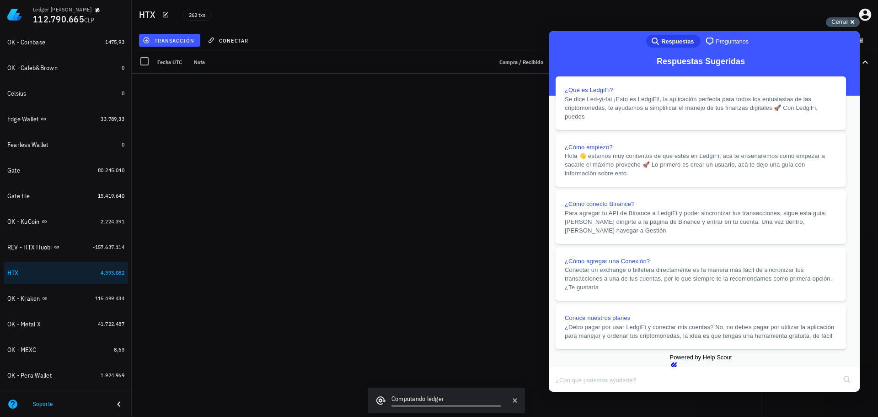
click at [842, 27] on div "Cerrar cross-small" at bounding box center [843, 22] width 34 height 10
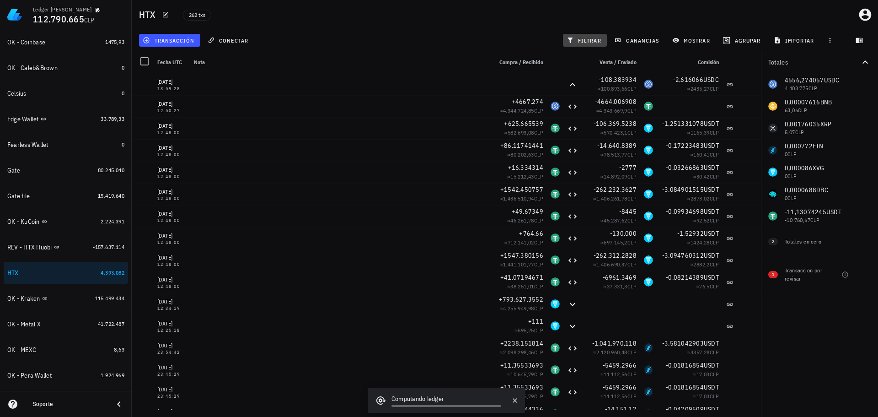
click at [593, 42] on span "filtrar" at bounding box center [585, 40] width 33 height 7
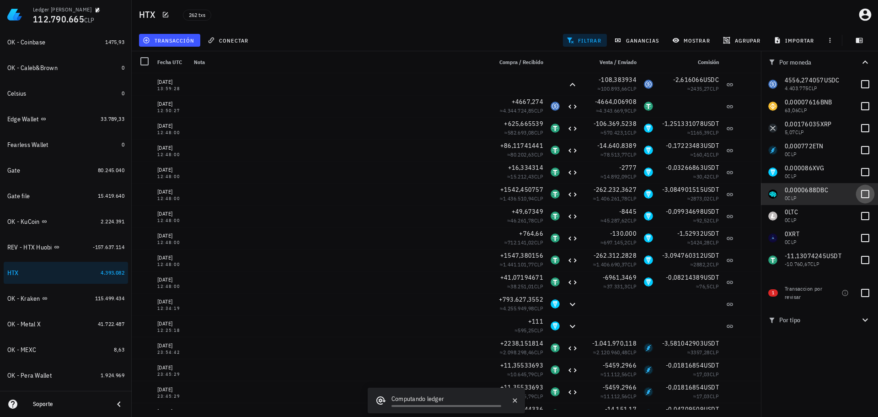
click at [864, 190] on div at bounding box center [866, 194] width 16 height 16
checkbox input "true"
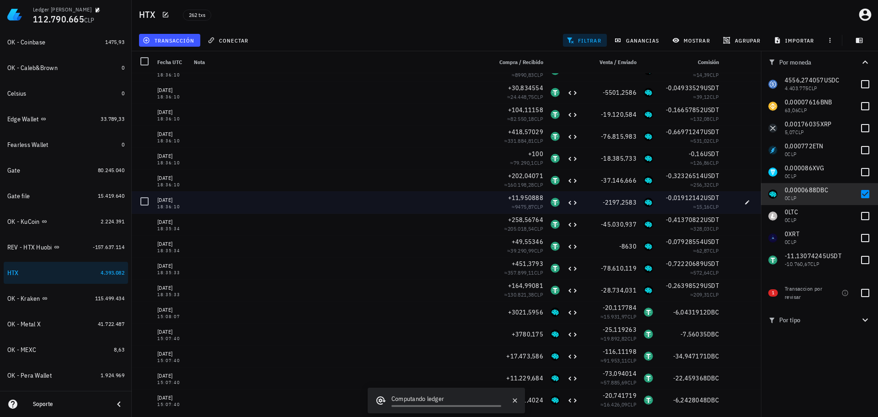
scroll to position [46, 0]
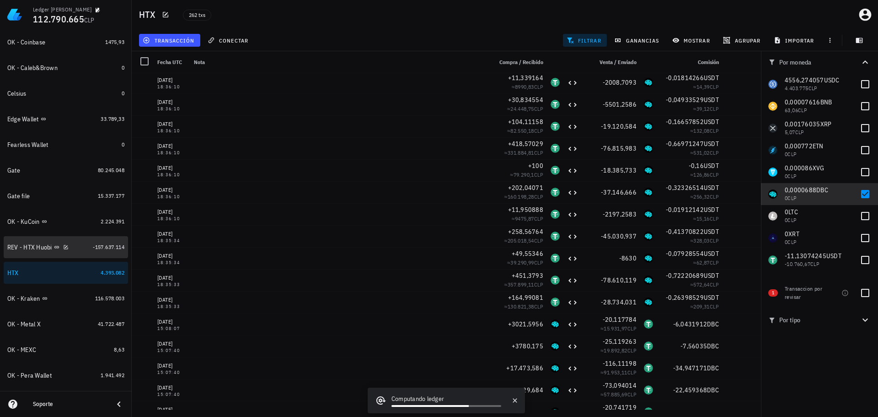
click at [41, 247] on div "REV - HTX Huobi" at bounding box center [29, 247] width 45 height 8
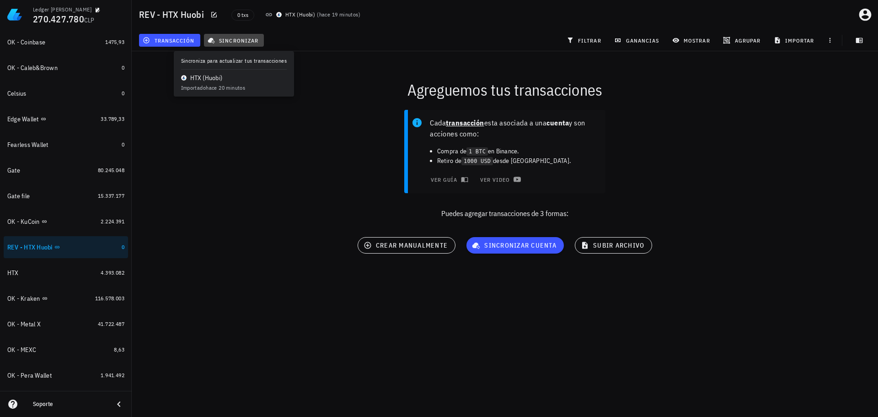
click at [254, 43] on span "sincronizar" at bounding box center [233, 40] width 49 height 7
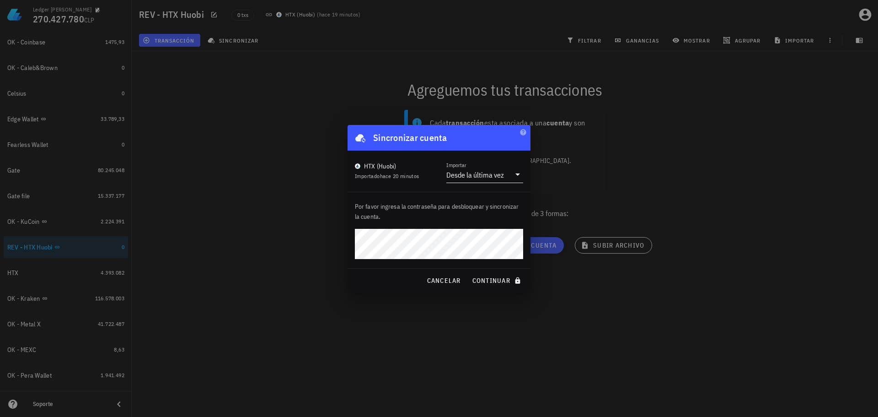
click at [482, 176] on div "Desde la última vez" at bounding box center [475, 174] width 58 height 9
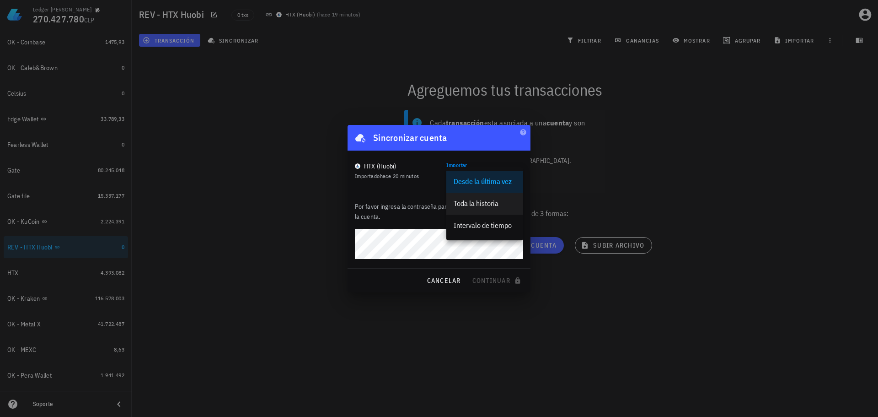
click at [488, 204] on div "Toda la historia" at bounding box center [485, 203] width 62 height 9
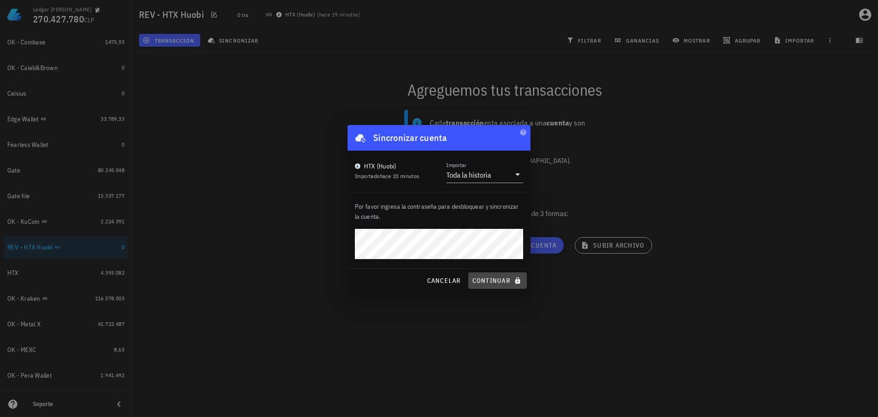
click at [500, 279] on span "continuar" at bounding box center [497, 280] width 51 height 8
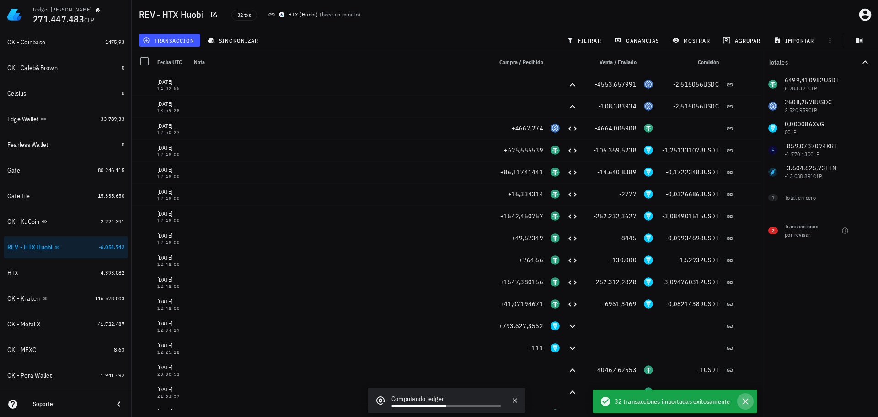
click at [744, 404] on icon "button" at bounding box center [745, 401] width 11 height 11
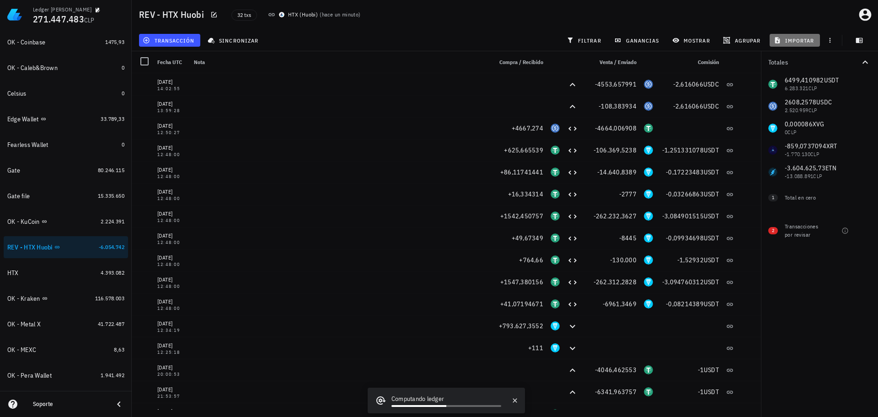
click at [802, 38] on span "importar" at bounding box center [795, 40] width 39 height 7
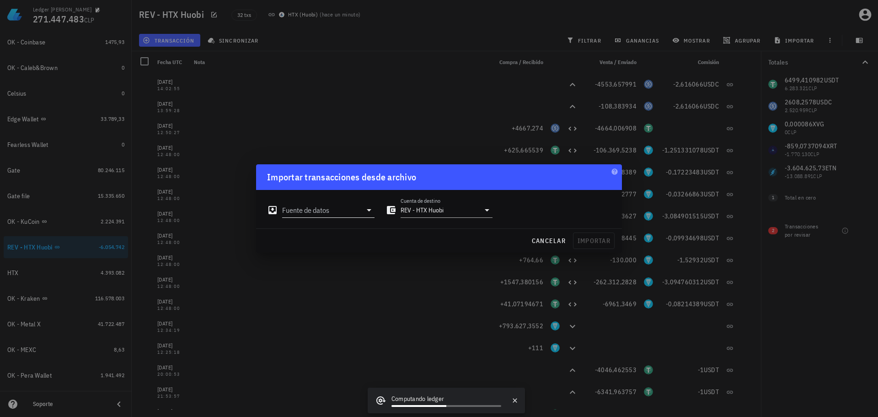
click at [343, 209] on input "Fuente de datos" at bounding box center [322, 210] width 80 height 15
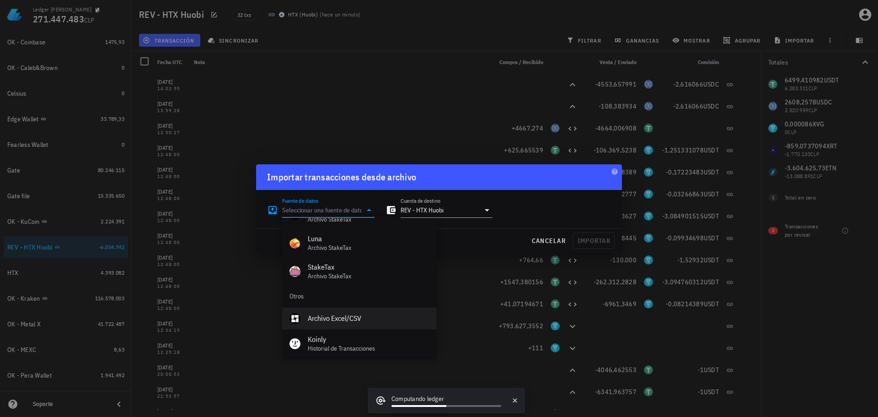
scroll to position [410, 0]
click at [352, 317] on div "Archivo Excel/CSV" at bounding box center [369, 313] width 122 height 9
type input "Archivo Excel/CSV"
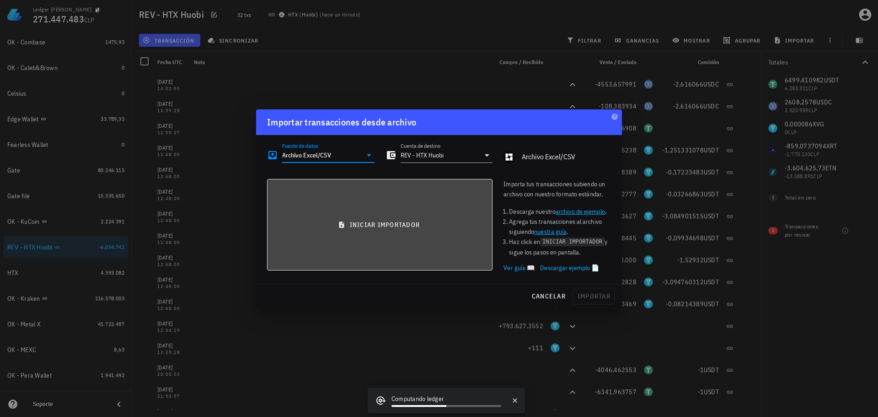
click at [337, 233] on button "iniciar importador" at bounding box center [379, 224] width 225 height 91
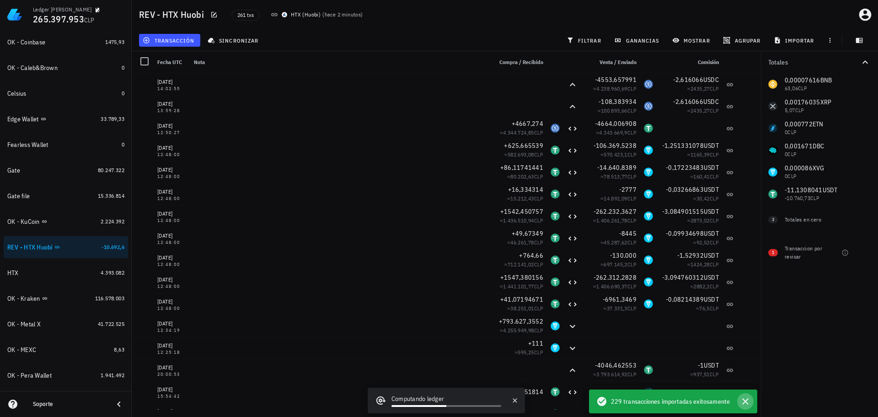
click at [749, 401] on icon "button" at bounding box center [745, 401] width 11 height 11
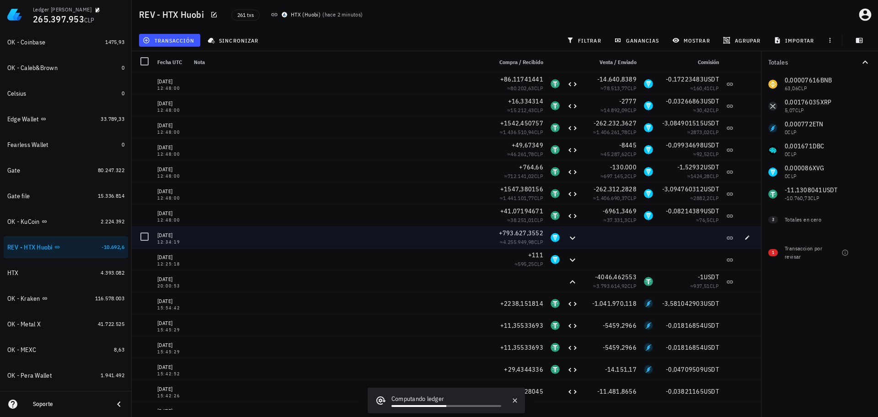
scroll to position [91, 0]
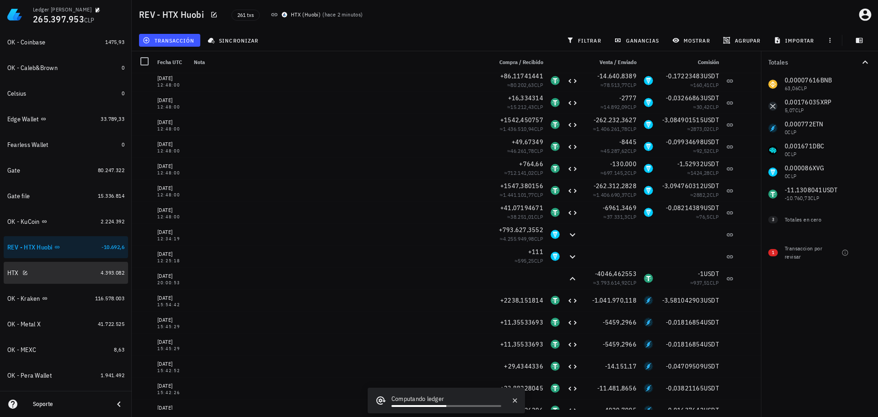
drag, startPoint x: 67, startPoint y: 264, endPoint x: 274, endPoint y: 249, distance: 207.7
click at [67, 264] on div "HTX" at bounding box center [52, 273] width 90 height 20
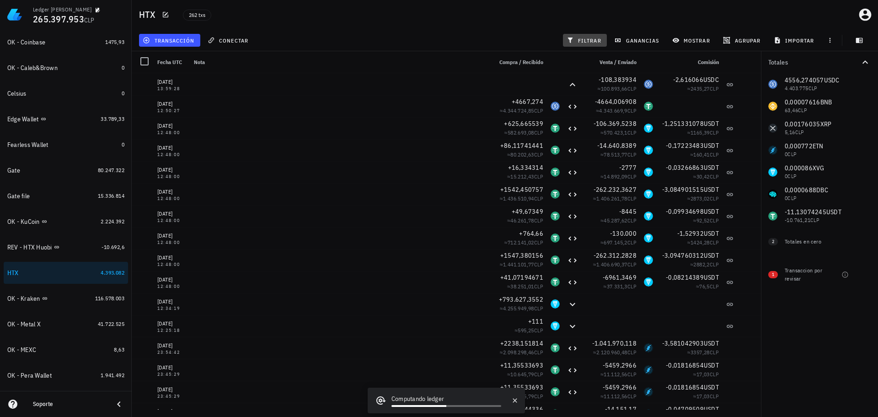
click at [588, 44] on button "filtrar" at bounding box center [585, 40] width 44 height 13
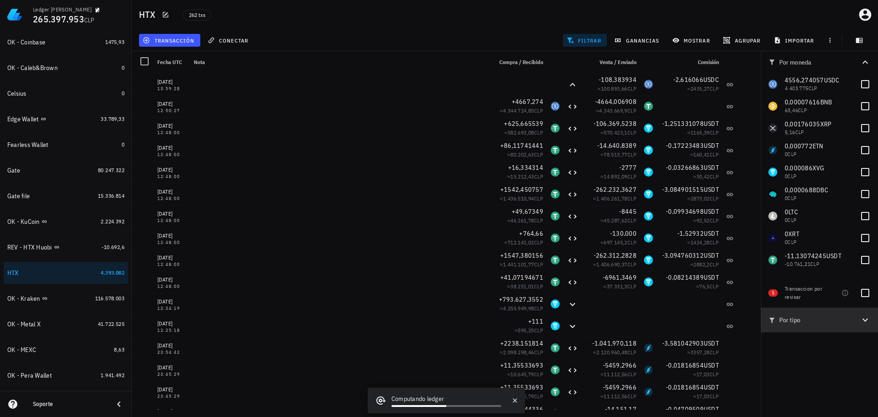
click at [846, 328] on button "Por tipo" at bounding box center [819, 319] width 117 height 25
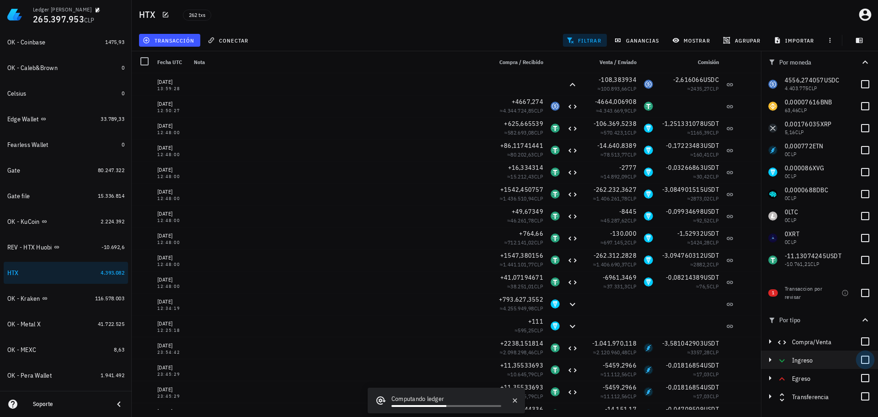
click at [865, 359] on div at bounding box center [866, 360] width 16 height 16
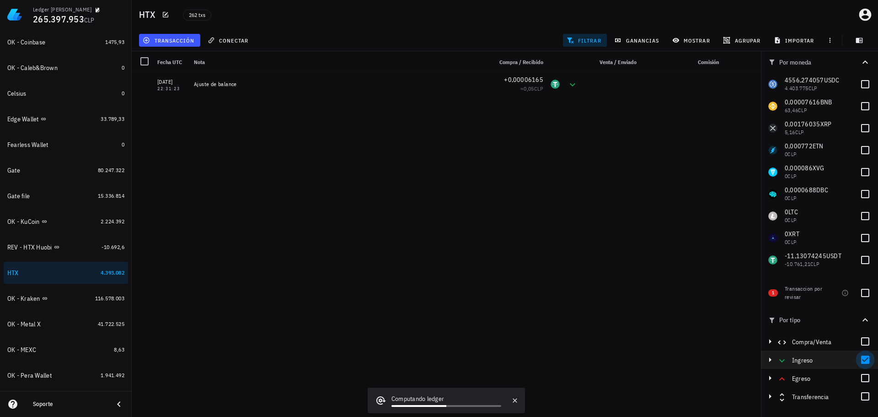
click at [864, 361] on div at bounding box center [866, 360] width 16 height 16
click at [865, 377] on div at bounding box center [866, 378] width 16 height 16
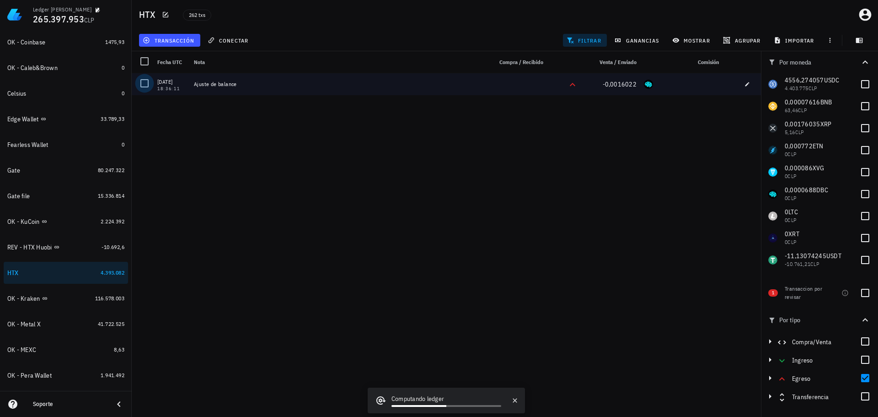
click at [145, 86] on div at bounding box center [145, 83] width 16 height 16
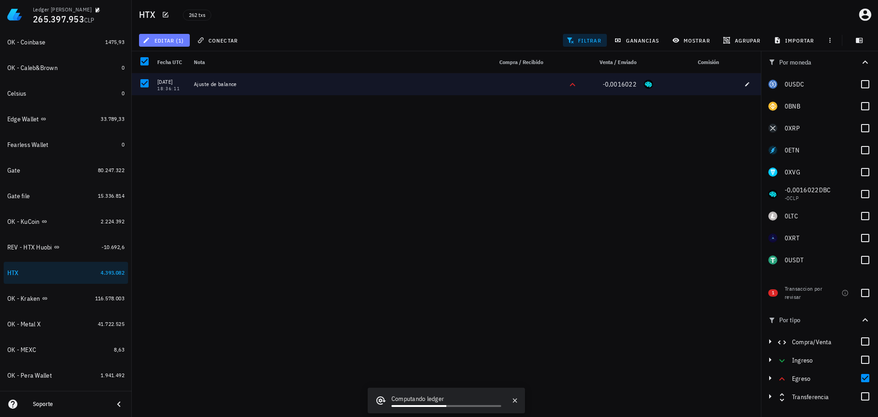
click at [175, 43] on span "editar (1)" at bounding box center [164, 40] width 39 height 7
click at [189, 61] on div "Cambiar de cuenta" at bounding box center [184, 61] width 46 height 7
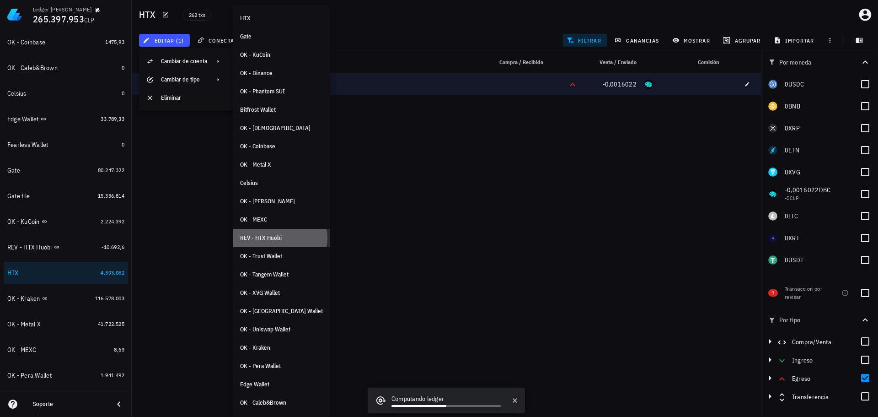
click at [284, 238] on div "REV - HTX Huobi" at bounding box center [281, 237] width 83 height 7
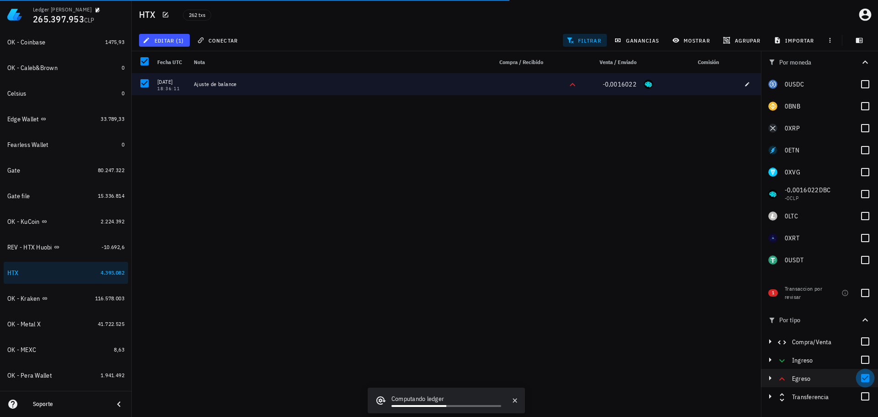
click at [864, 377] on div at bounding box center [866, 378] width 16 height 16
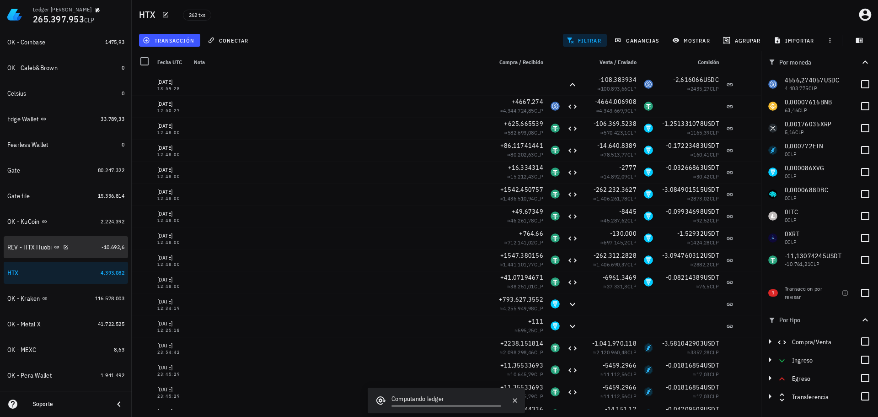
click at [33, 248] on div "REV - HTX Huobi" at bounding box center [29, 247] width 45 height 8
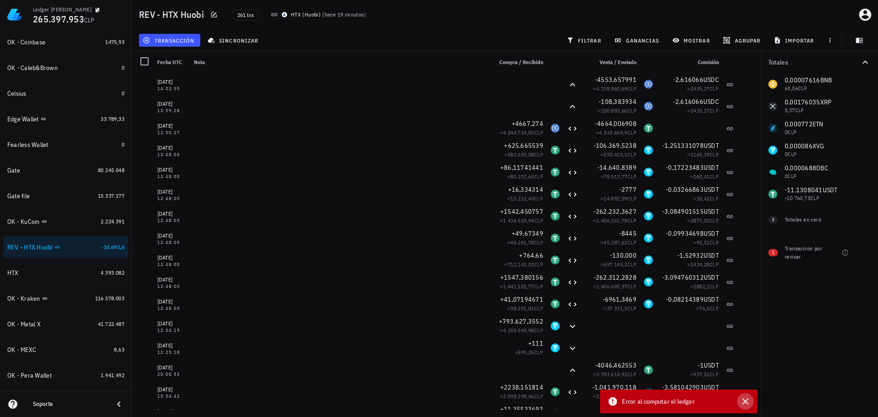
click at [746, 404] on icon "button" at bounding box center [745, 401] width 11 height 11
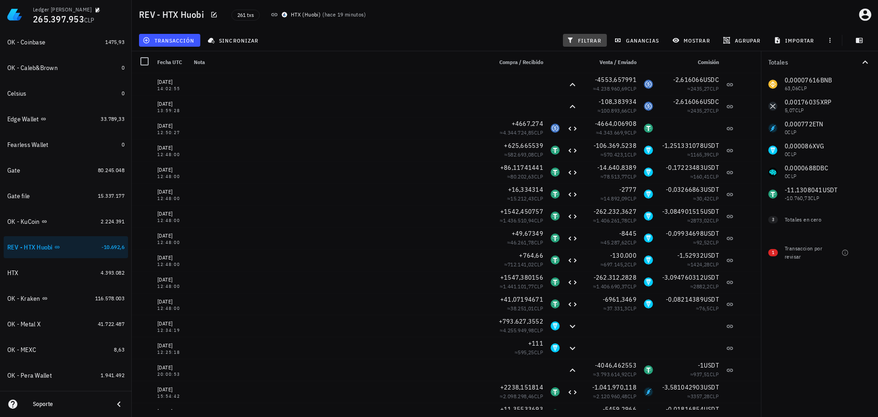
click at [577, 38] on span "filtrar" at bounding box center [585, 40] width 33 height 7
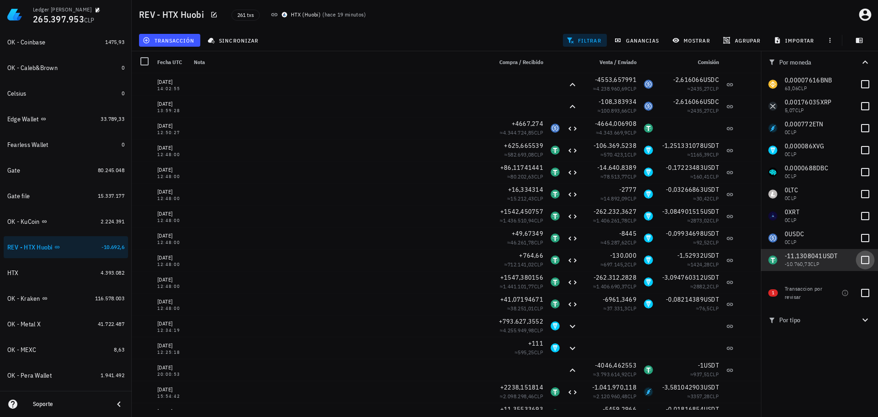
click at [866, 258] on div at bounding box center [866, 260] width 16 height 16
checkbox input "true"
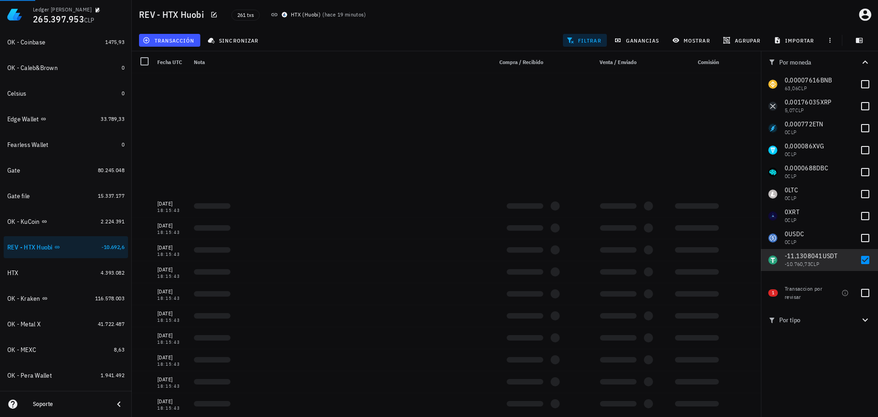
scroll to position [5086, 0]
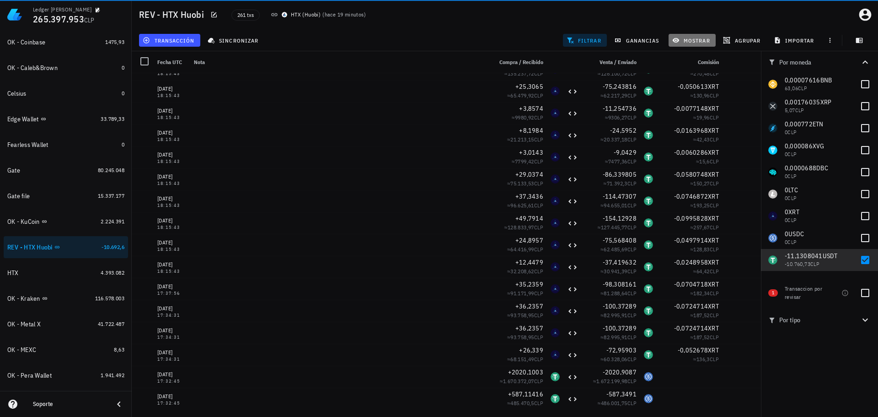
click at [689, 43] on span "mostrar" at bounding box center [692, 40] width 36 height 7
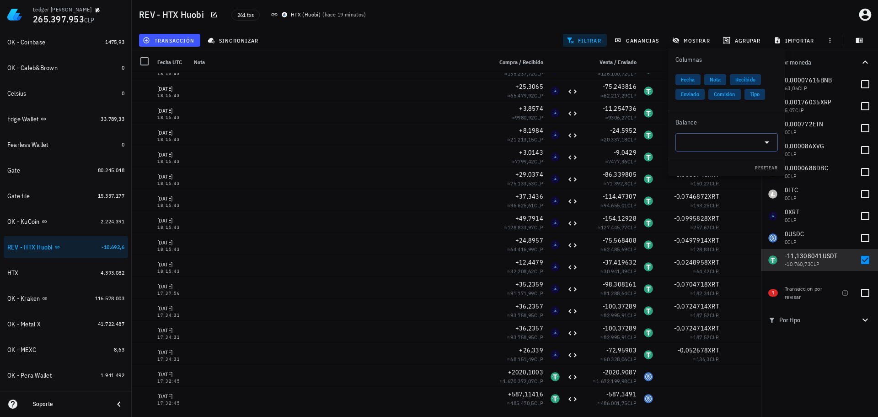
click at [728, 141] on input "text" at bounding box center [719, 142] width 77 height 15
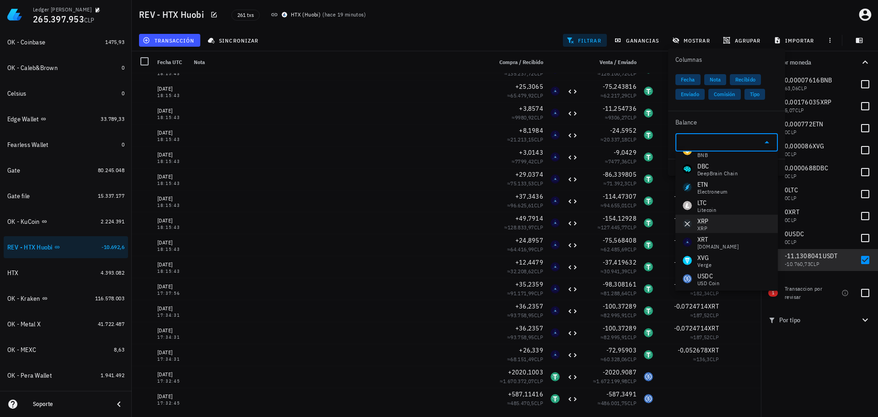
scroll to position [33, 0]
click at [701, 277] on div "USDT" at bounding box center [704, 274] width 15 height 9
type input "USDT"
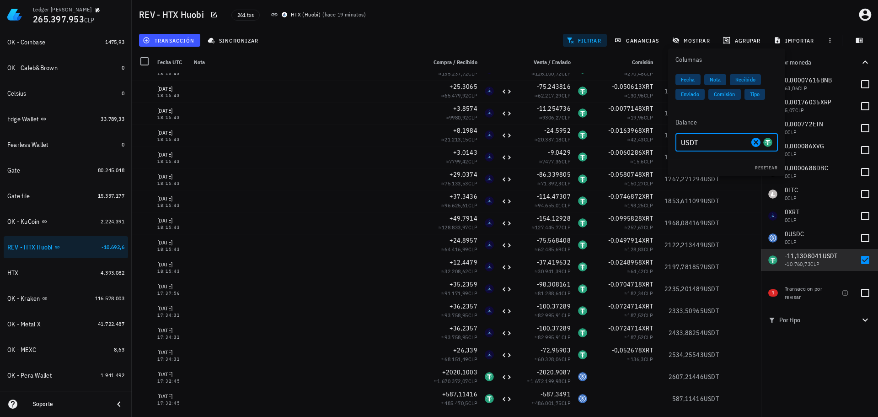
click at [511, 32] on div "transacción sincronizar filtrar ganancias mostrar agrupar importar" at bounding box center [504, 40] width 735 height 22
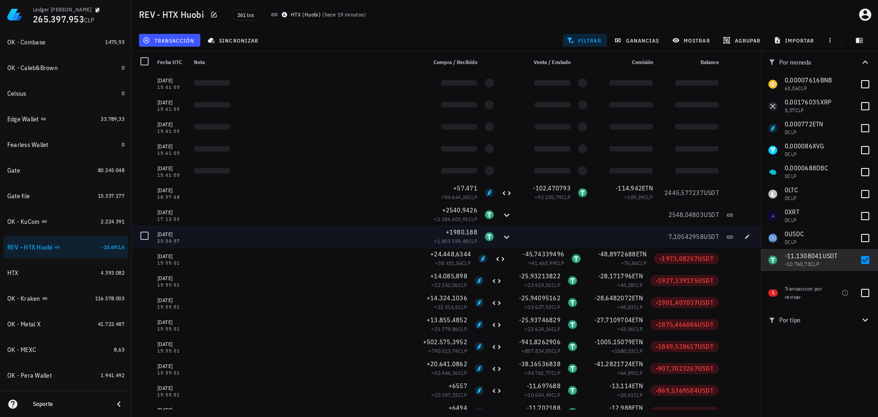
scroll to position [2982, 0]
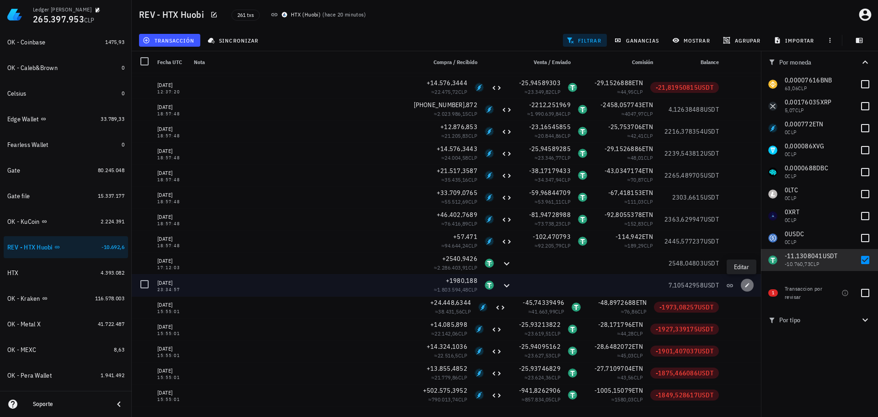
click at [745, 283] on icon "button" at bounding box center [747, 284] width 5 height 5
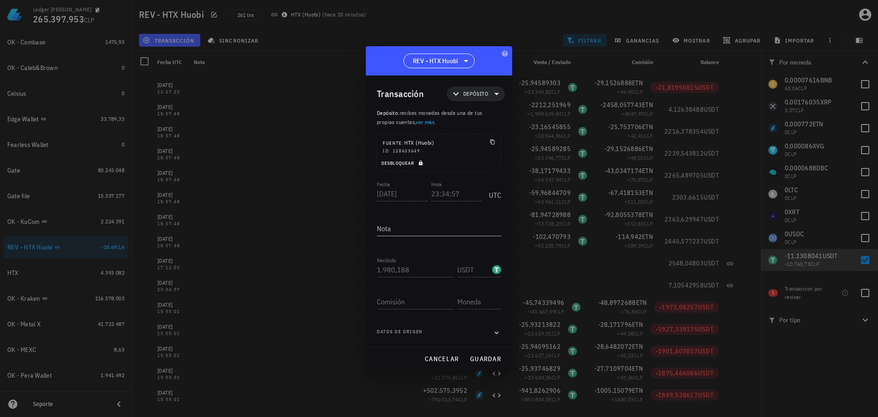
click at [420, 163] on icon "button" at bounding box center [421, 163] width 4 height 5
click at [432, 196] on input "23:34:57" at bounding box center [456, 193] width 51 height 15
type input "15:34:57"
click at [469, 230] on textarea "Nota" at bounding box center [439, 228] width 124 height 15
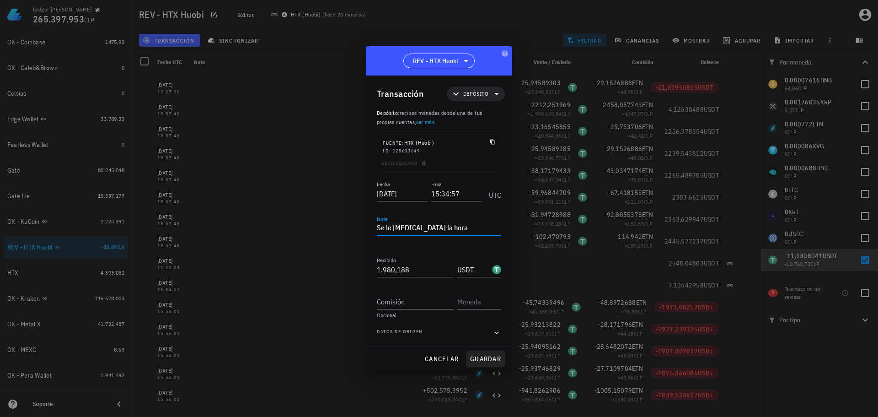
type textarea "Se le cambia la hora"
click at [488, 357] on span "guardar" at bounding box center [486, 358] width 32 height 8
type input "23:34:57"
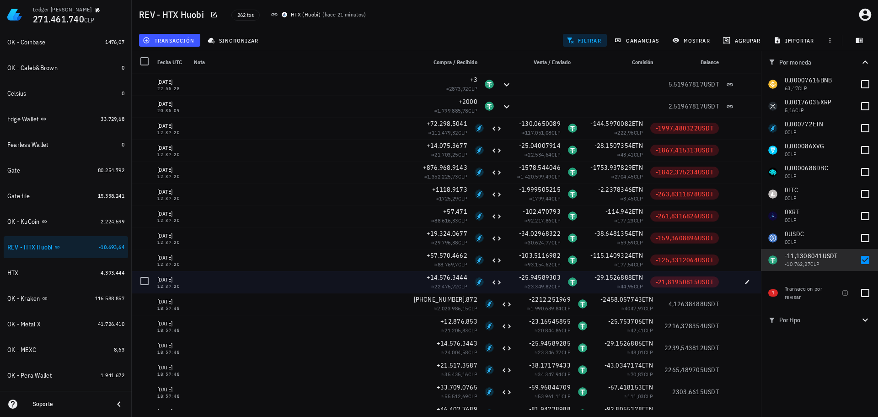
scroll to position [2754, 0]
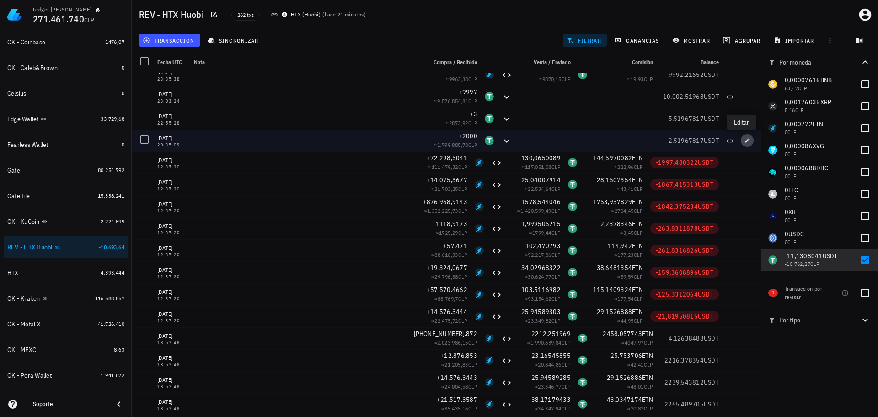
click at [745, 140] on icon "button" at bounding box center [747, 140] width 5 height 5
type input "2023-11-02"
type input "20:35:09"
type input "2.000"
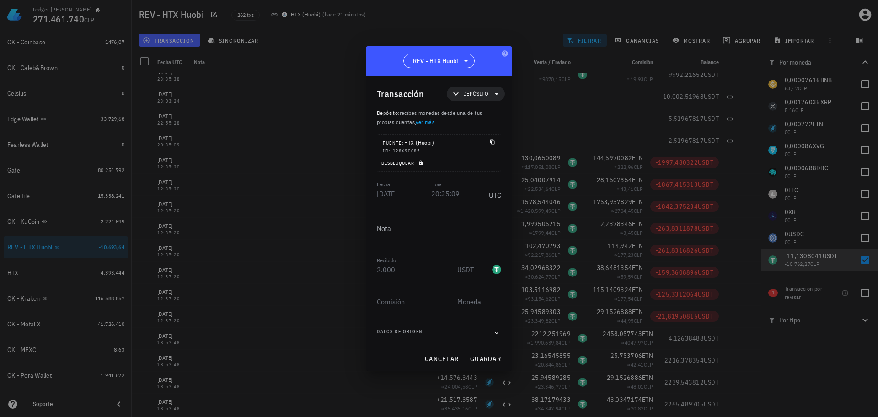
click at [422, 161] on icon "button" at bounding box center [420, 162] width 5 height 5
click at [420, 227] on textarea "Nota" at bounding box center [439, 228] width 124 height 15
type textarea "Se le cambia la hora"
click at [431, 189] on input "20:35:09" at bounding box center [456, 193] width 51 height 15
click at [488, 361] on span "guardar" at bounding box center [486, 358] width 32 height 8
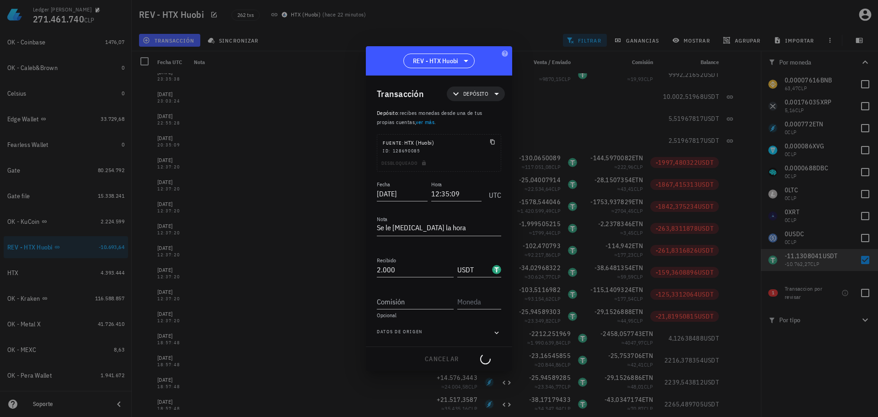
type input "20:35:09"
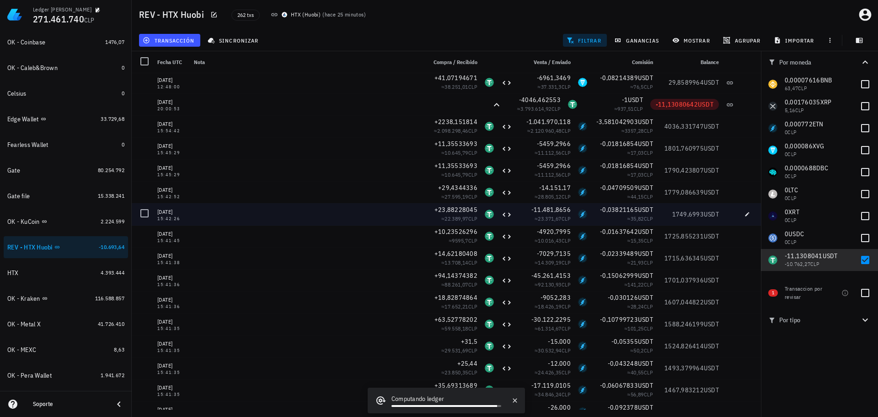
scroll to position [183, 0]
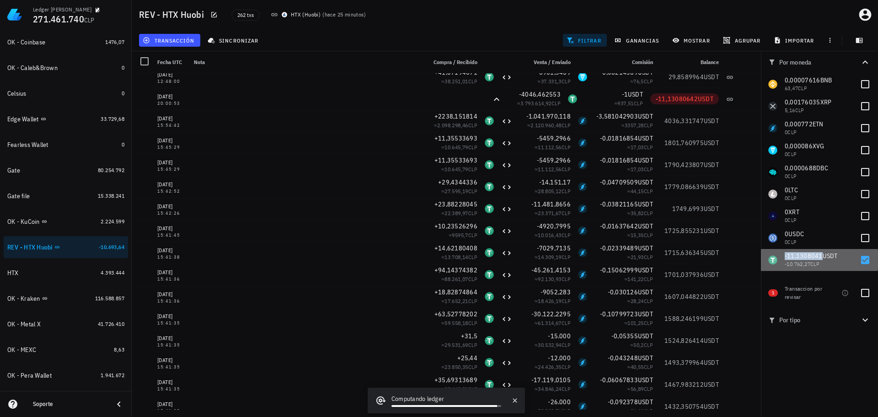
click at [807, 255] on span "-11,1308041" at bounding box center [804, 256] width 38 height 8
copy span "-11,1308041"
checkbox input "true"
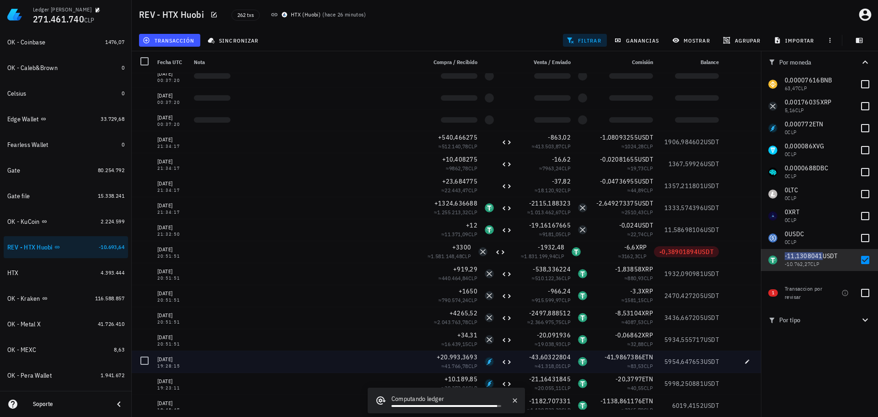
scroll to position [1052, 0]
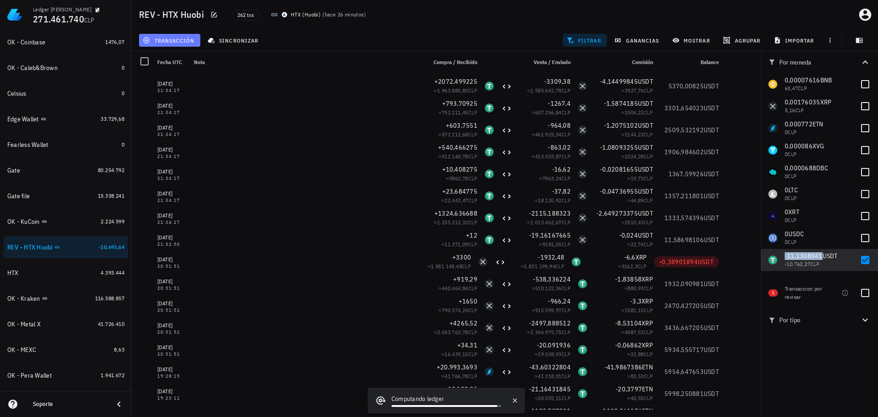
click at [185, 41] on span "transacción" at bounding box center [170, 40] width 50 height 7
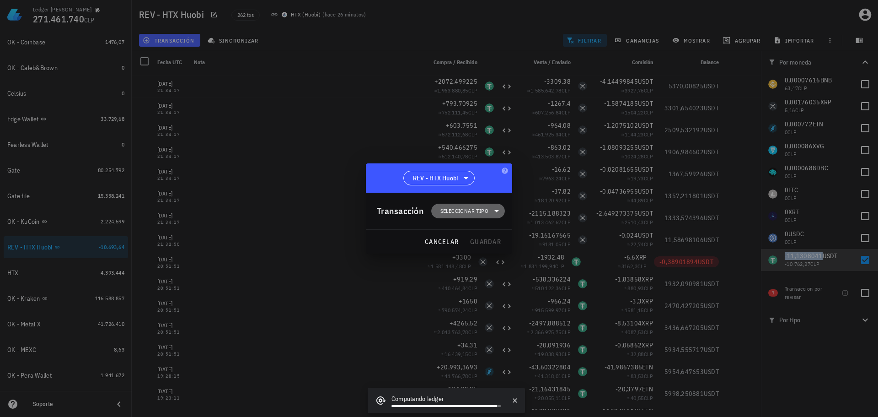
click at [460, 212] on span "Seleccionar tipo" at bounding box center [464, 210] width 48 height 9
click at [457, 251] on div "Ingreso" at bounding box center [473, 250] width 36 height 7
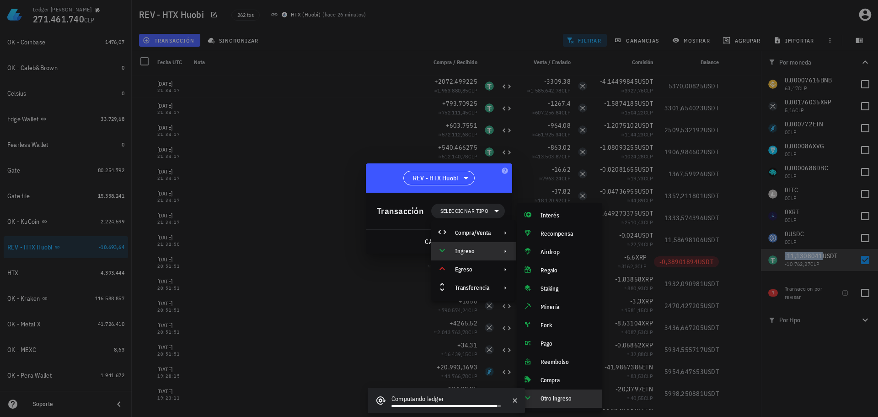
click at [548, 393] on div "Otro ingreso" at bounding box center [560, 398] width 86 height 18
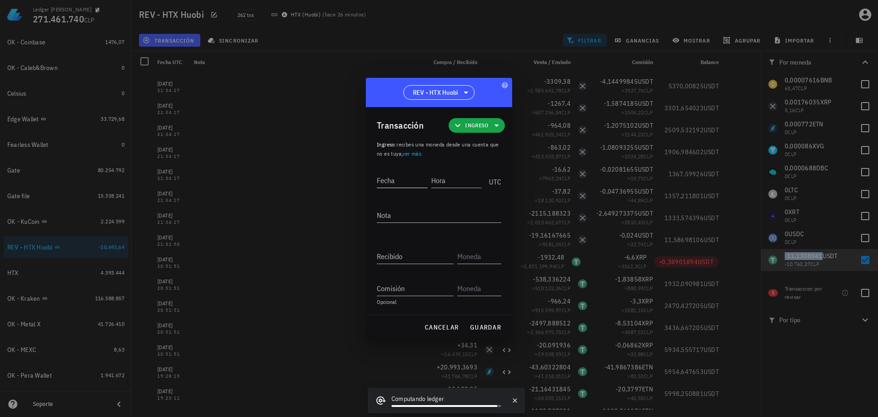
click at [424, 188] on div "Fecha" at bounding box center [402, 180] width 51 height 15
type input "2024-08-07"
type input "20:51:50"
type textarea "Ajuste de balance"
paste input "11,13080161"
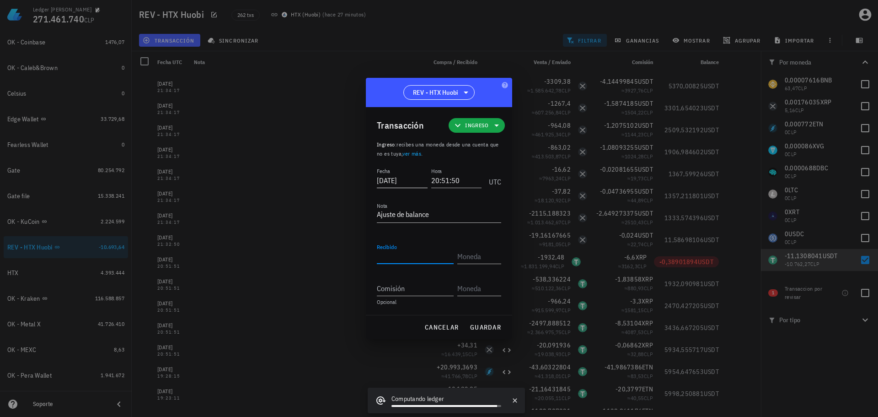
type input "11,13080161"
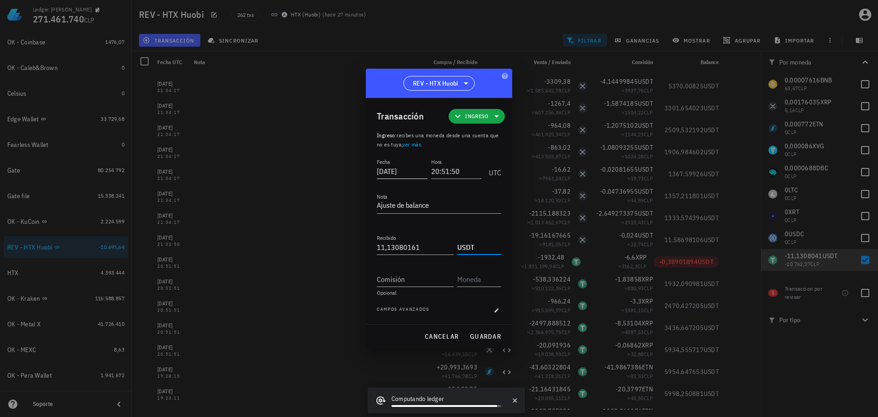
type input "USDT"
click at [487, 335] on span "guardar" at bounding box center [486, 336] width 32 height 8
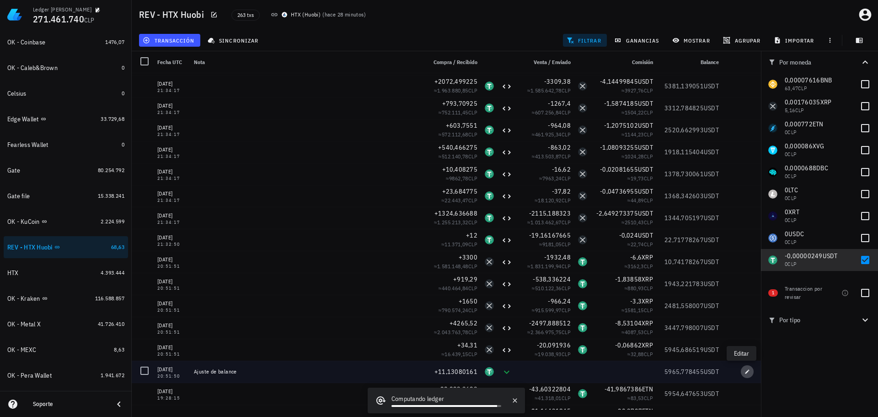
click at [746, 373] on icon "button" at bounding box center [748, 371] width 4 height 4
type input "2024-08-07"
type input "20:51:50"
type textarea "Ajuste de balance"
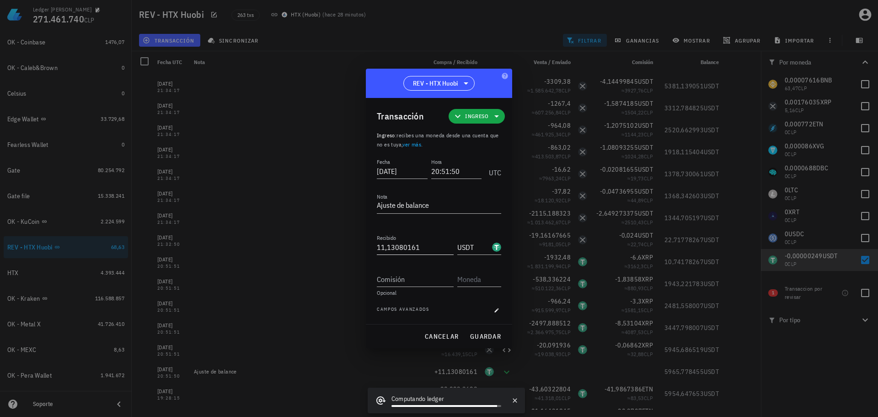
click at [422, 247] on input "11,13080161" at bounding box center [415, 247] width 77 height 15
paste input "659"
click at [495, 337] on span "guardar" at bounding box center [486, 336] width 32 height 8
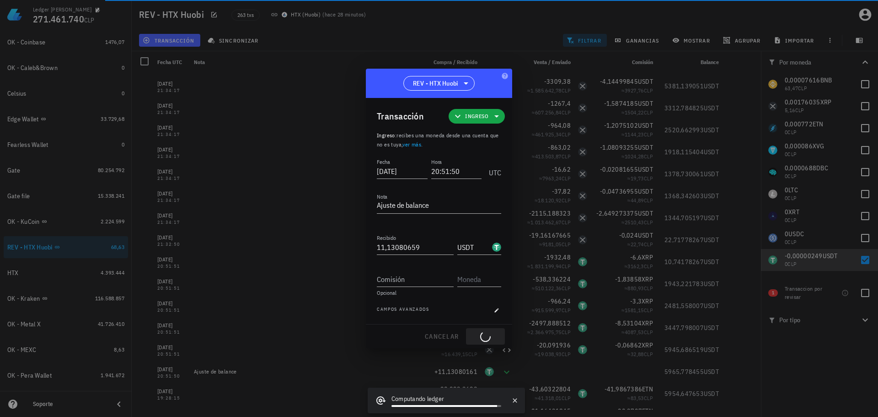
type input "11,13080161"
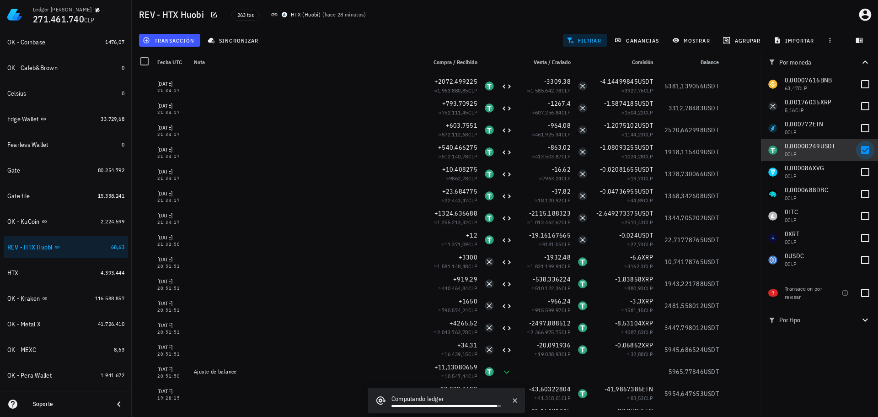
click at [863, 152] on div at bounding box center [866, 150] width 16 height 16
checkbox input "false"
click at [866, 129] on div at bounding box center [866, 128] width 16 height 16
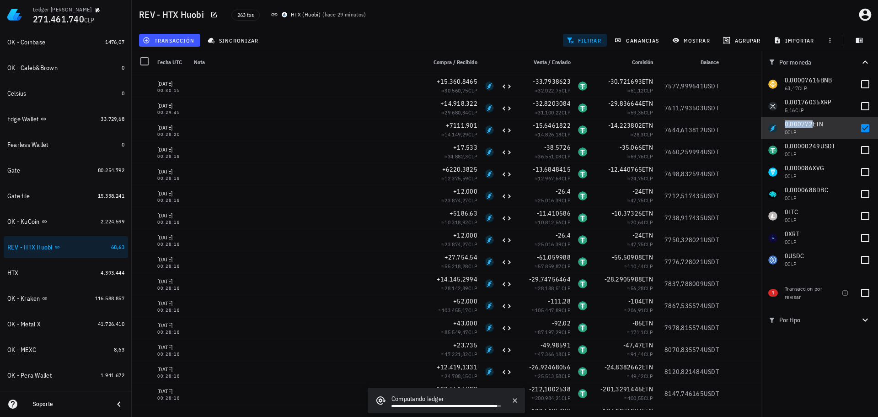
click at [797, 124] on span "0,000772" at bounding box center [799, 124] width 28 height 8
checkbox input "true"
copy span "0,000772"
click at [180, 39] on span "transacción" at bounding box center [170, 40] width 50 height 7
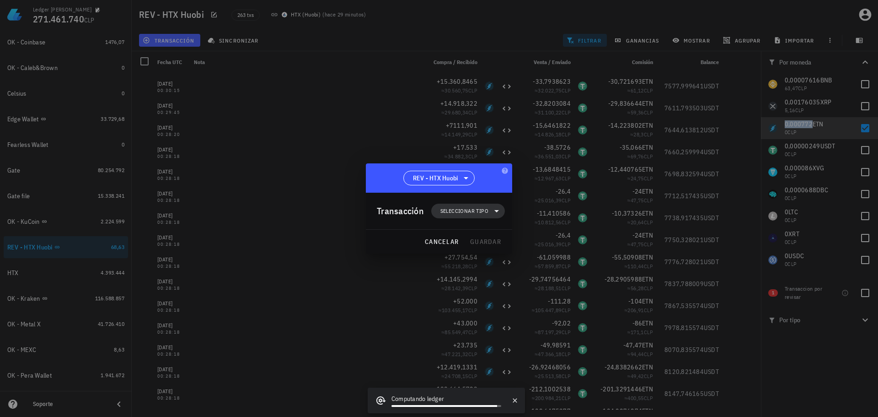
click at [462, 211] on span "Seleccionar tipo" at bounding box center [464, 210] width 48 height 9
click at [467, 267] on div "Egreso" at bounding box center [473, 269] width 36 height 7
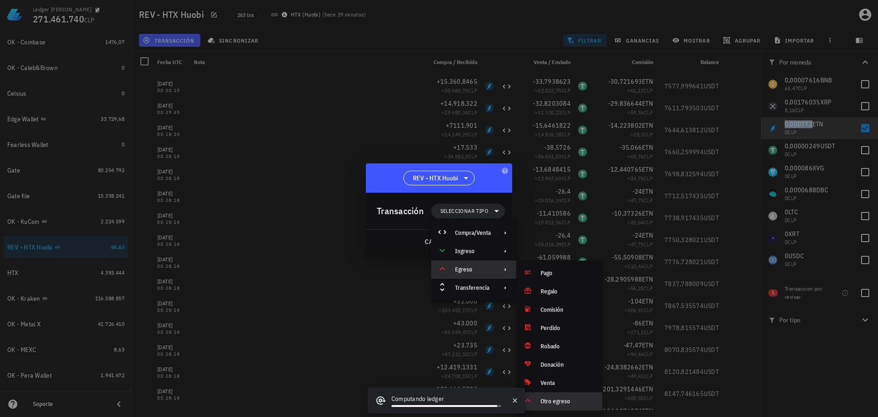
click at [550, 399] on div "Otro egreso" at bounding box center [568, 400] width 54 height 7
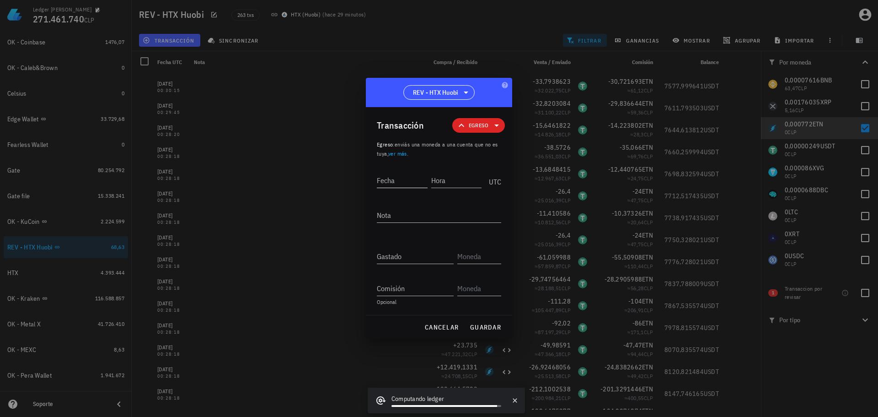
click at [415, 186] on input "Fecha" at bounding box center [402, 180] width 51 height 15
type input "2024-08-07"
type input "00:30:16"
type textarea "Ajuste de balance"
paste input "0,0008436"
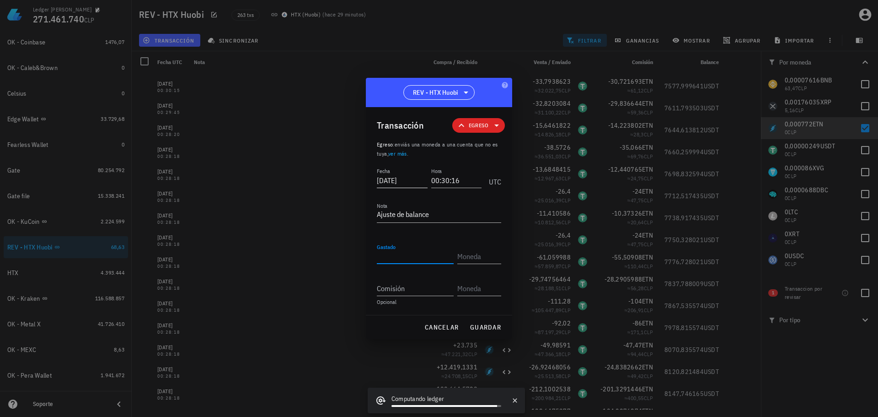
type input "0,0008436"
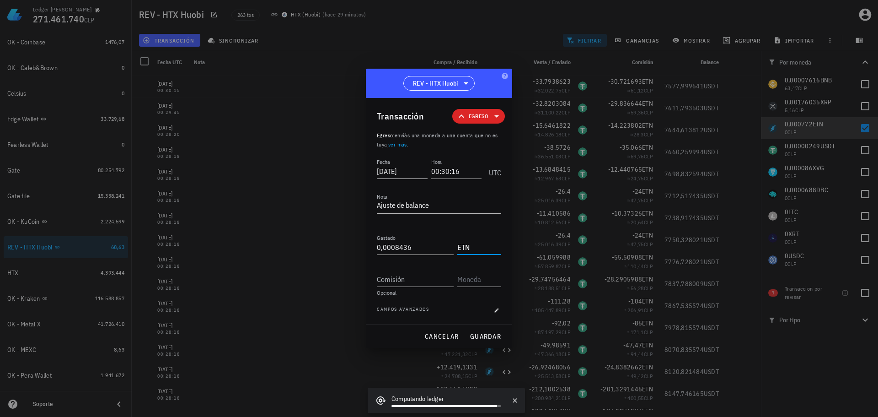
type input "ETN"
click at [493, 334] on span "guardar" at bounding box center [486, 336] width 32 height 8
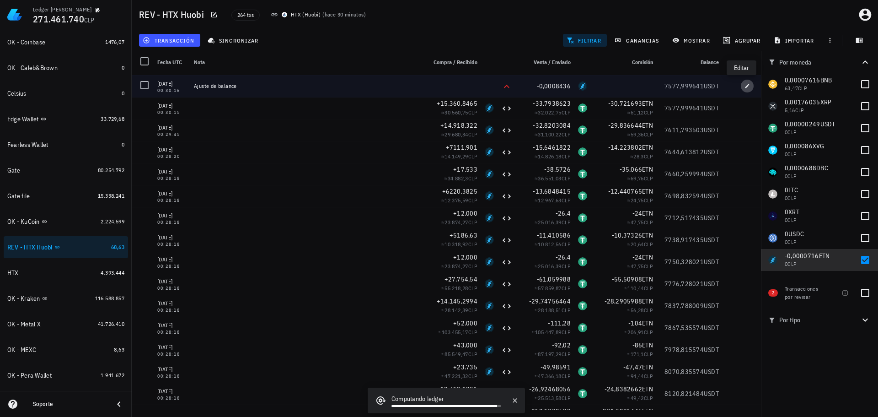
click at [746, 88] on icon "button" at bounding box center [748, 86] width 4 height 4
type input "00:30:16"
type input "0,0008436"
type input "ETN"
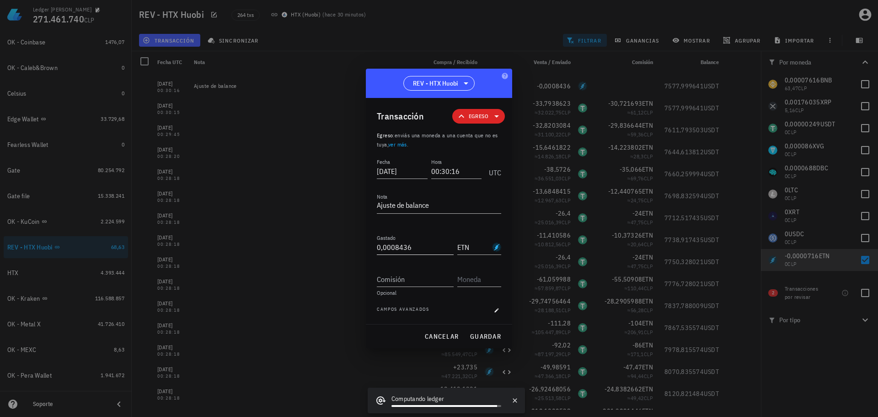
click at [415, 246] on input "0,0008436" at bounding box center [415, 247] width 77 height 15
paste input "7004"
click at [484, 341] on button "guardar" at bounding box center [485, 336] width 39 height 16
type input "0,0008436"
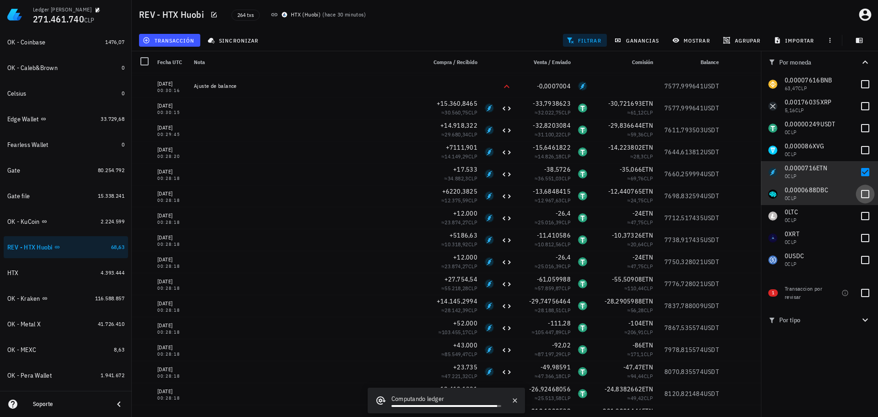
click at [866, 197] on div at bounding box center [866, 194] width 16 height 16
checkbox input "true"
click at [867, 174] on div at bounding box center [866, 172] width 16 height 16
checkbox input "false"
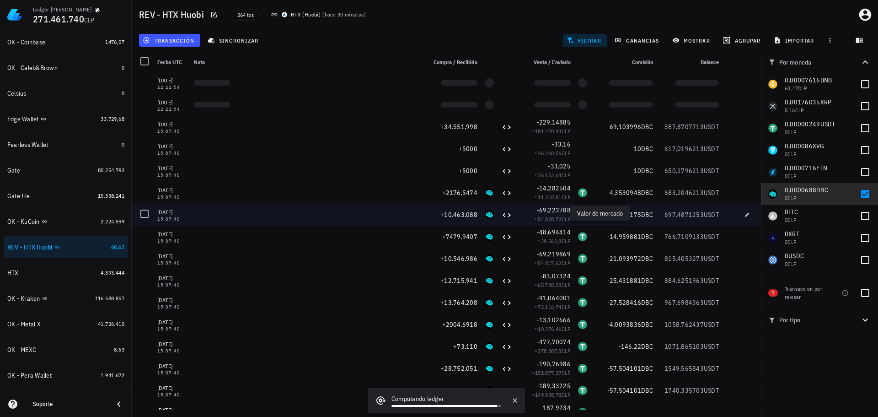
scroll to position [337, 0]
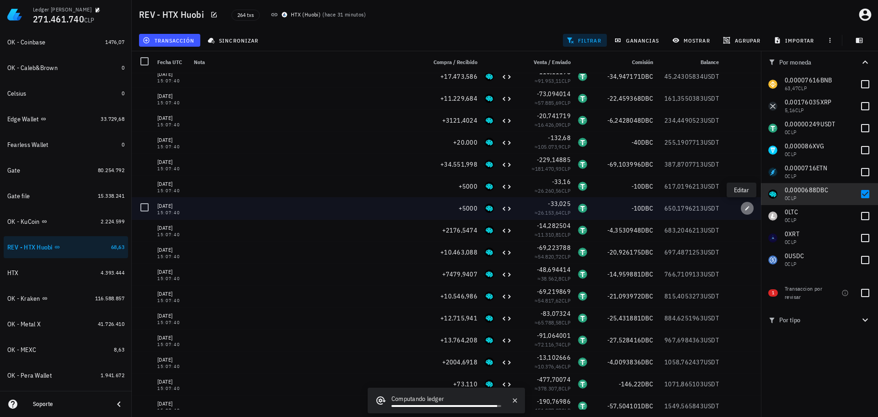
click at [746, 208] on icon "button" at bounding box center [748, 208] width 4 height 4
type input "2023-02-20"
type input "15:07:40"
type input "5.000"
type input "DBC"
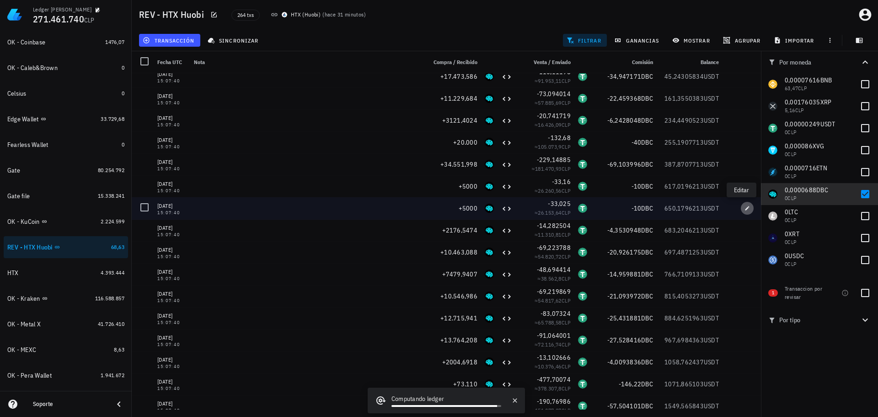
type input "33,025"
type input "USDT"
type input "10"
type input "DBC"
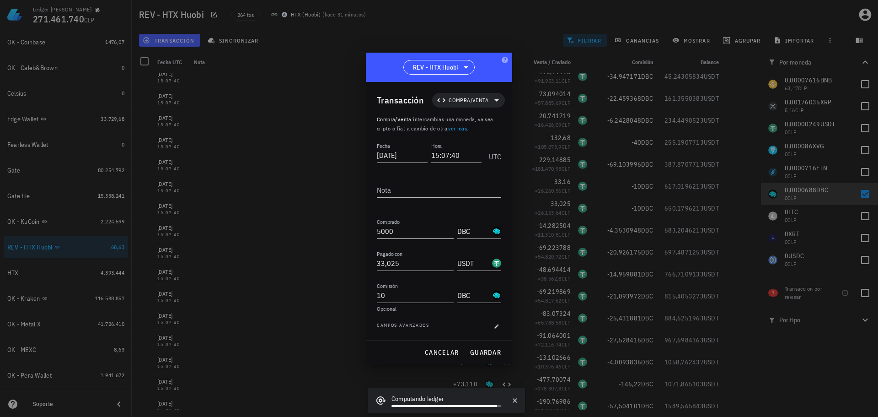
click at [407, 236] on input "5000" at bounding box center [415, 231] width 77 height 15
click at [486, 351] on span "guardar" at bounding box center [486, 352] width 32 height 8
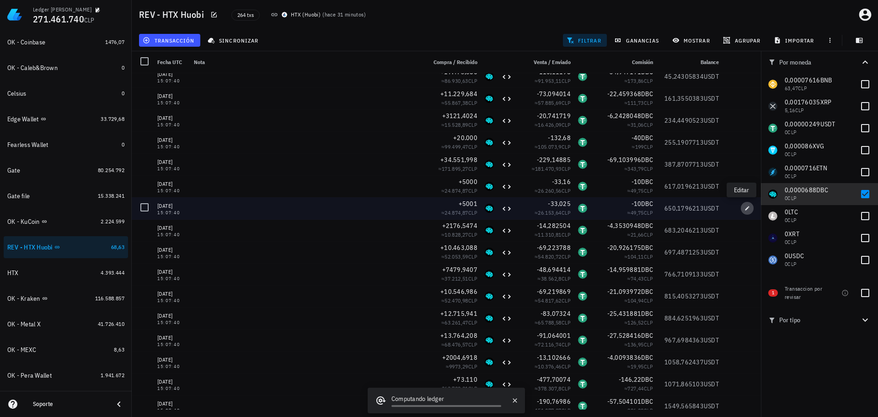
click at [746, 207] on icon "button" at bounding box center [748, 208] width 4 height 4
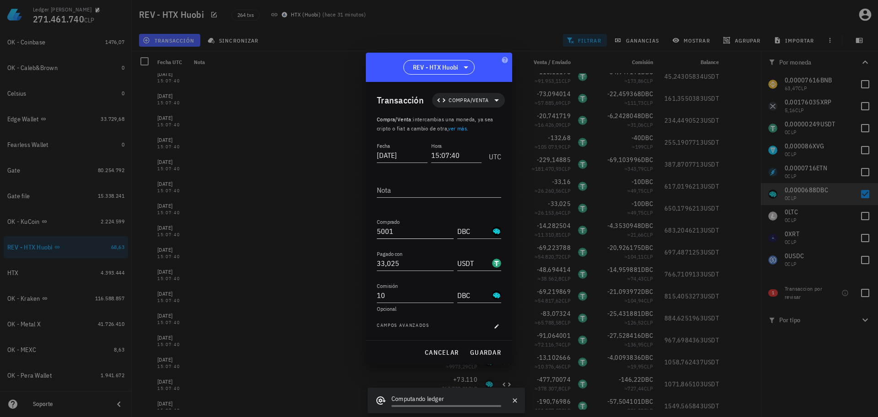
click at [418, 236] on input "5001" at bounding box center [415, 231] width 77 height 15
click at [499, 353] on span "guardar" at bounding box center [486, 352] width 32 height 8
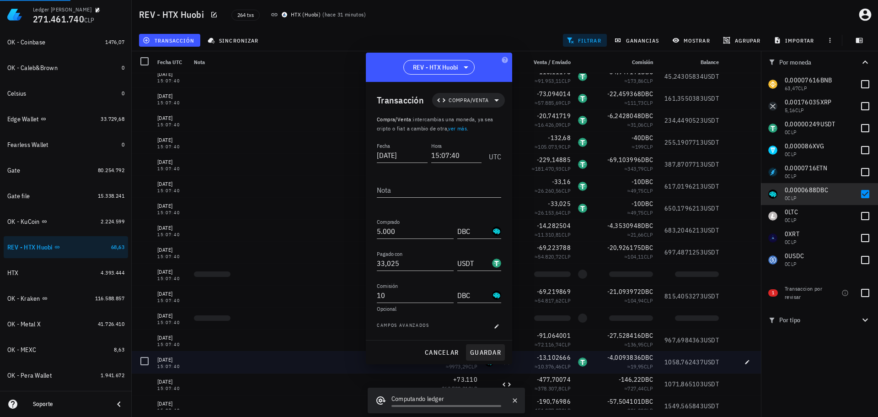
type input "5.001"
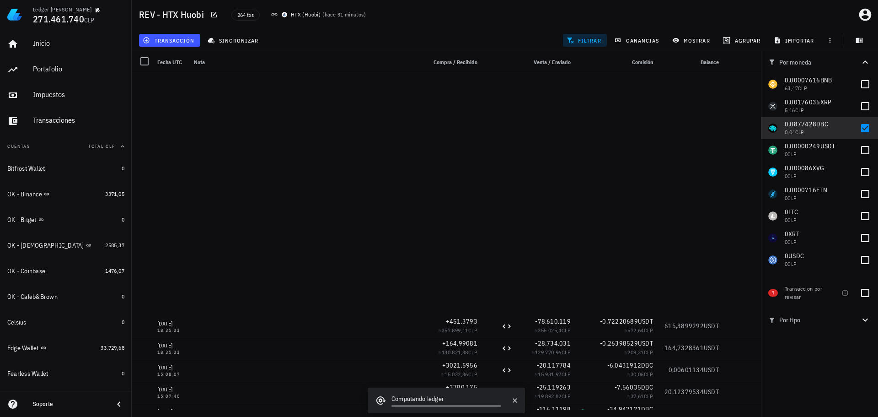
scroll to position [337, 0]
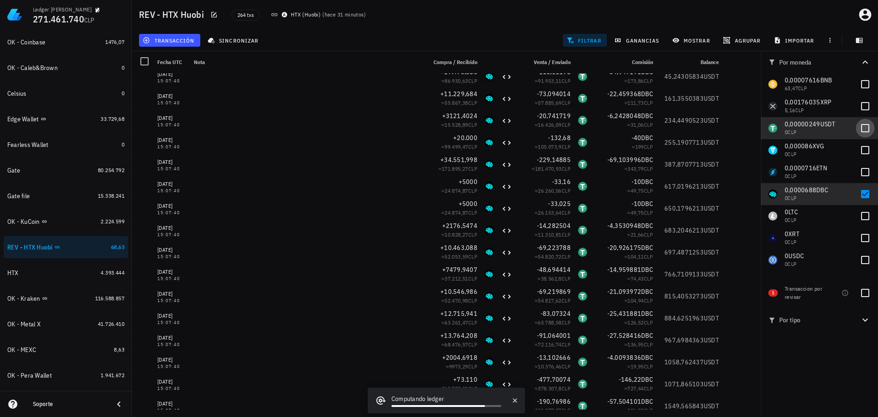
drag, startPoint x: 867, startPoint y: 127, endPoint x: 866, endPoint y: 119, distance: 7.3
click at [867, 127] on div at bounding box center [866, 128] width 16 height 16
checkbox input "true"
click at [864, 107] on div at bounding box center [866, 106] width 16 height 16
checkbox input "true"
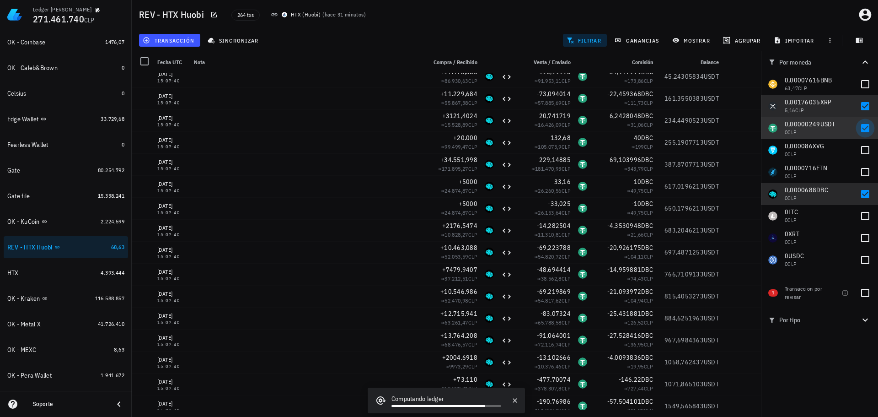
click at [867, 131] on div at bounding box center [866, 128] width 16 height 16
checkbox input "false"
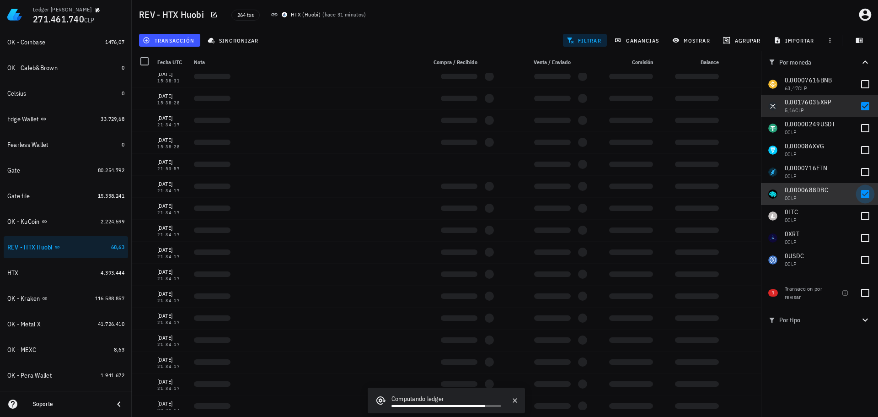
click at [866, 197] on div at bounding box center [866, 194] width 16 height 16
checkbox input "false"
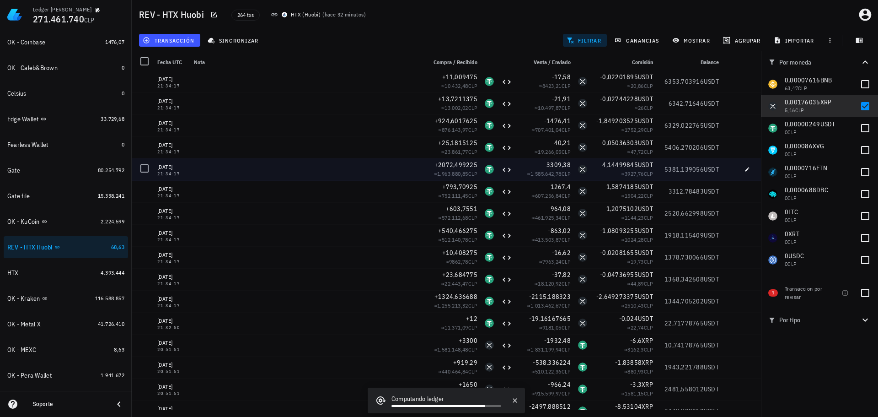
scroll to position [0, 0]
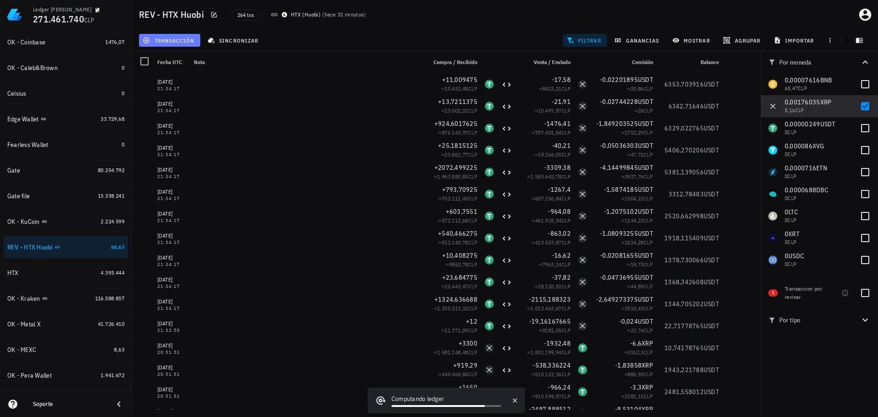
click at [166, 41] on span "transacción" at bounding box center [170, 40] width 50 height 7
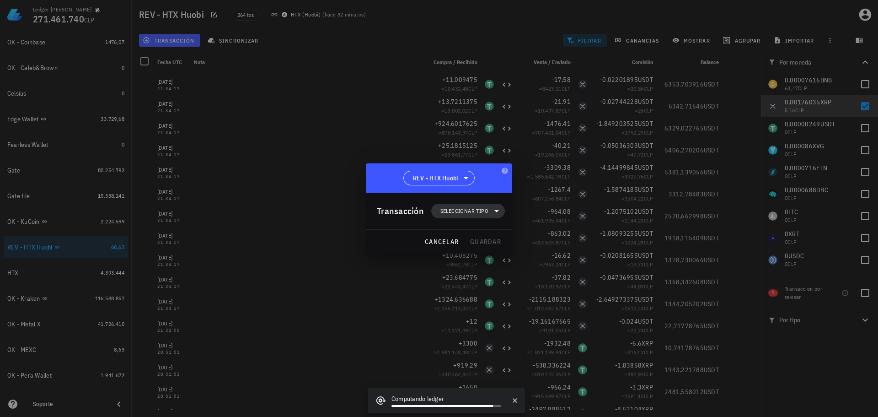
click at [464, 206] on span "Seleccionar tipo" at bounding box center [464, 210] width 48 height 9
click at [466, 268] on div "Egreso" at bounding box center [473, 269] width 36 height 7
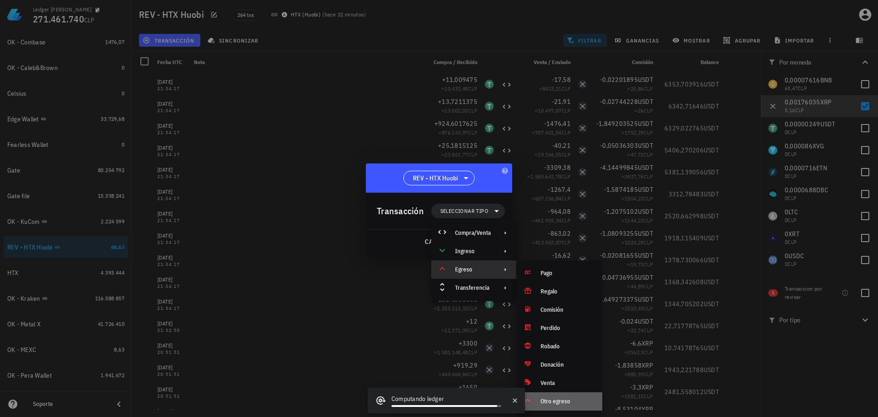
click at [549, 402] on div "Otro egreso" at bounding box center [568, 400] width 54 height 7
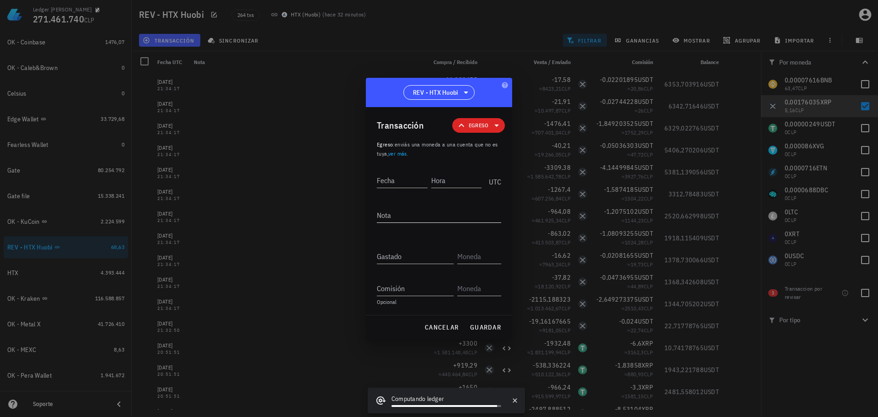
click at [423, 221] on textarea "Nota" at bounding box center [439, 215] width 124 height 15
type textarea "Ajuste de balance"
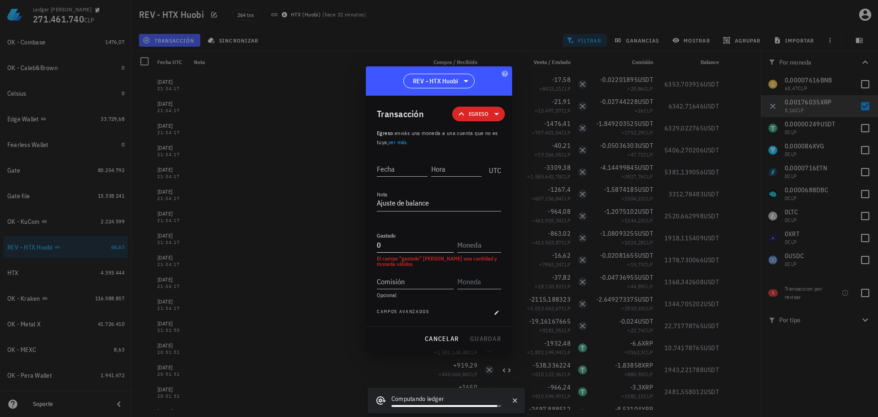
click at [403, 247] on input "0" at bounding box center [415, 244] width 77 height 15
click at [403, 242] on input "0,0000635" at bounding box center [415, 244] width 77 height 15
type input "0,00006035"
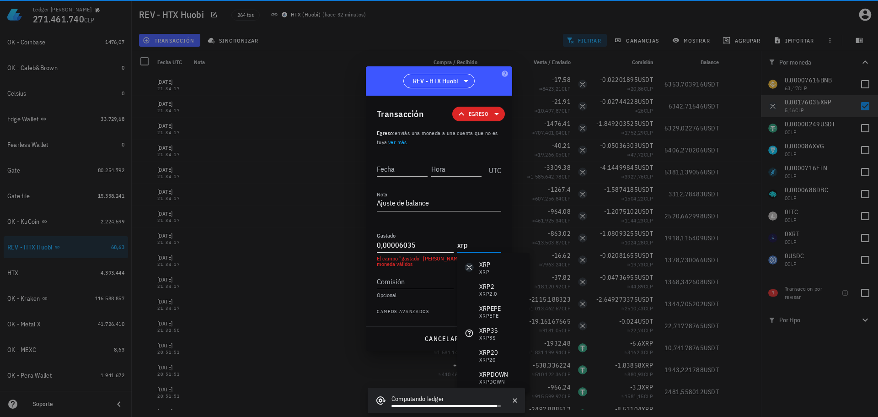
type input "XRP"
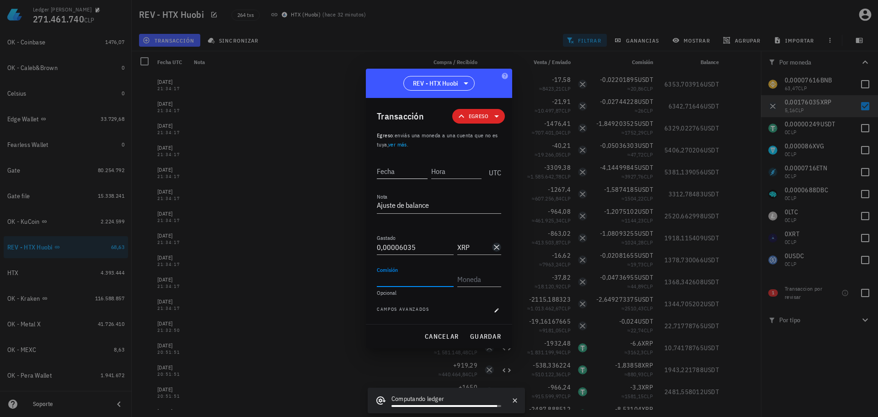
click at [400, 172] on input "Fecha" at bounding box center [402, 171] width 51 height 15
type input "2024-08-07"
type input "21:34:18"
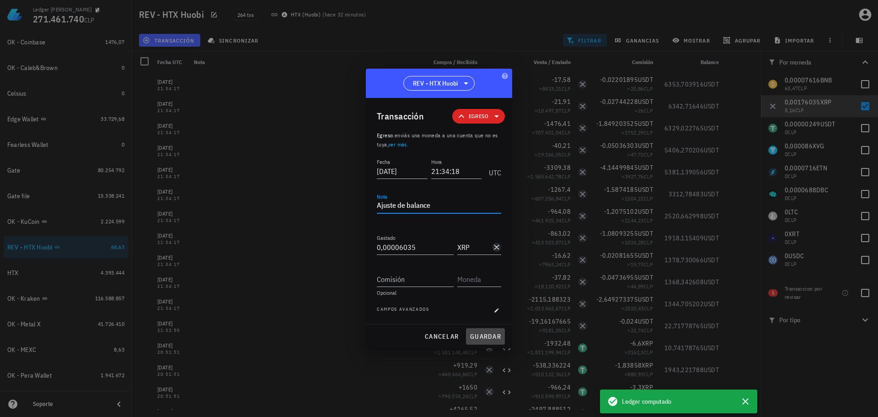
click at [482, 333] on span "guardar" at bounding box center [486, 336] width 32 height 8
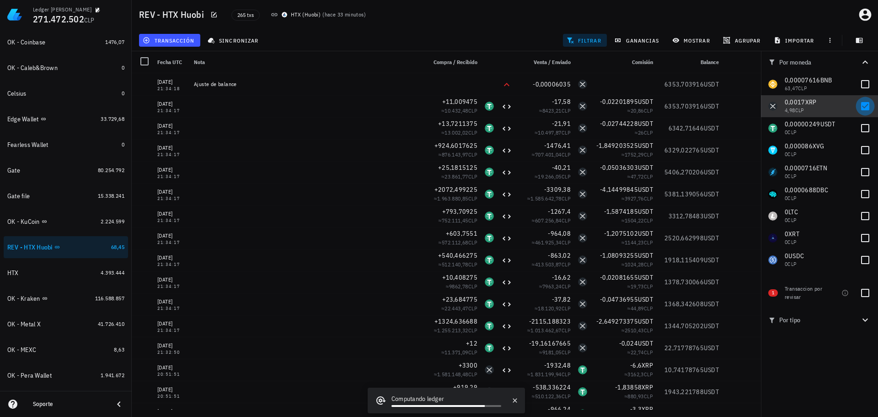
click at [864, 109] on div at bounding box center [866, 106] width 16 height 16
checkbox input "false"
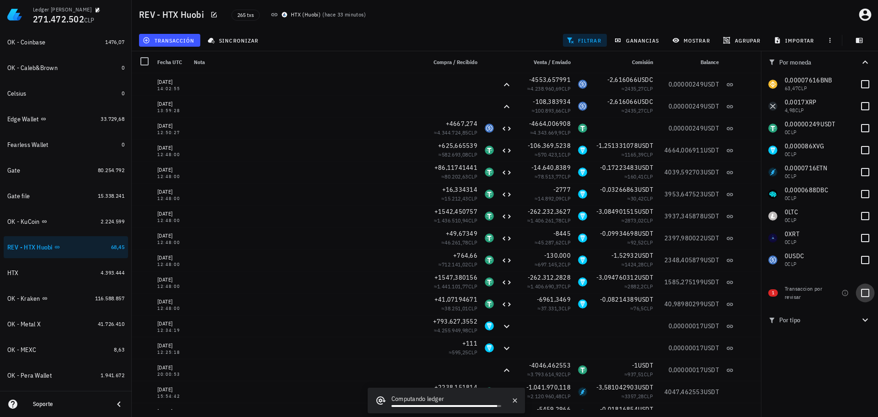
click at [867, 291] on div at bounding box center [866, 293] width 16 height 16
checkbox input "true"
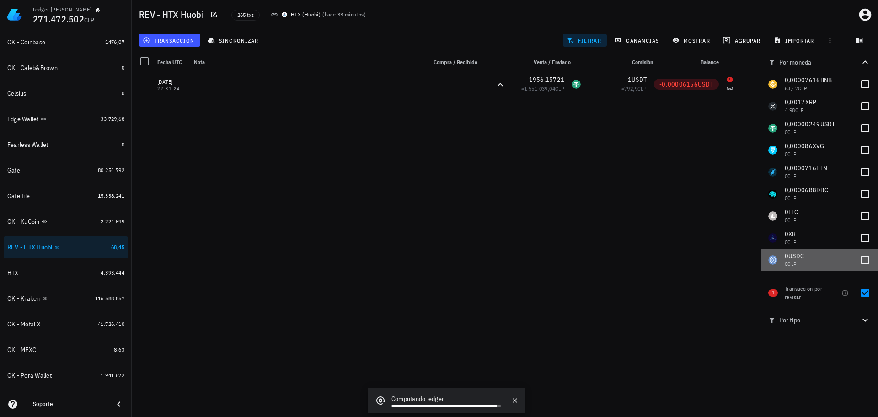
drag, startPoint x: 872, startPoint y: 268, endPoint x: 870, endPoint y: 274, distance: 5.8
click at [871, 269] on div "0 USDC 0 CLP" at bounding box center [819, 260] width 117 height 22
click at [868, 261] on div at bounding box center [866, 260] width 16 height 16
checkbox input "false"
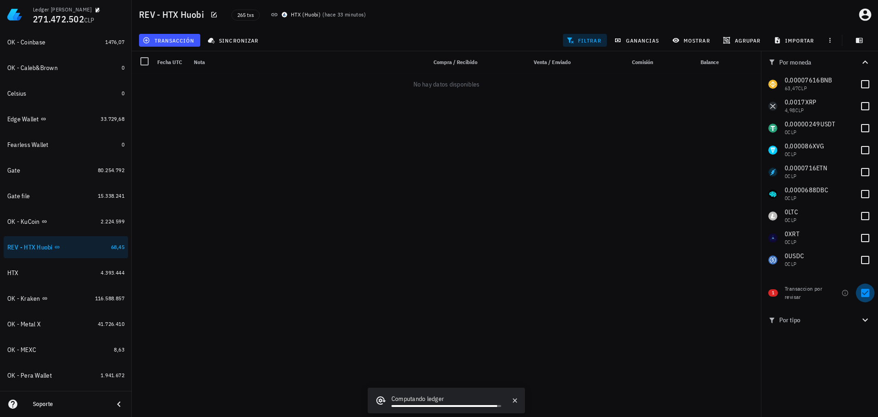
click at [864, 297] on div at bounding box center [866, 293] width 16 height 16
checkbox input "false"
click at [863, 130] on div at bounding box center [866, 128] width 16 height 16
checkbox input "true"
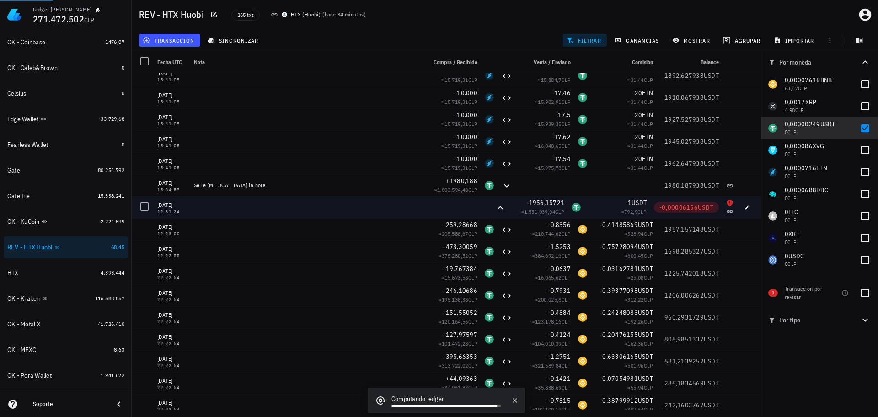
scroll to position [3693, 0]
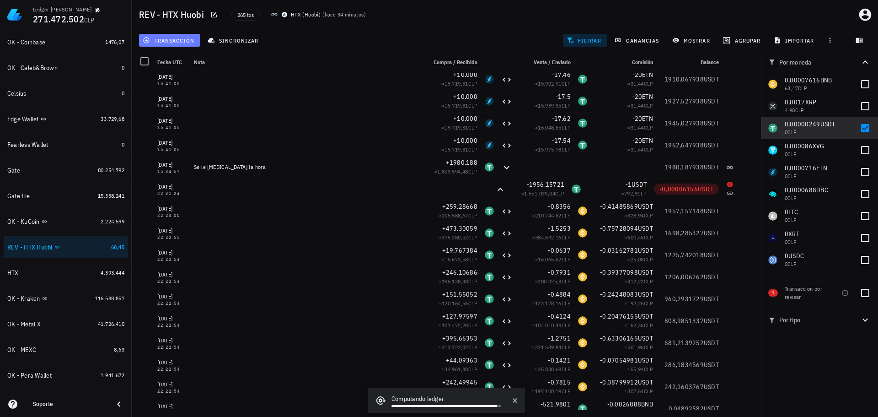
click at [184, 43] on span "transacción" at bounding box center [170, 40] width 50 height 7
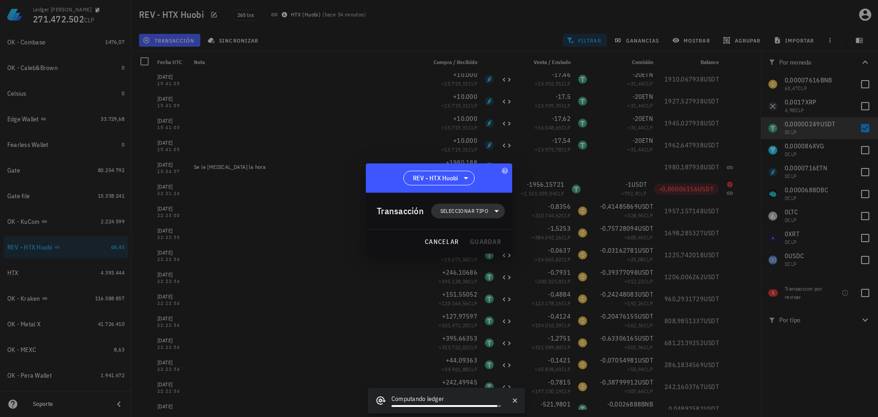
click at [457, 209] on span "Seleccionar tipo" at bounding box center [464, 210] width 48 height 9
click at [483, 253] on div "Ingreso" at bounding box center [473, 250] width 36 height 7
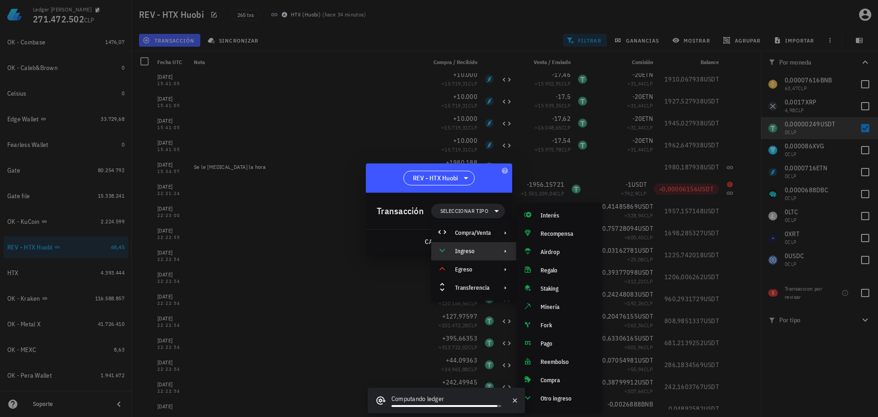
click at [722, 266] on div at bounding box center [439, 208] width 878 height 417
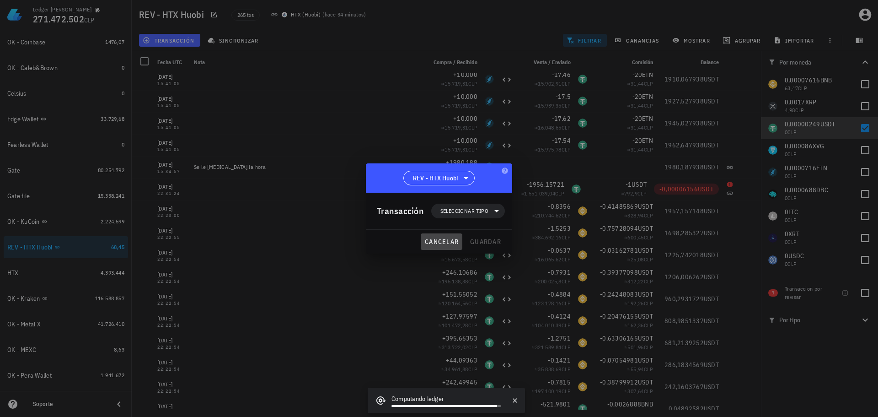
click at [441, 241] on span "cancelar" at bounding box center [441, 241] width 34 height 8
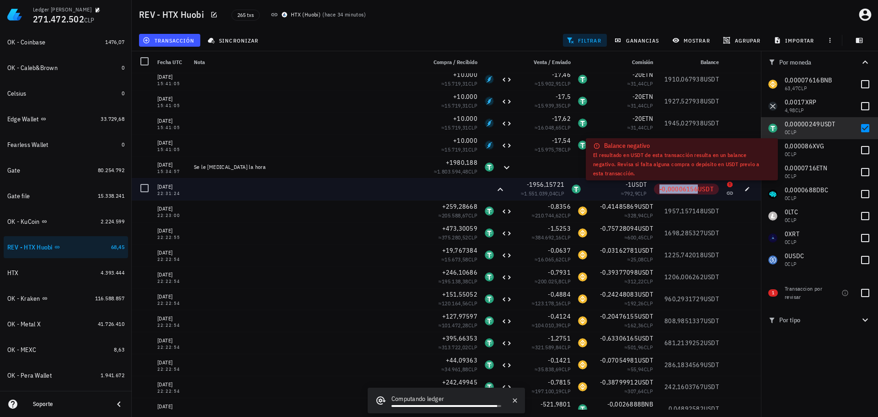
click at [677, 190] on span "-0,00006156" at bounding box center [679, 189] width 38 height 8
copy span "-0,00006156"
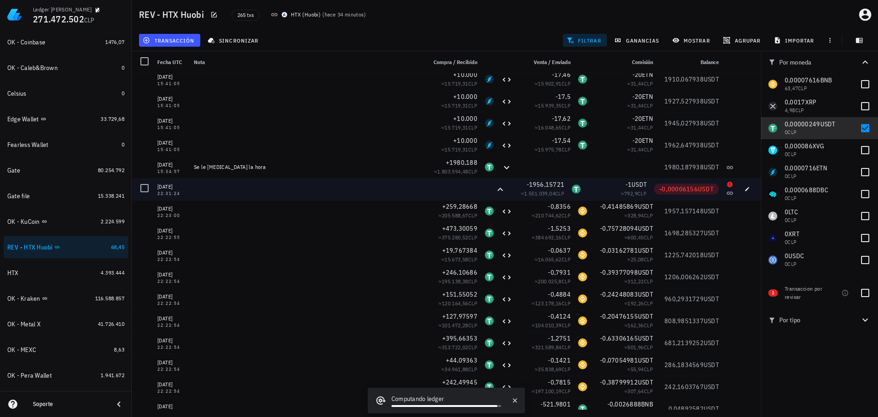
click at [573, 192] on div "USDT-icon" at bounding box center [576, 188] width 9 height 9
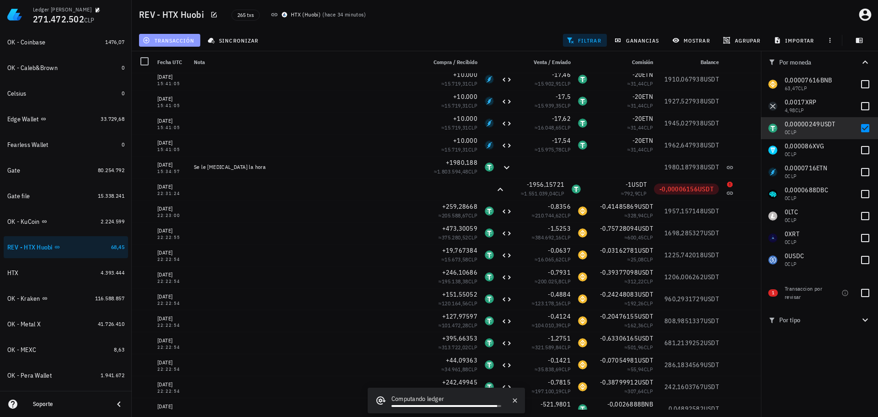
click at [186, 40] on span "transacción" at bounding box center [170, 40] width 50 height 7
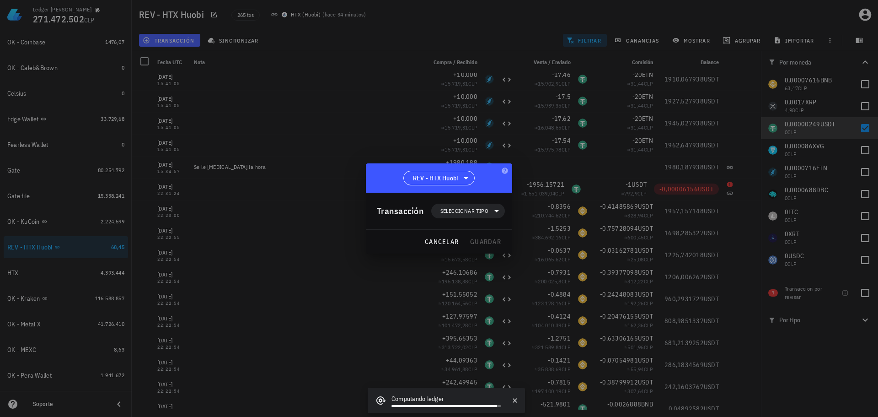
click at [459, 196] on div "Transacción Seleccionar tipo" at bounding box center [441, 211] width 128 height 37
click at [460, 210] on span "Seleccionar tipo" at bounding box center [464, 210] width 48 height 9
click at [476, 254] on div "Ingreso" at bounding box center [473, 250] width 36 height 7
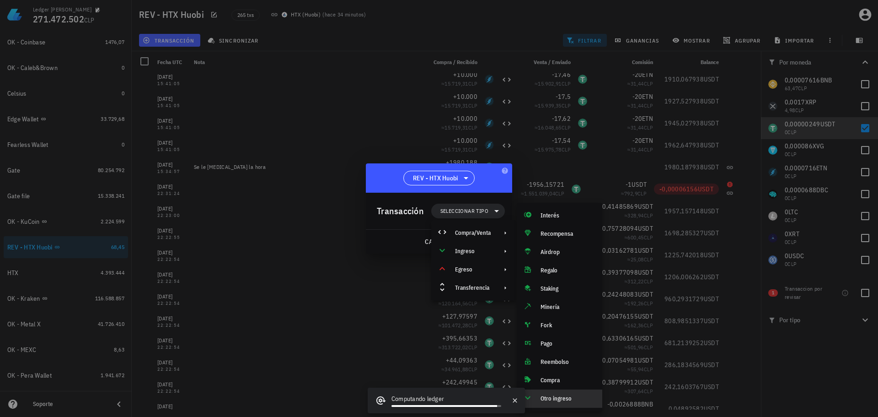
click at [560, 400] on div "Otro ingreso" at bounding box center [568, 398] width 54 height 7
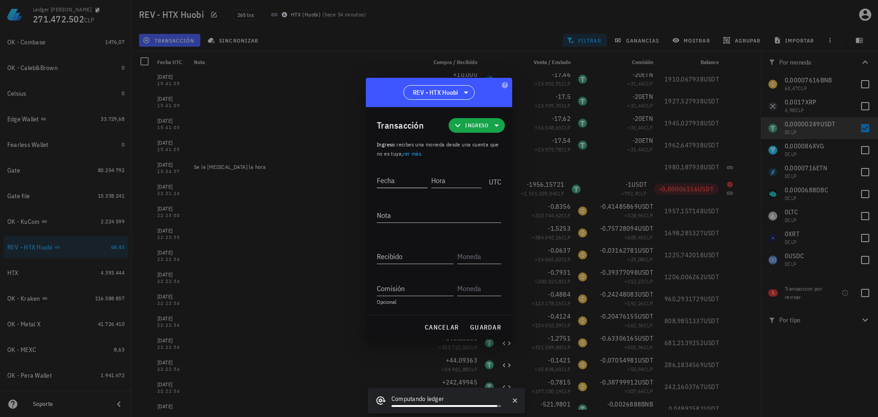
click at [413, 184] on input "Fecha" at bounding box center [402, 180] width 51 height 15
type input "2023-02-21"
type input "22:31:23"
type textarea "Ajuste de balance"
paste input "0,00006156"
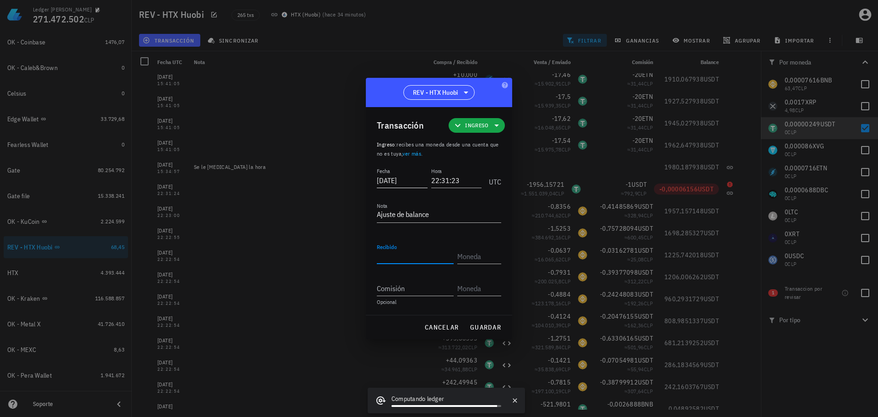
type input "0,00006156"
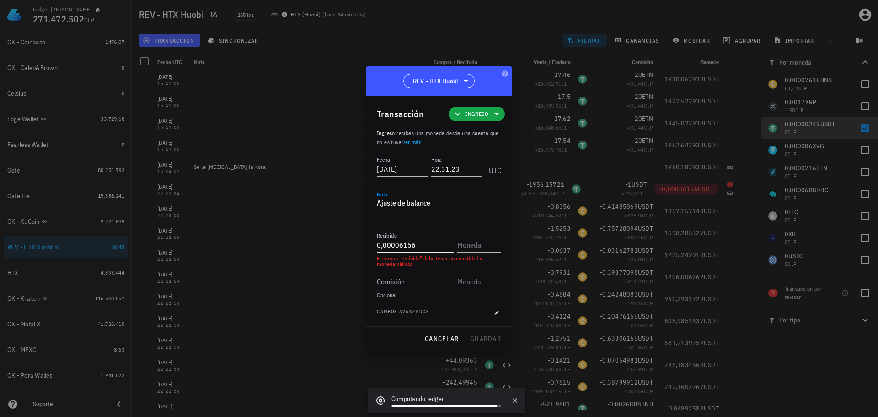
click at [412, 240] on input "0,00006156" at bounding box center [415, 244] width 77 height 15
click at [467, 246] on input "text" at bounding box center [478, 244] width 42 height 15
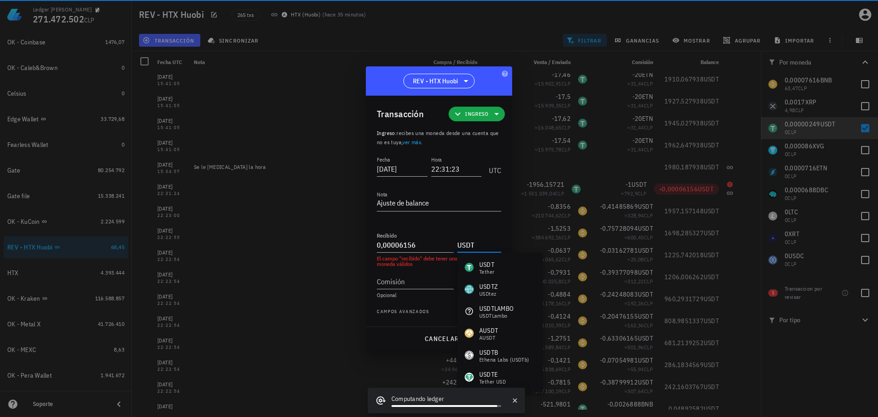
type input "USDT"
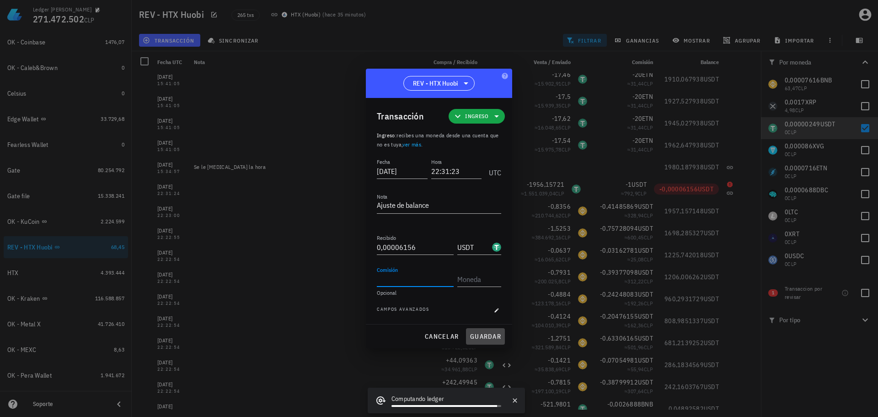
click at [497, 338] on span "guardar" at bounding box center [486, 336] width 32 height 8
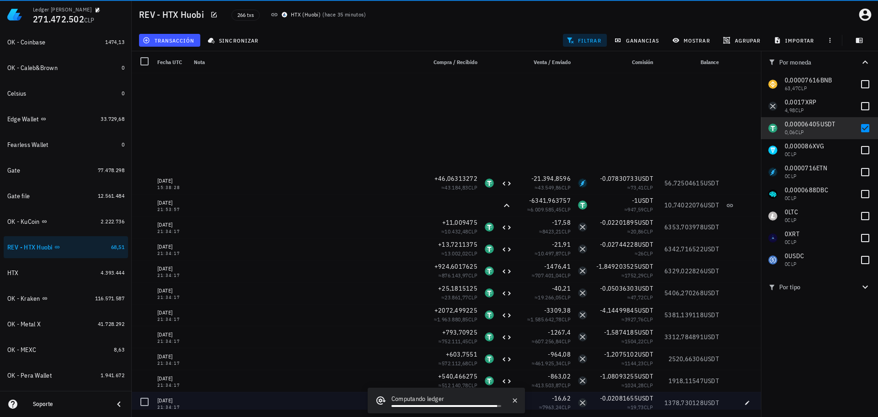
scroll to position [1143, 0]
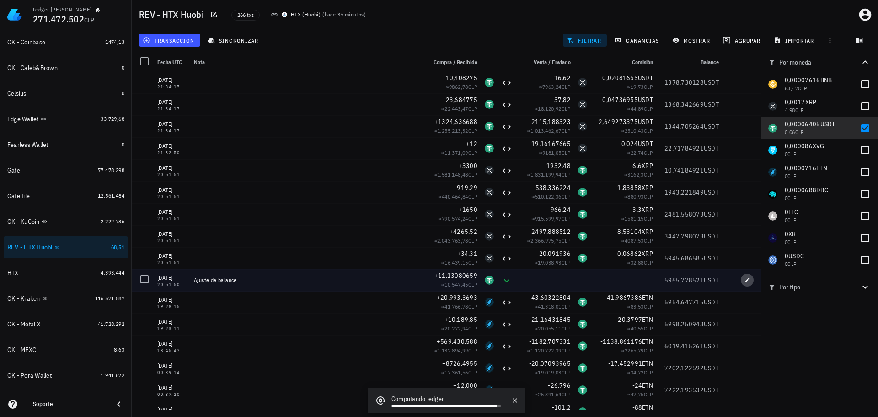
click at [741, 278] on span "button" at bounding box center [747, 279] width 13 height 5
type input "2024-08-07"
type input "20:51:50"
type textarea "Ajuste de balance"
type input "11,13080659"
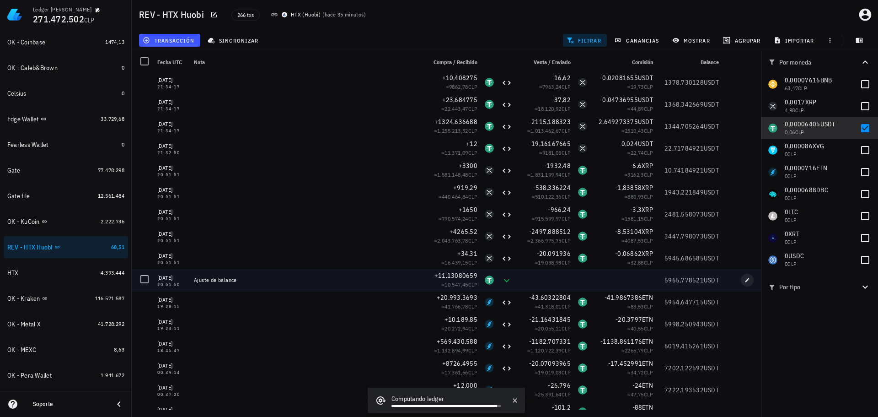
type input "USDT"
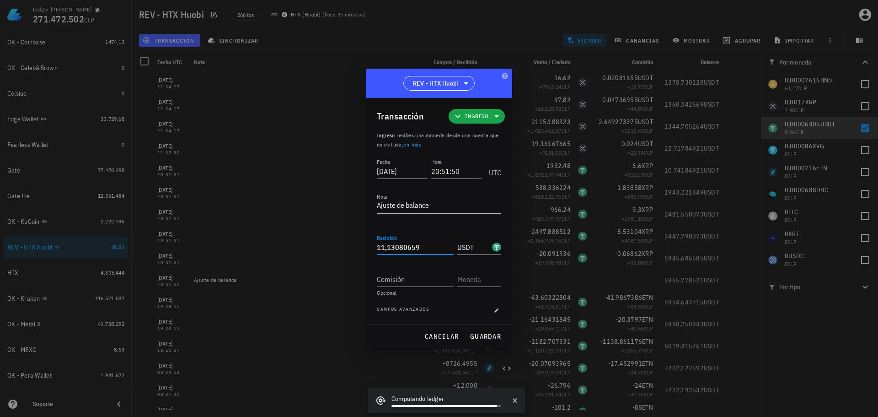
click at [395, 242] on input "11,13080659" at bounding box center [415, 247] width 77 height 15
click at [400, 238] on div "Recibido 11,13080659" at bounding box center [417, 244] width 80 height 20
click at [393, 249] on input "11,13080659" at bounding box center [415, 247] width 77 height 15
paste input "74503"
click at [489, 338] on span "guardar" at bounding box center [486, 336] width 32 height 8
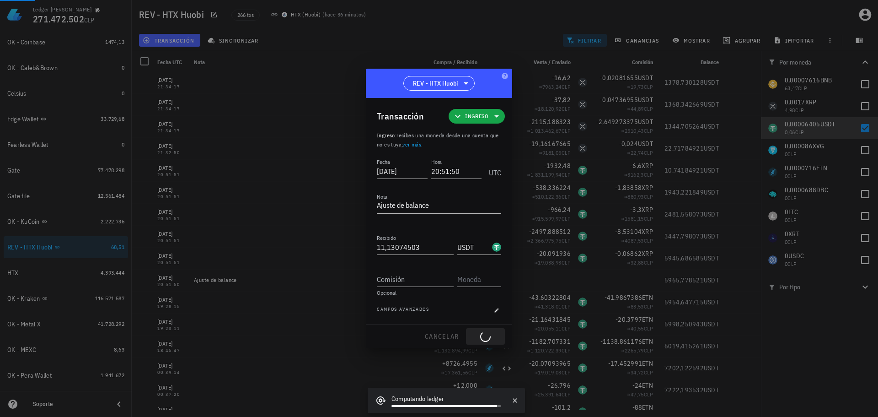
type input "11,13080659"
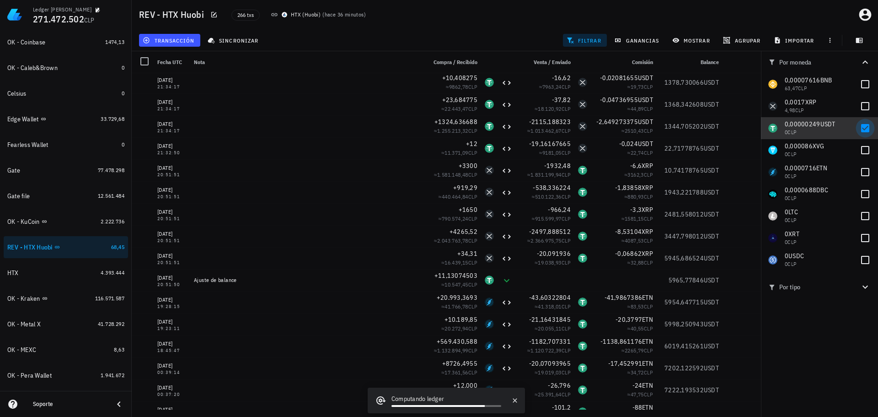
drag, startPoint x: 865, startPoint y: 129, endPoint x: 864, endPoint y: 136, distance: 7.0
click at [865, 129] on div at bounding box center [866, 128] width 16 height 16
checkbox input "false"
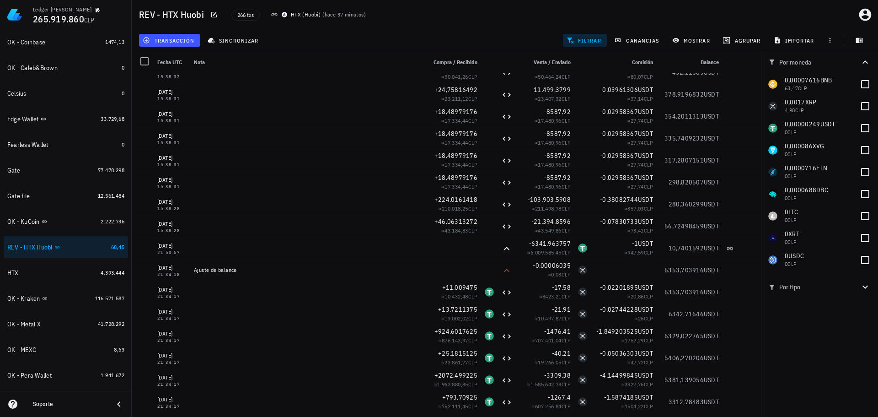
scroll to position [823, 0]
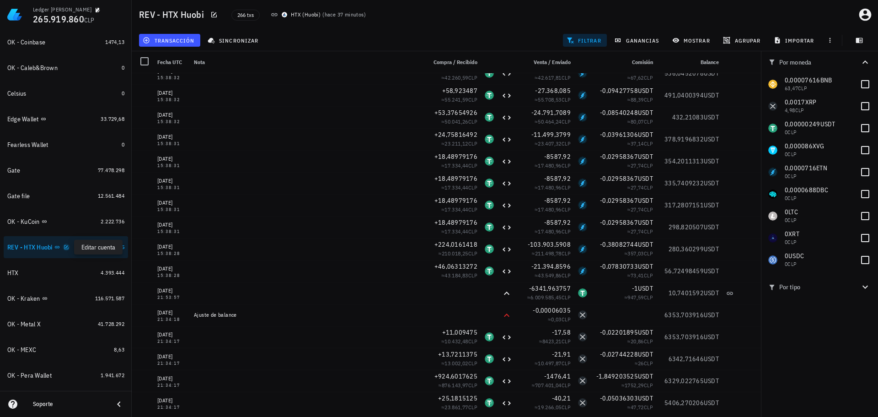
click at [68, 249] on icon "button" at bounding box center [66, 246] width 5 height 5
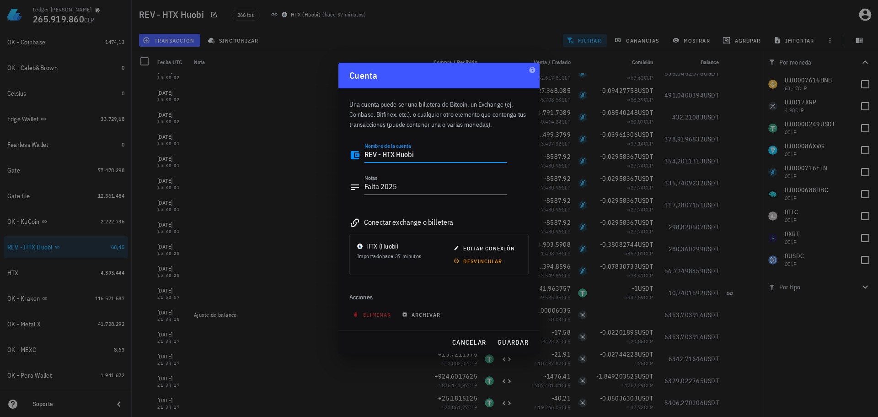
drag, startPoint x: 376, startPoint y: 158, endPoint x: 322, endPoint y: 150, distance: 55.4
click at [324, 151] on div "Ledger Francisco Arancibia 265.919.860 CLP Inicio Portafolio Impuestos Transacc…" at bounding box center [439, 208] width 878 height 417
click at [514, 337] on button "guardar" at bounding box center [512, 342] width 39 height 16
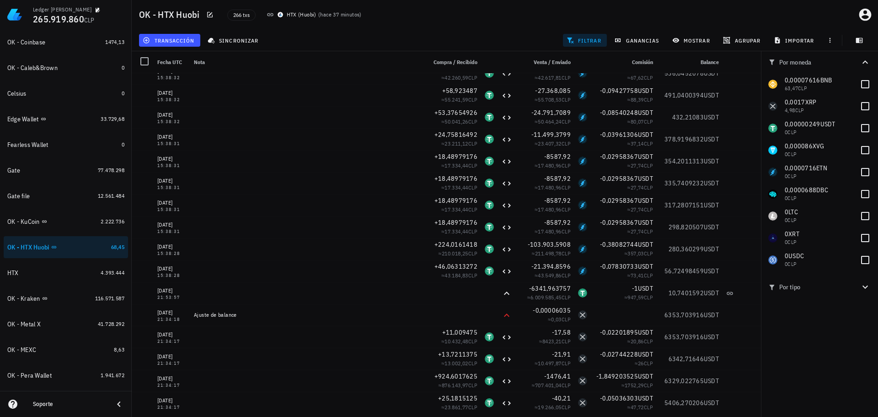
click at [587, 37] on span "filtrar" at bounding box center [585, 40] width 33 height 7
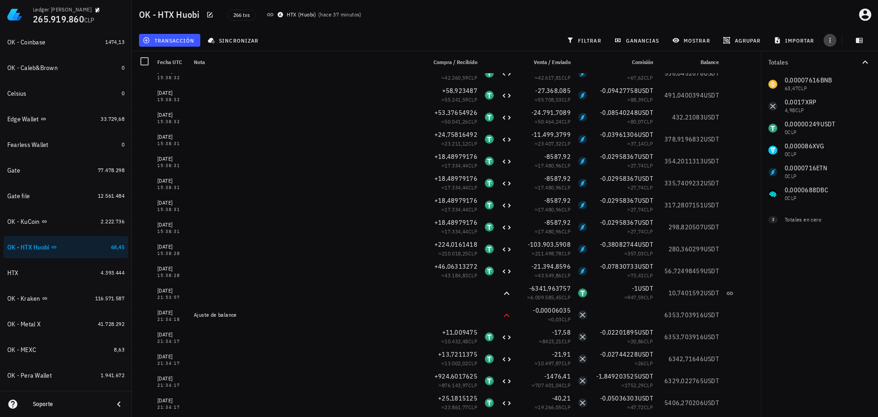
click at [831, 40] on icon "button" at bounding box center [829, 40] width 7 height 7
click at [841, 64] on span "exportar" at bounding box center [840, 62] width 38 height 7
click at [64, 270] on div "HTX" at bounding box center [52, 272] width 90 height 9
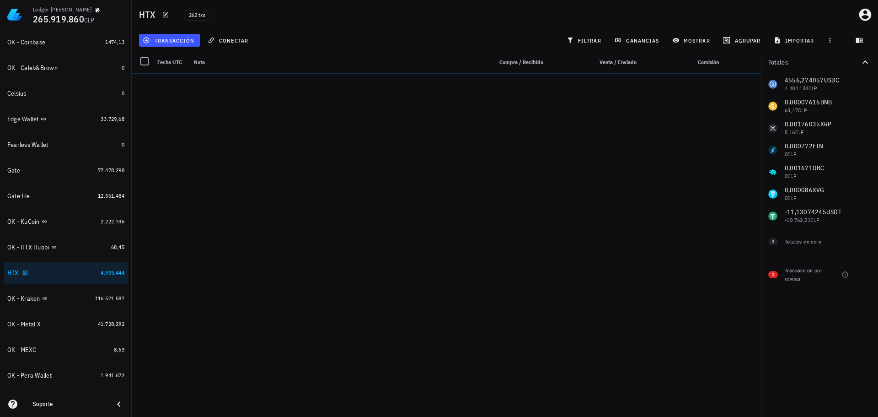
click at [25, 273] on icon "button" at bounding box center [25, 272] width 4 height 4
type textarea "HTX"
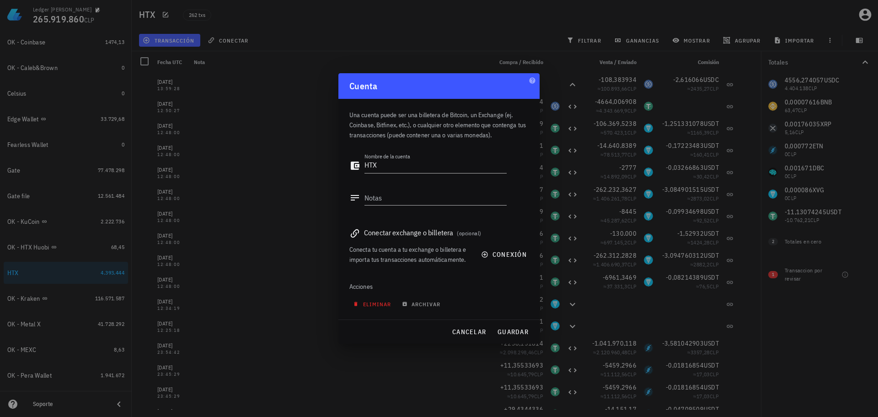
click at [376, 306] on span "eliminar" at bounding box center [373, 303] width 36 height 7
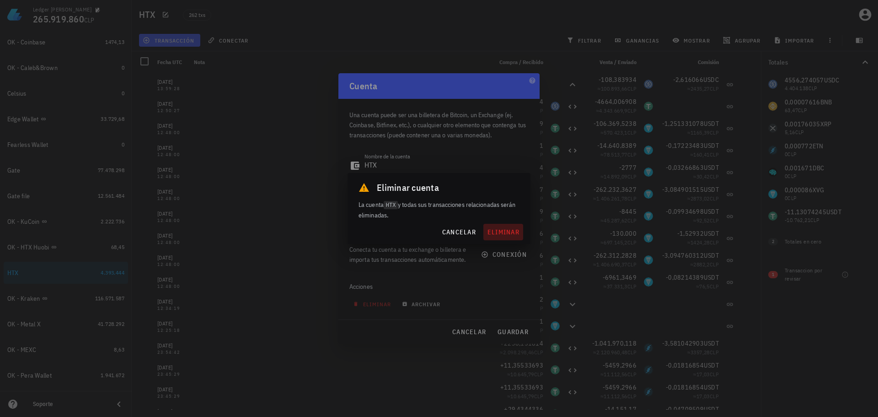
click at [510, 229] on span "eliminar" at bounding box center [503, 232] width 32 height 8
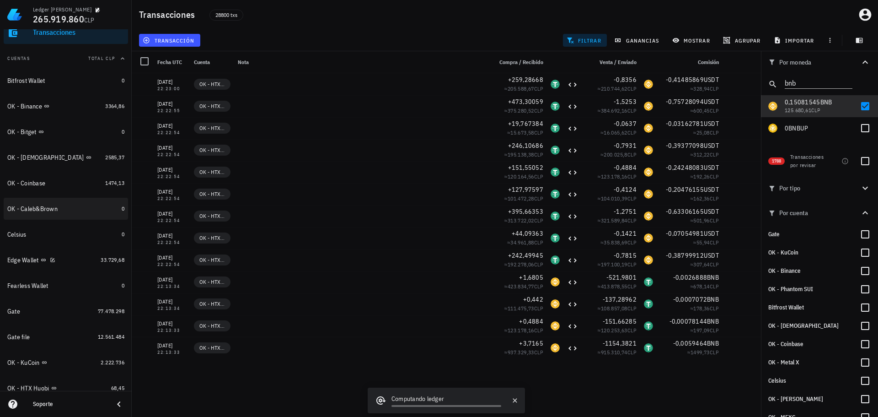
scroll to position [91, 0]
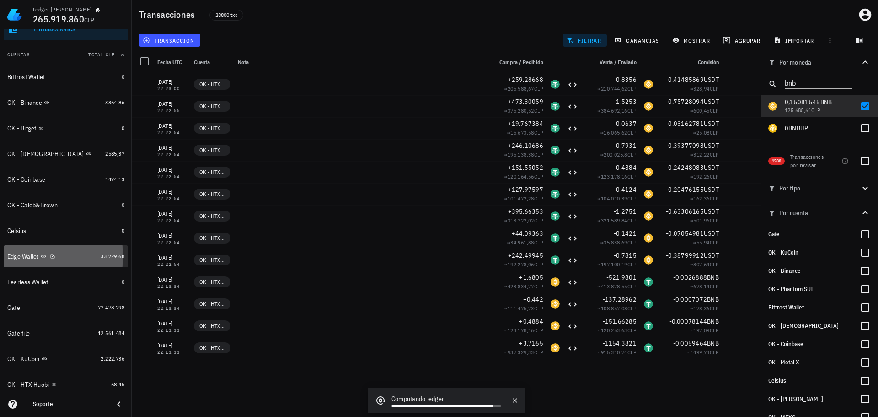
click at [79, 259] on div "Edge Wallet" at bounding box center [52, 256] width 90 height 9
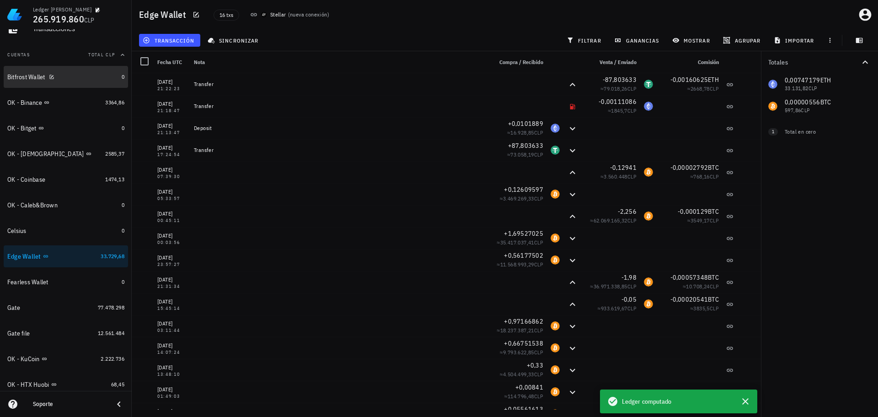
click at [69, 78] on div "Bitfrost Wallet" at bounding box center [62, 77] width 111 height 9
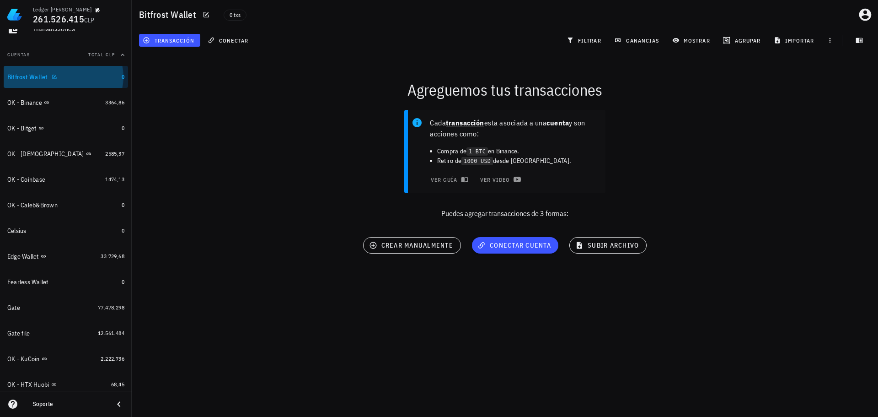
click at [76, 80] on div "Bitfrost Wallet" at bounding box center [62, 77] width 111 height 9
click at [233, 43] on span "conectar" at bounding box center [228, 40] width 39 height 7
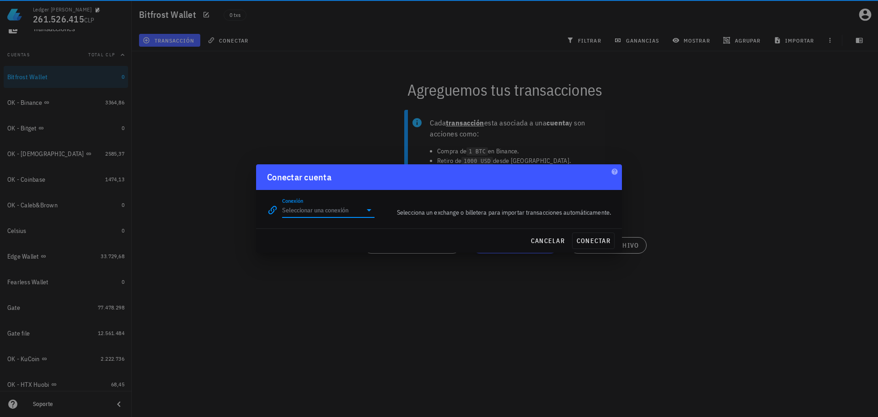
click at [353, 210] on input "Conexión" at bounding box center [322, 210] width 80 height 15
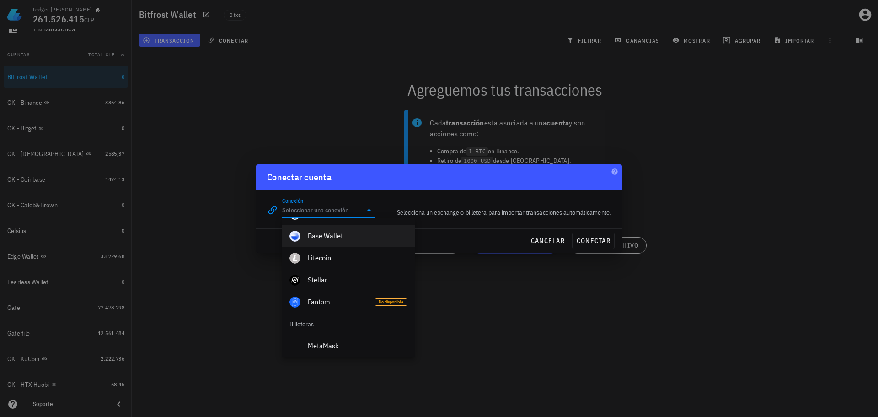
scroll to position [503, 0]
click at [316, 297] on div "Fantom" at bounding box center [337, 299] width 59 height 9
type input "Fantom"
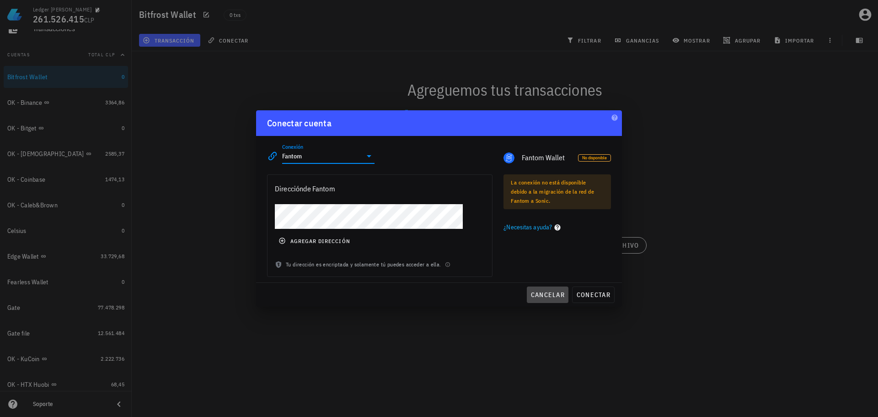
click at [552, 294] on span "cancelar" at bounding box center [548, 294] width 34 height 8
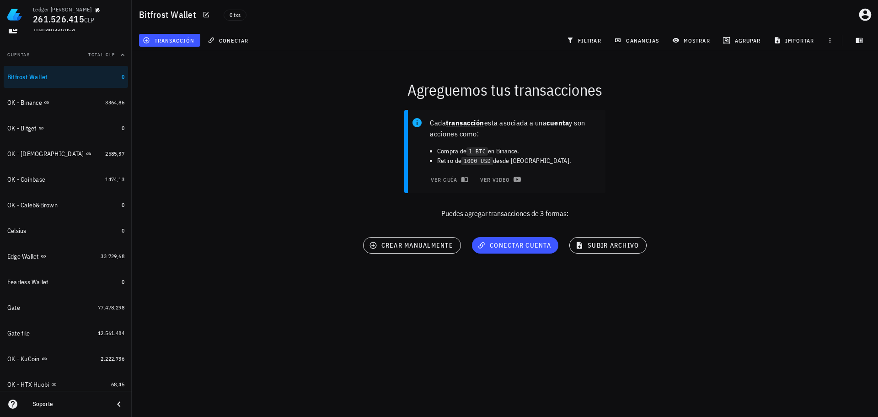
click at [504, 320] on div "Ledger Francisco Arancibia 261.526.415 CLP Inicio Portafolio Impuestos Transacc…" at bounding box center [439, 208] width 878 height 417
click at [292, 139] on div "Cada transacción esta asociada a una cuenta y son acciones como: Compra de 1 BT…" at bounding box center [504, 167] width 757 height 127
